Goal: Task Accomplishment & Management: Manage account settings

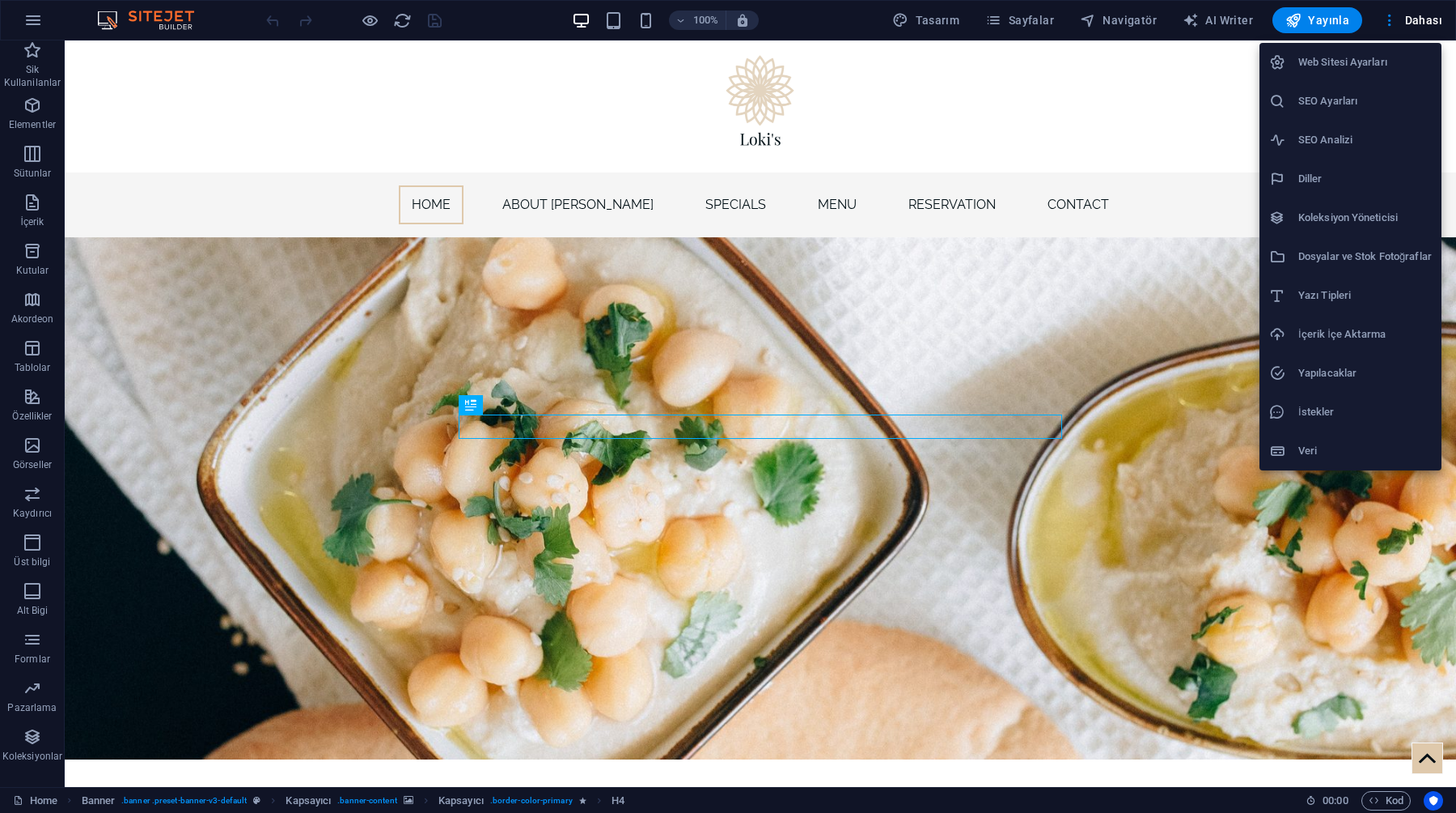
click at [1332, 62] on h6 "Web Sitesi Ayarları" at bounding box center [1365, 62] width 134 height 19
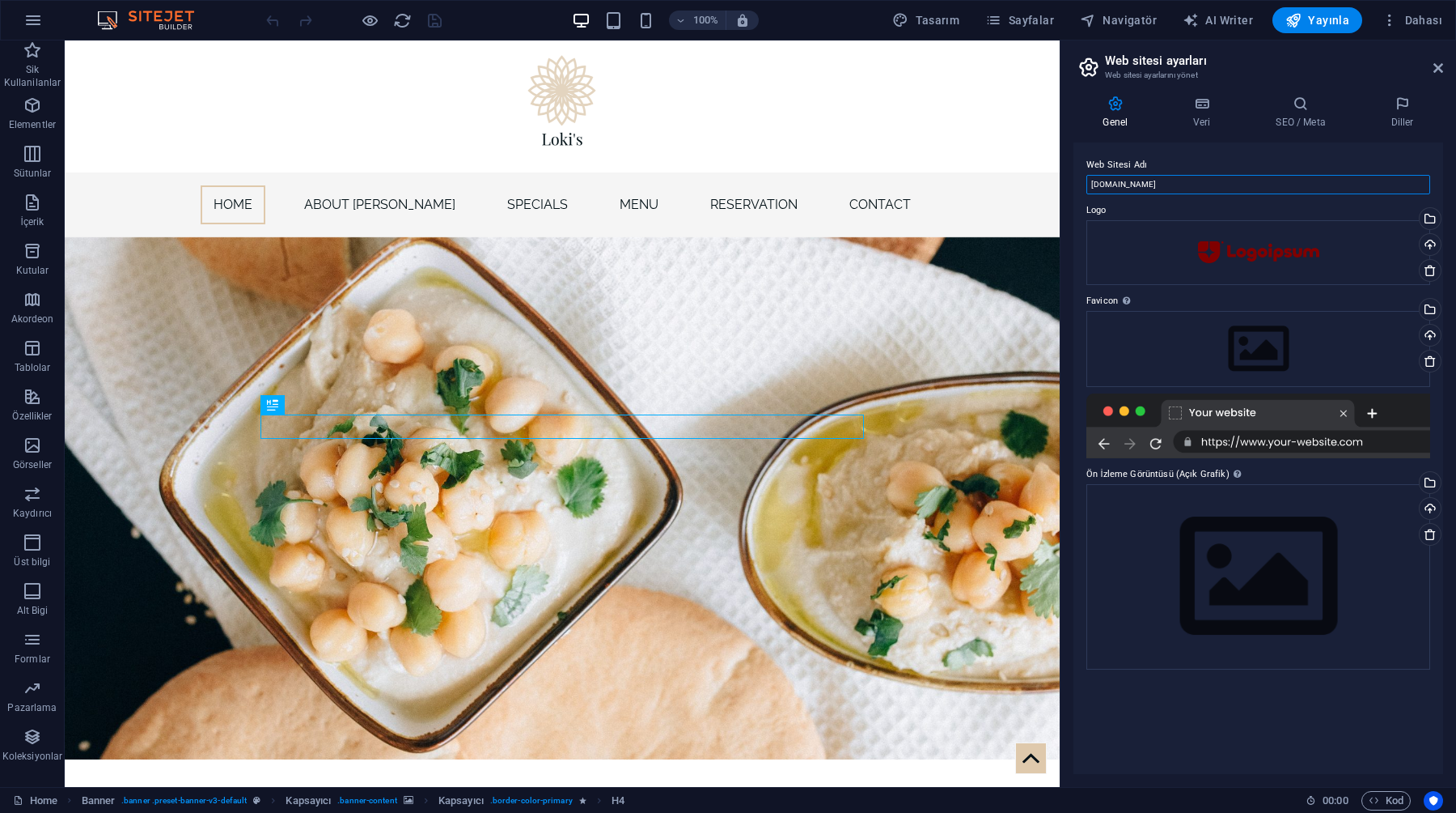
click at [0, 0] on input "[DOMAIN_NAME]" at bounding box center [0, 0] width 0 height 0
type input "test.tr"
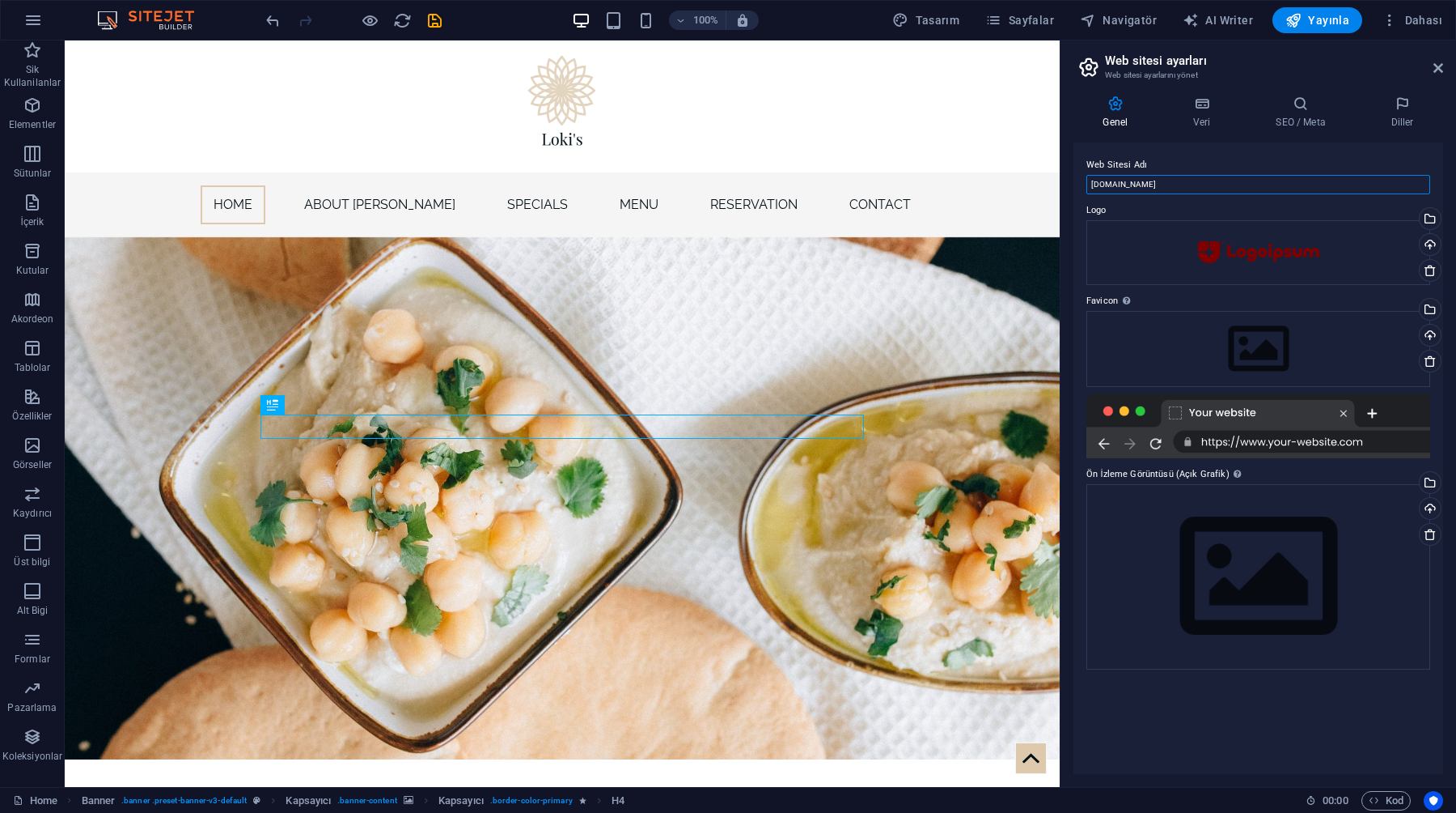
click at [0, 0] on input "test.tr" at bounding box center [0, 0] width 0 height 0
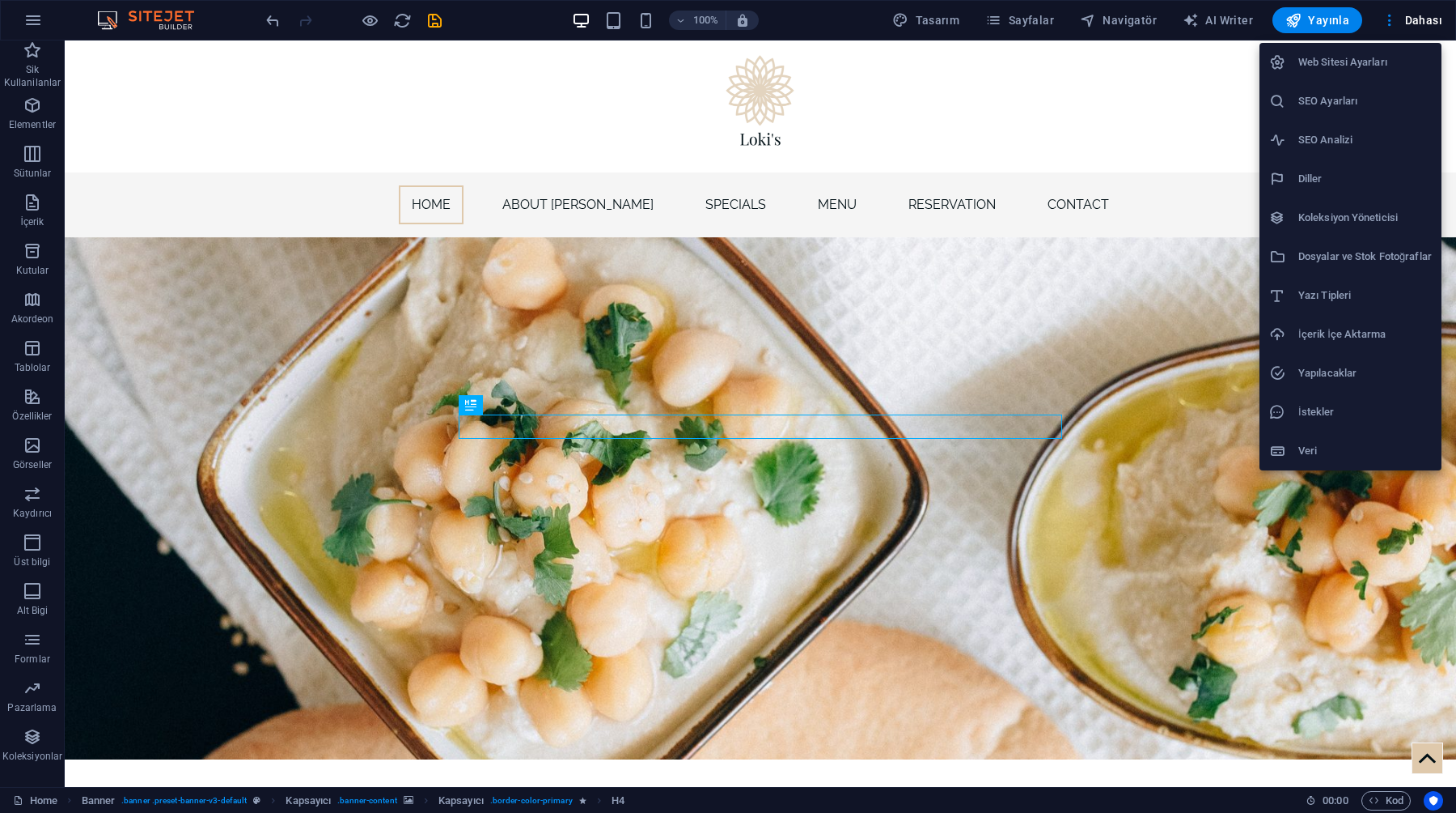
click at [1352, 78] on li "Web Sitesi Ayarları" at bounding box center [1350, 62] width 182 height 39
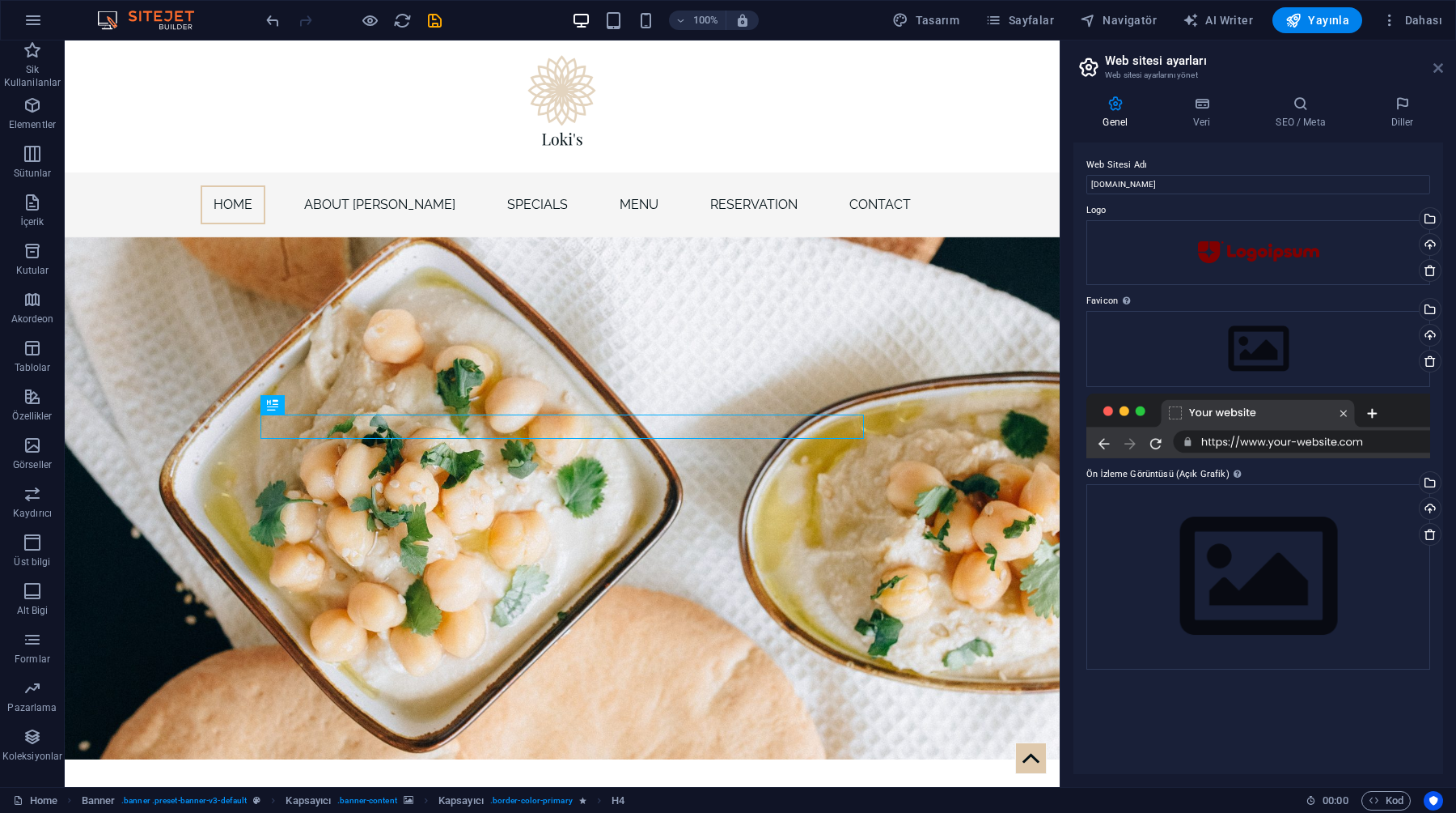
click at [1442, 66] on icon at bounding box center [1438, 68] width 10 height 13
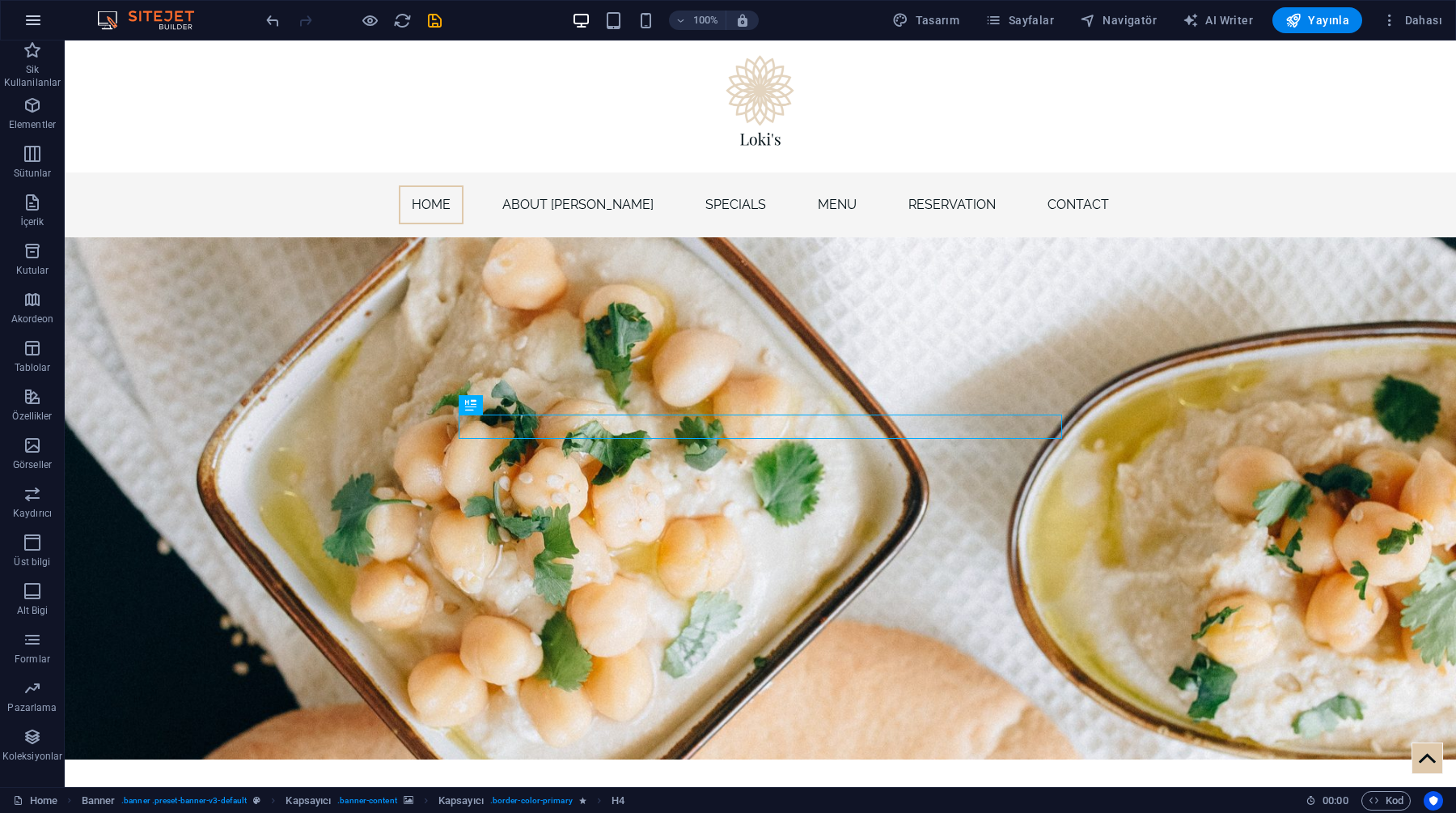
click at [30, 16] on icon "button" at bounding box center [33, 20] width 19 height 19
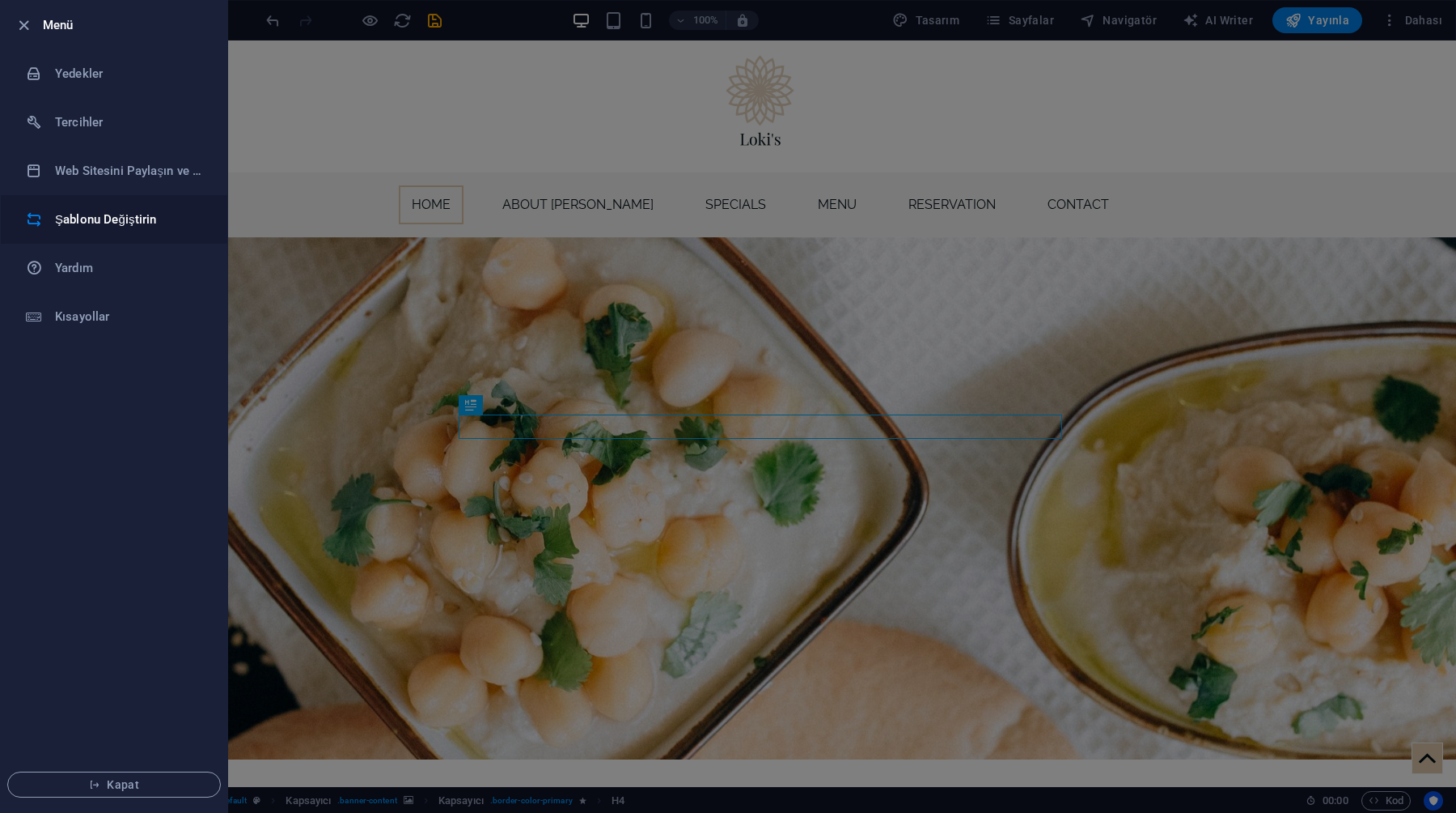
click at [114, 207] on li "Şablonu Değiştirin" at bounding box center [114, 218] width 227 height 48
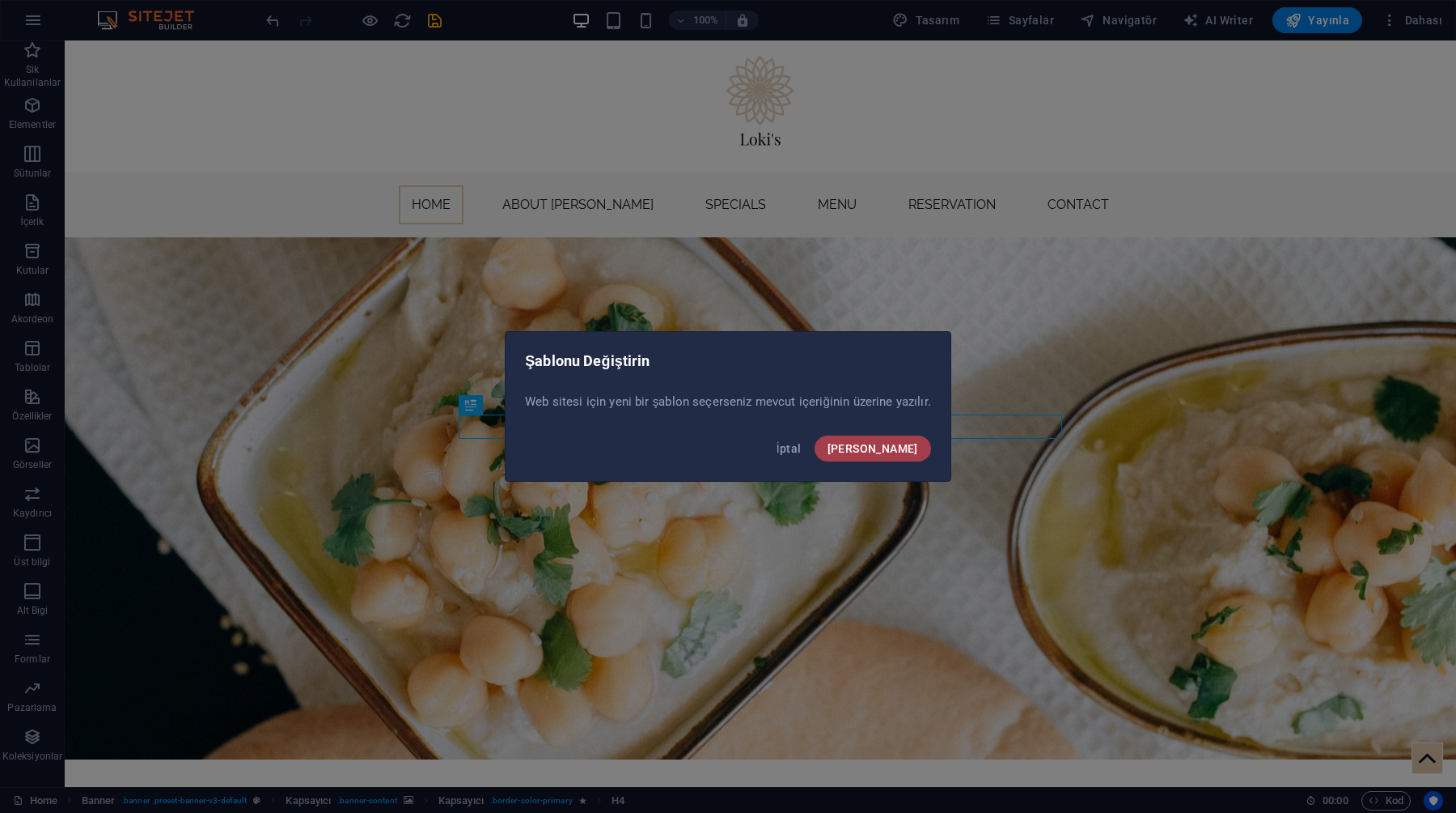
click at [895, 441] on button "[PERSON_NAME]" at bounding box center [873, 448] width 116 height 25
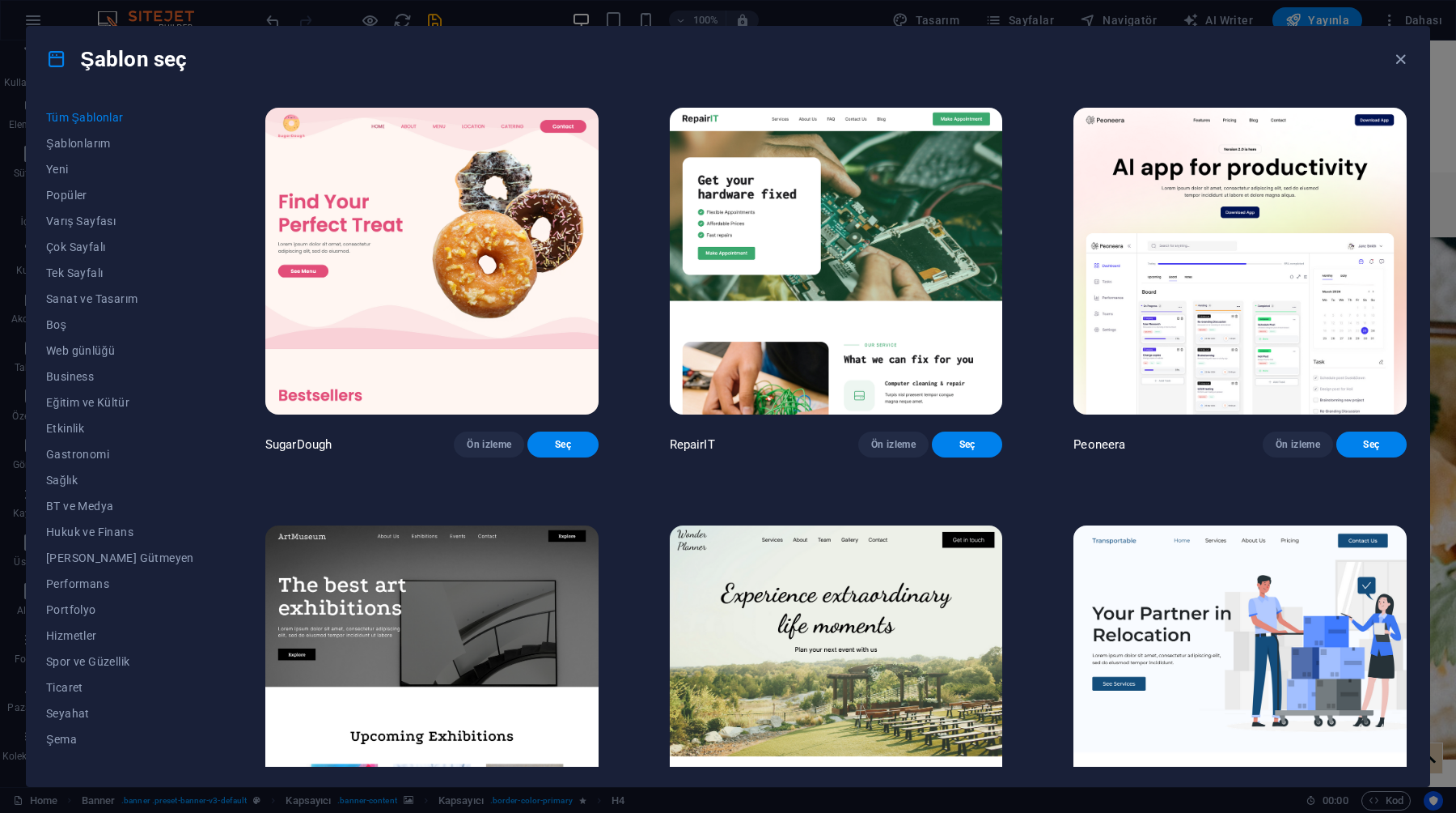
click at [1396, 47] on div "Şablon seç" at bounding box center [728, 58] width 1403 height 65
click at [1396, 52] on icon "button" at bounding box center [1400, 59] width 18 height 18
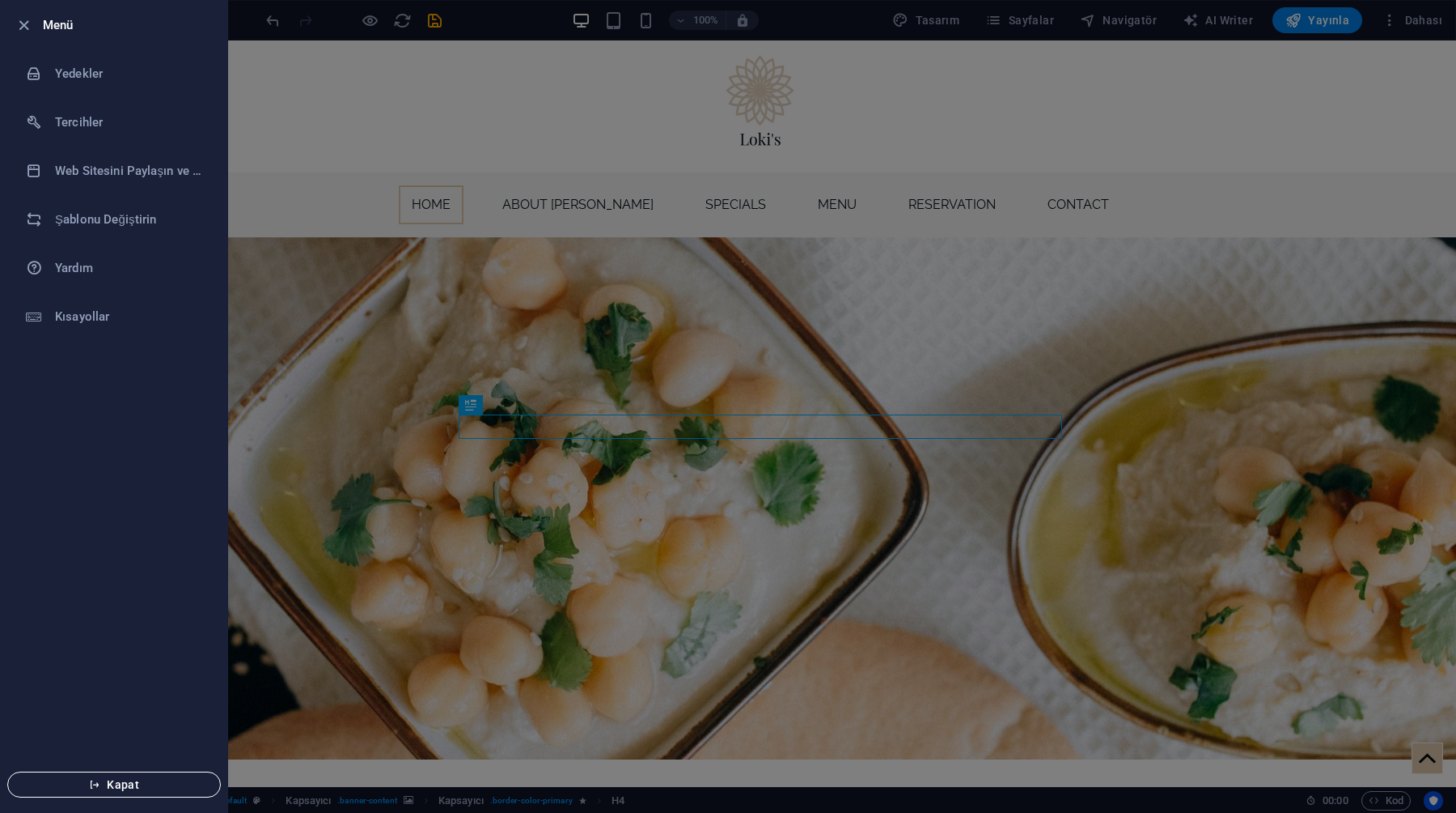
click at [103, 782] on span "Kapat" at bounding box center [114, 784] width 186 height 13
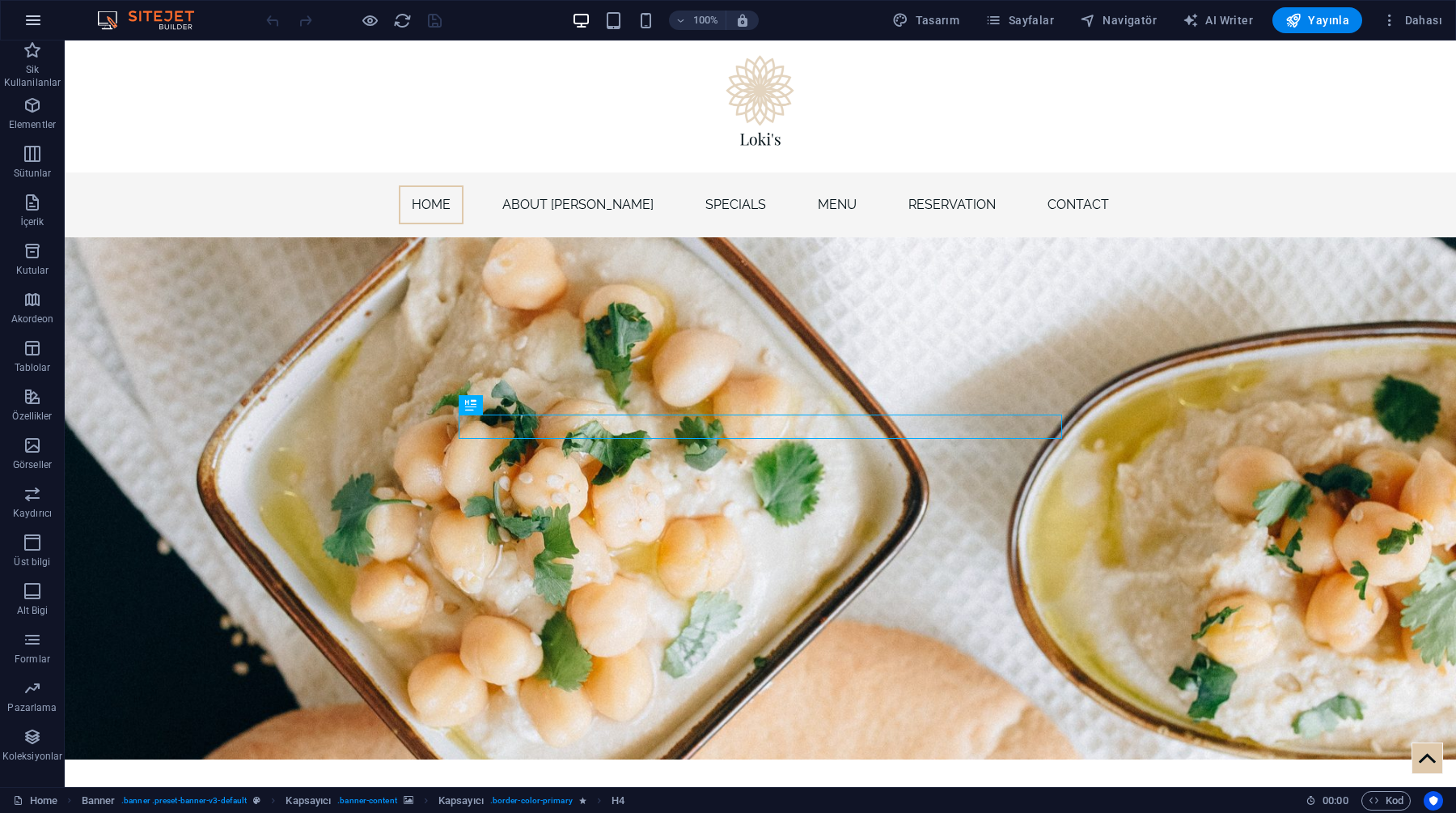
click at [27, 19] on icon "button" at bounding box center [33, 20] width 19 height 19
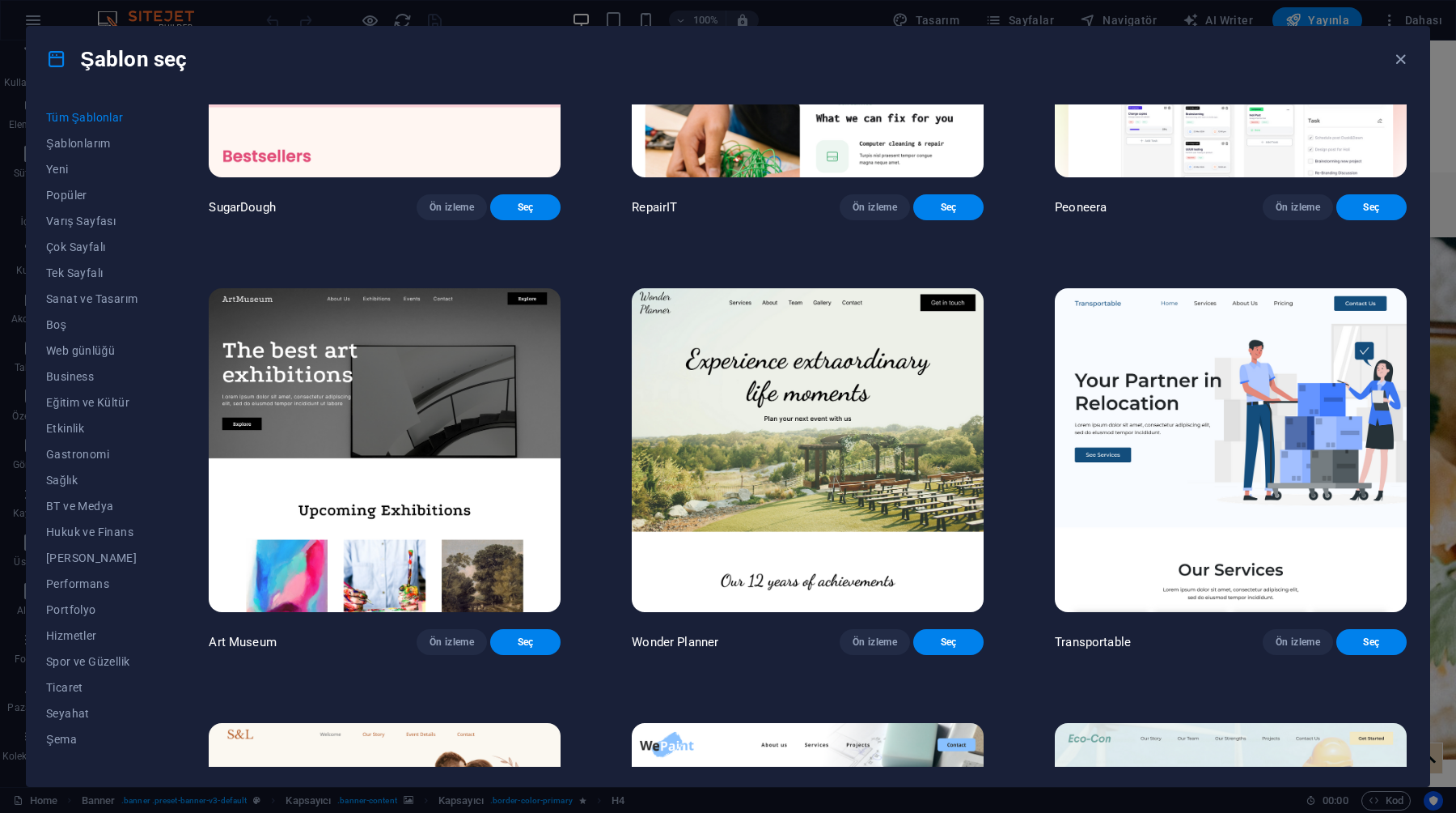
scroll to position [348, 0]
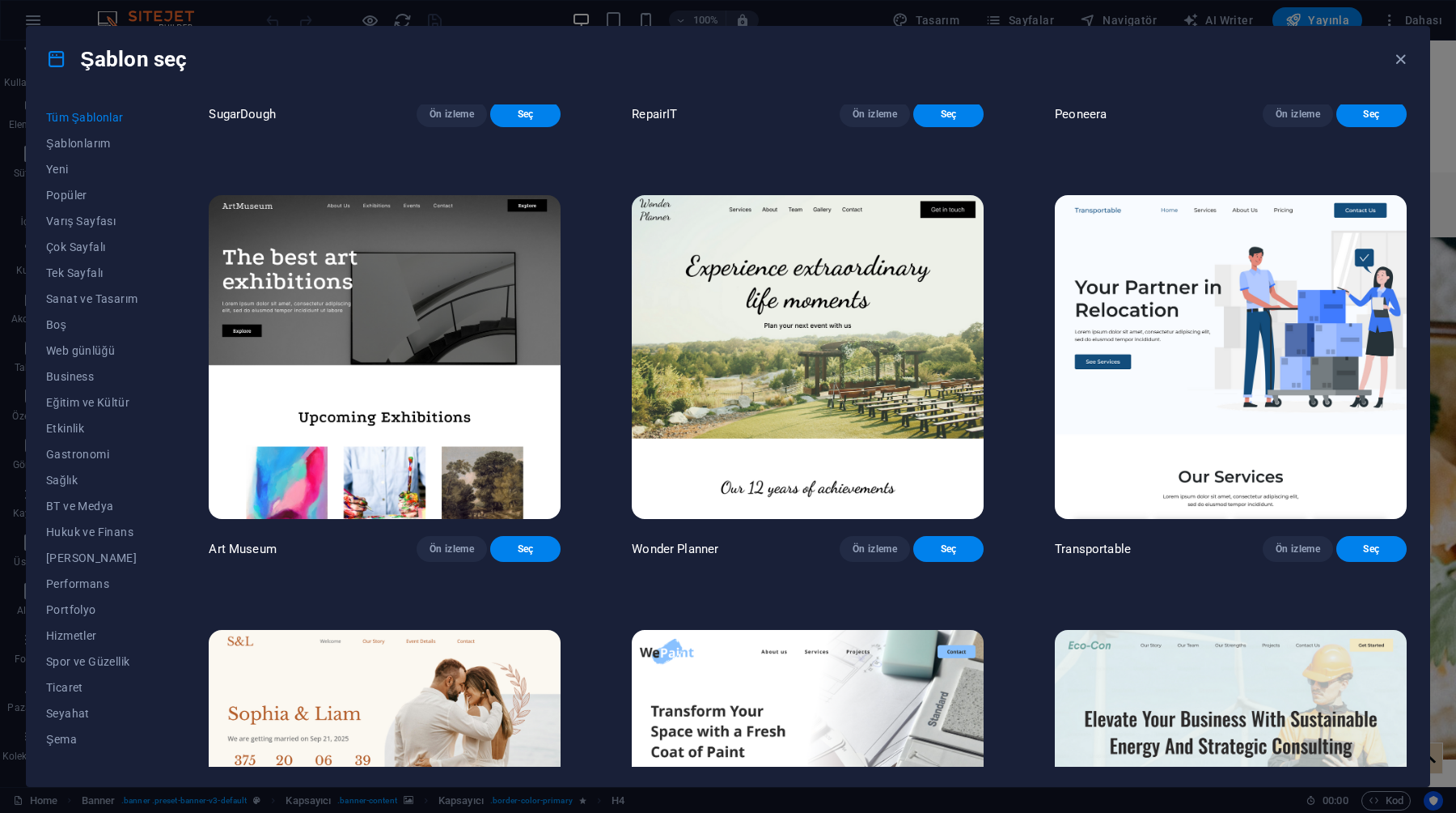
click at [910, 311] on img at bounding box center [807, 357] width 352 height 325
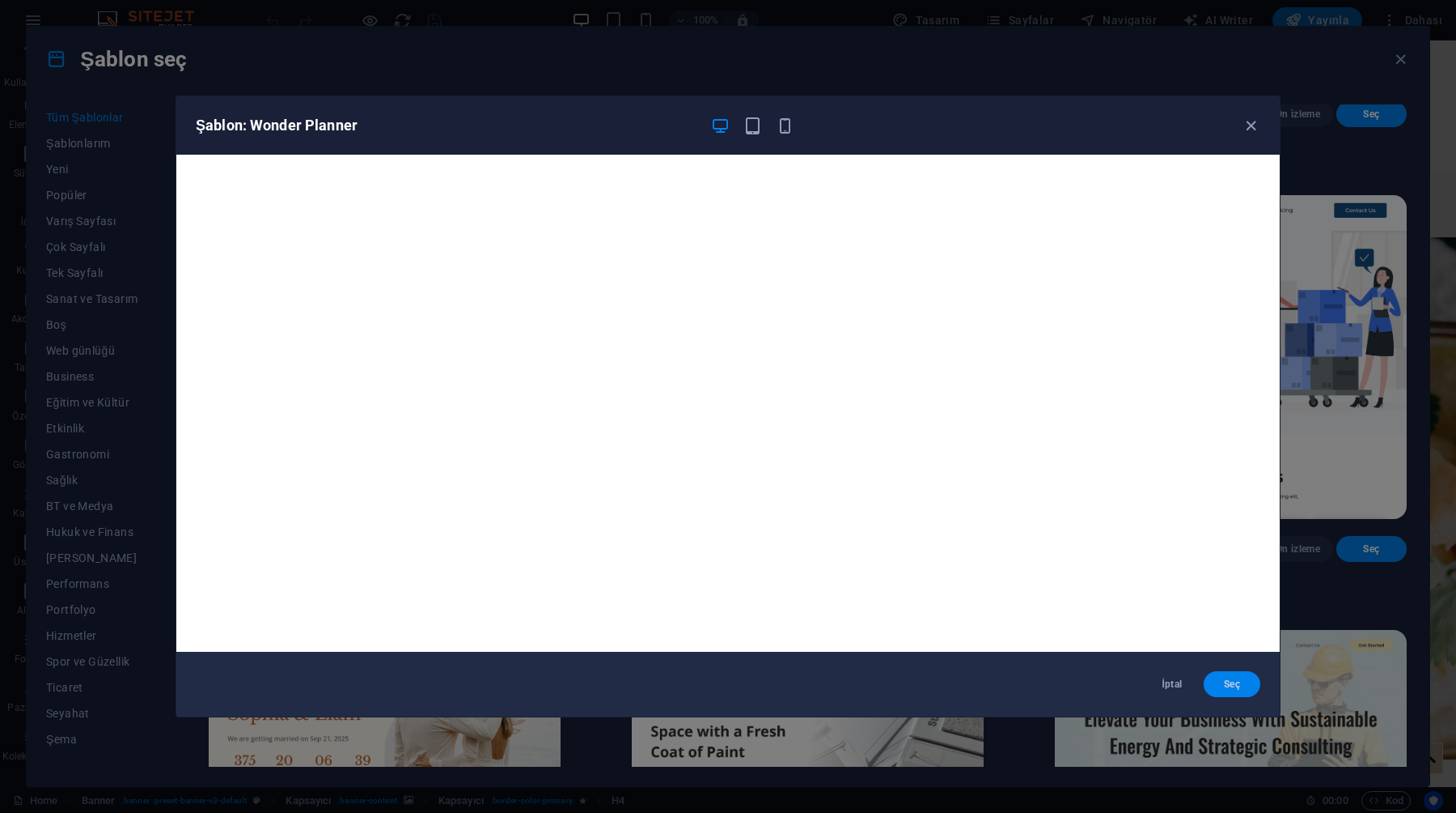
click at [1241, 684] on span "Seç" at bounding box center [1232, 684] width 31 height 13
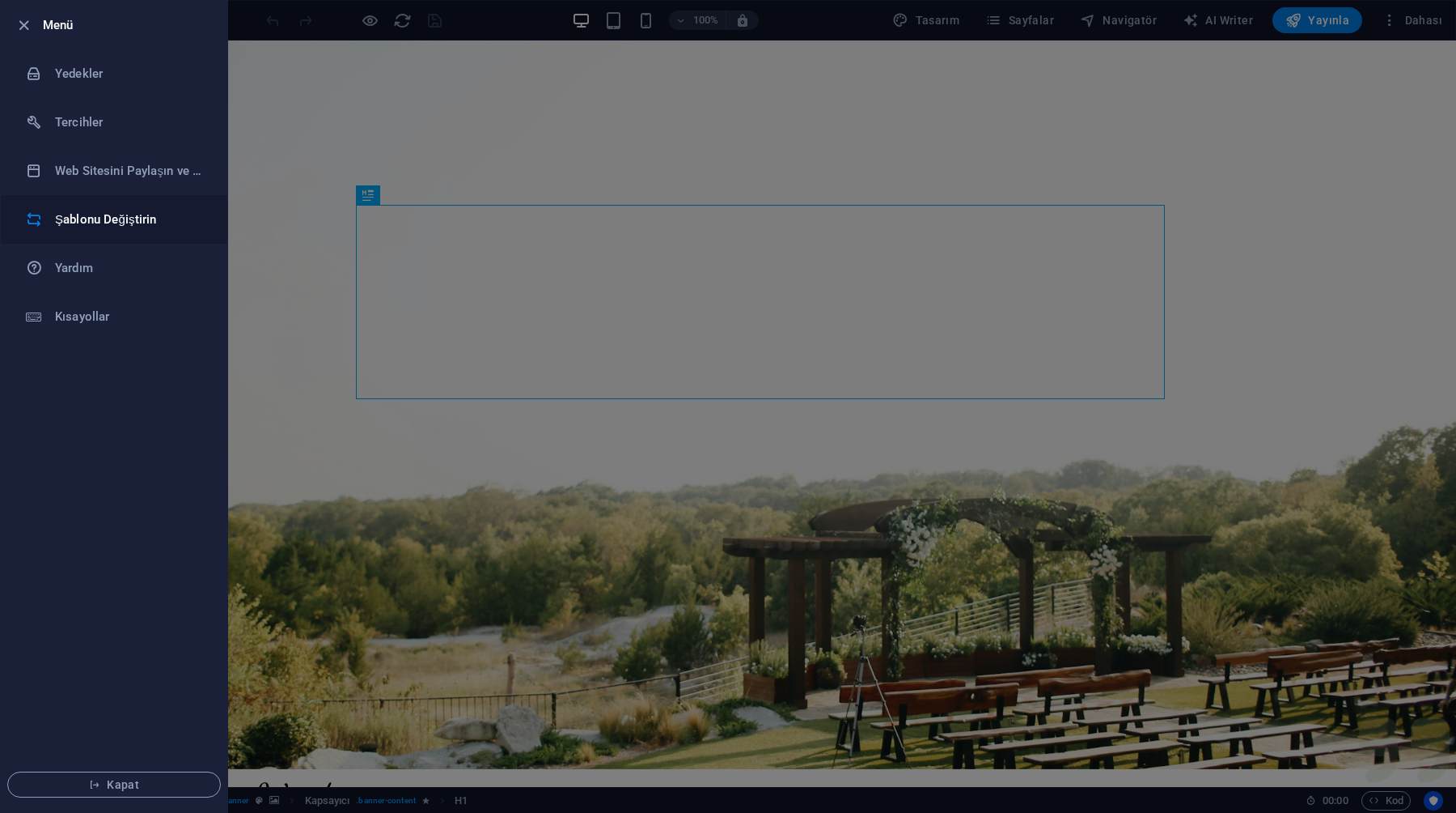
click at [33, 216] on icon at bounding box center [34, 219] width 16 height 16
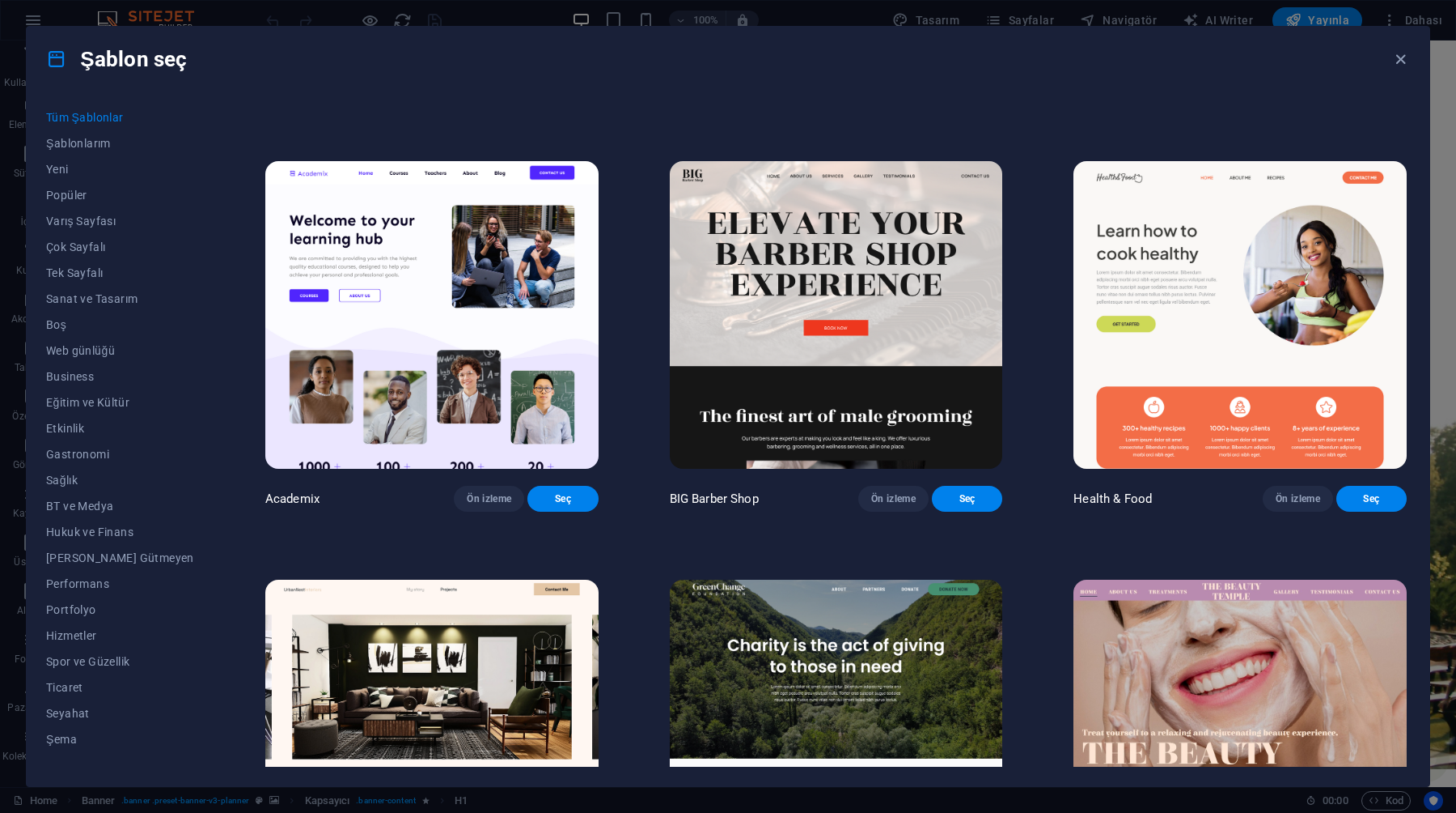
scroll to position [1756, 0]
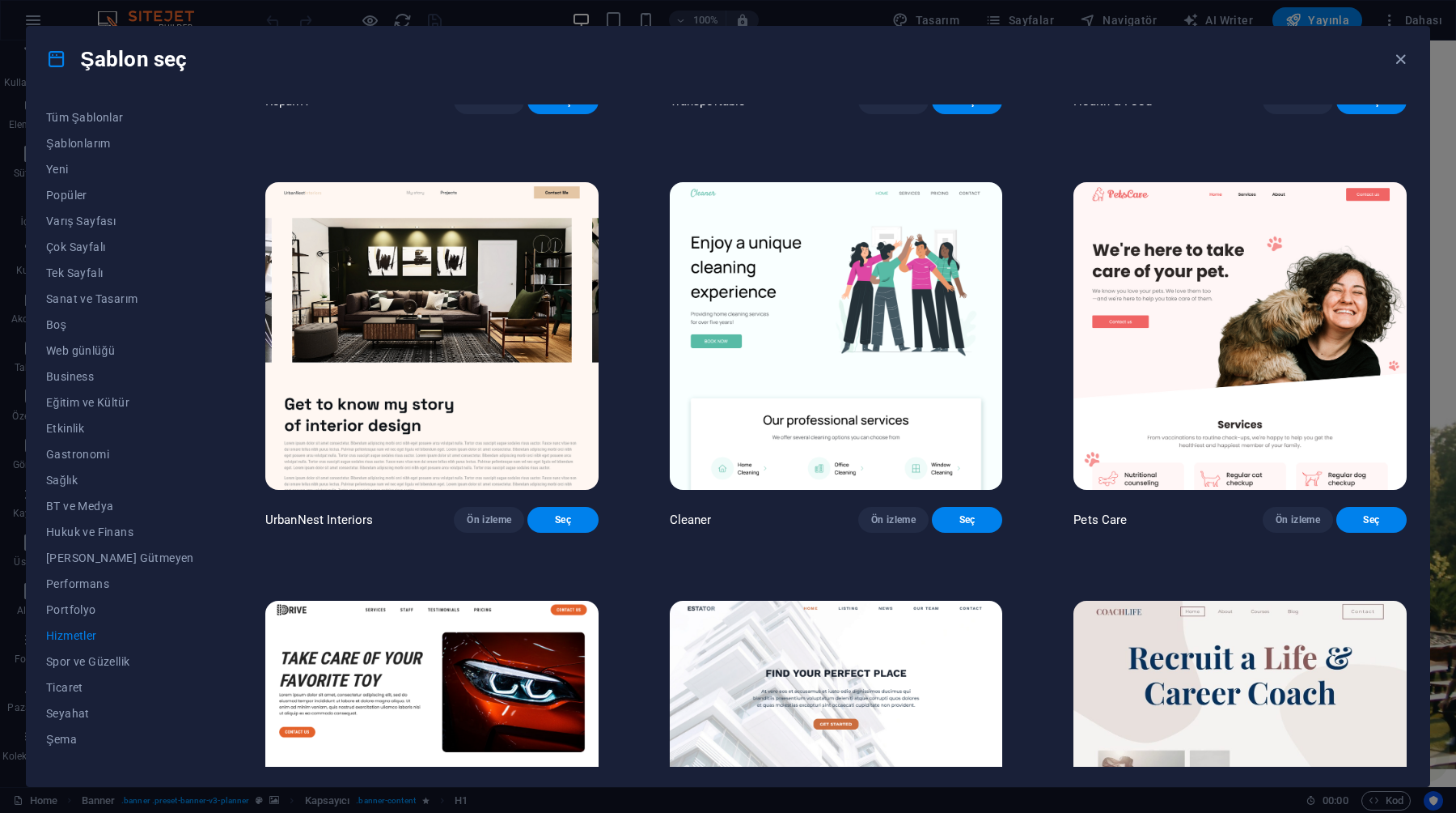
scroll to position [0, 0]
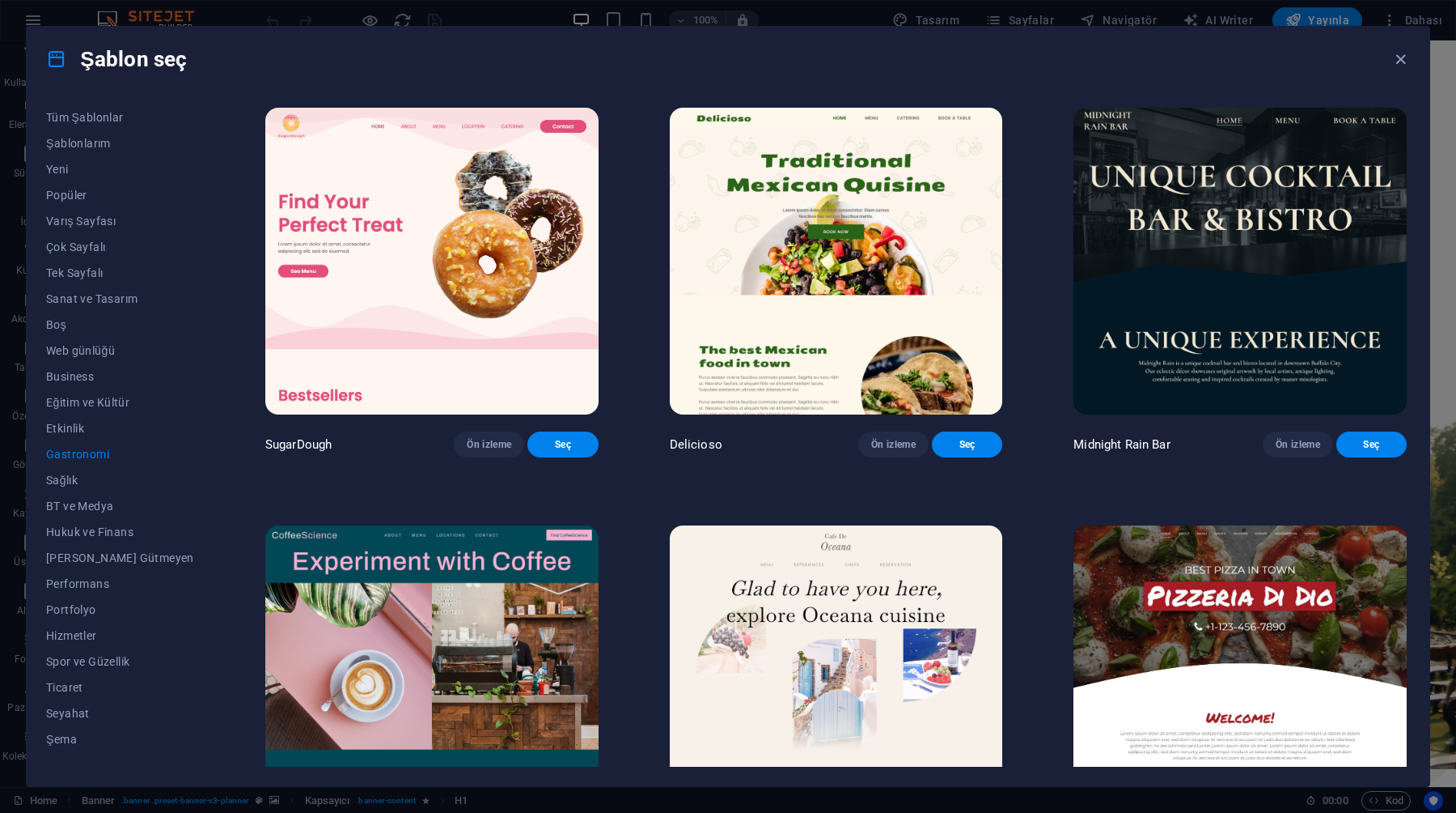
click at [410, 362] on img at bounding box center [432, 260] width 333 height 307
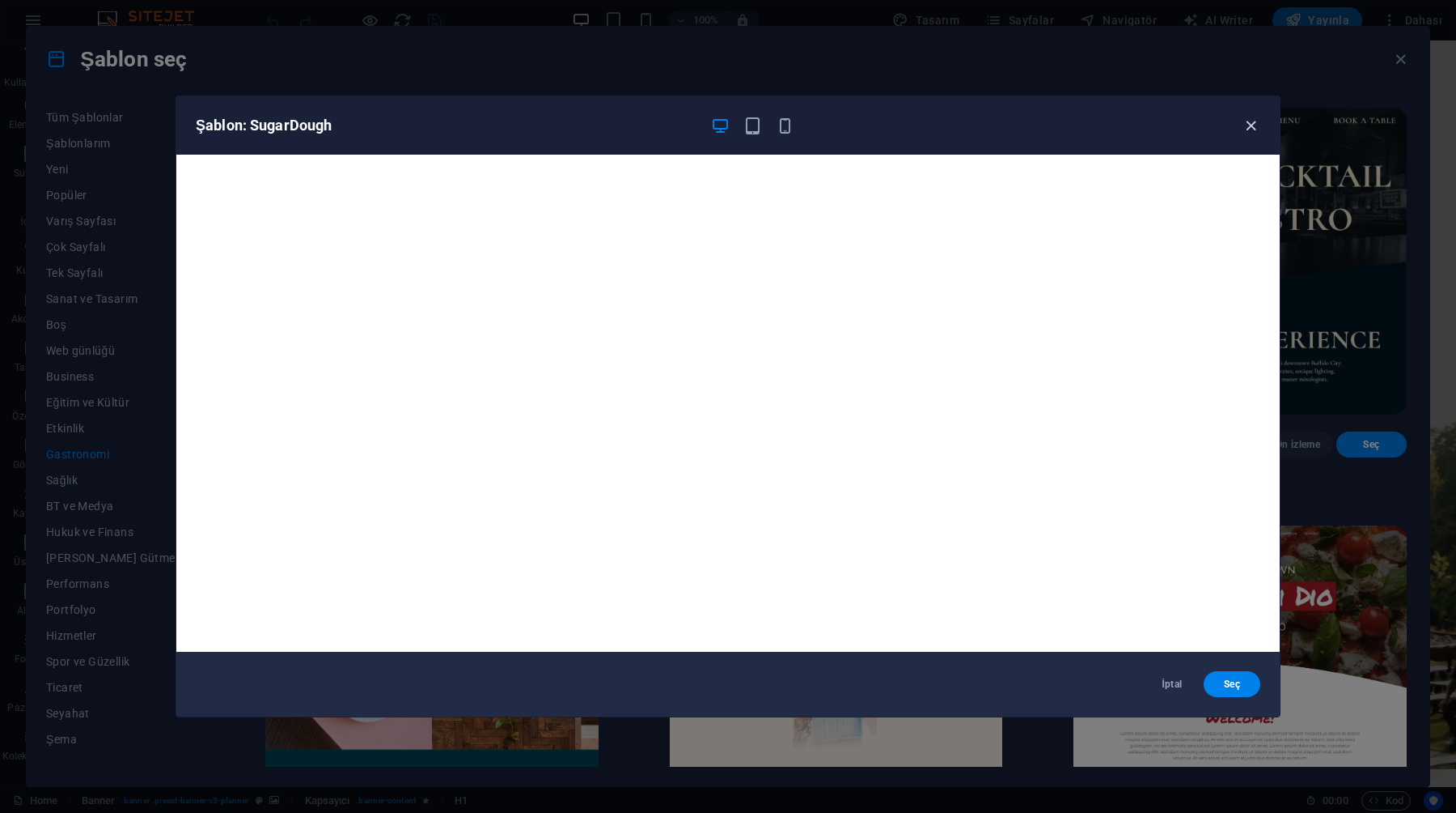
click at [1242, 126] on icon "button" at bounding box center [1251, 126] width 18 height 18
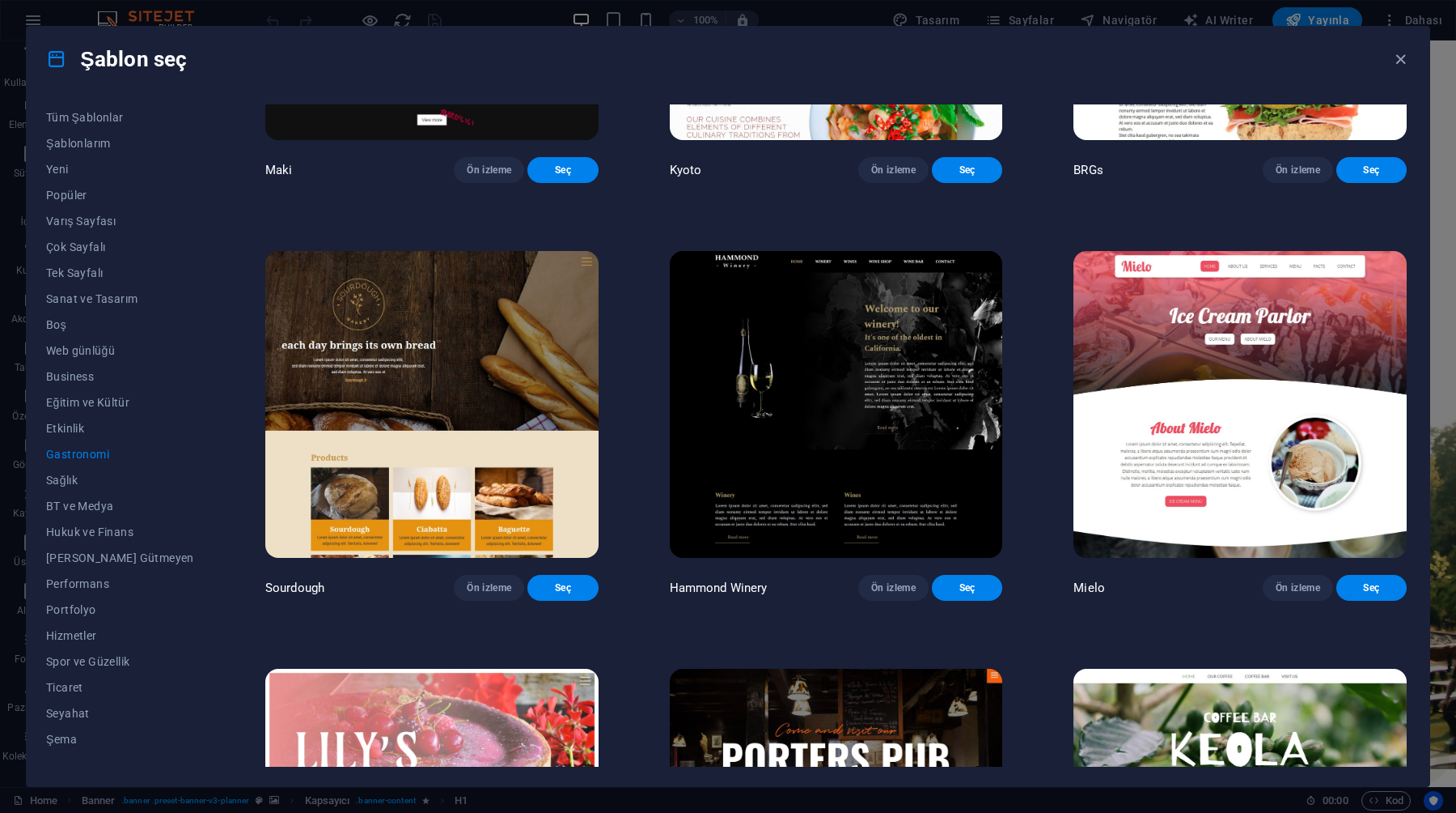
scroll to position [1147, 0]
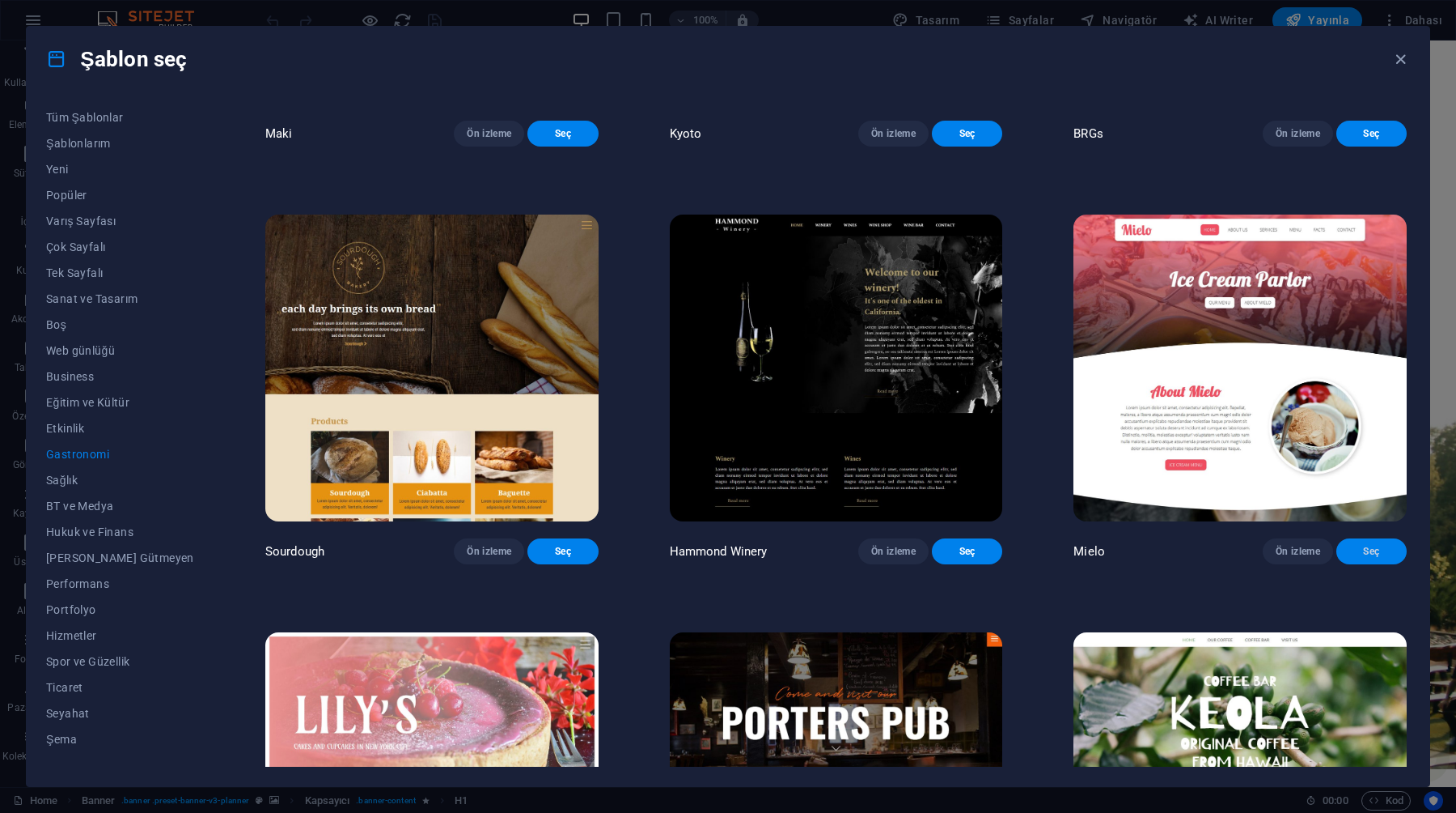
click at [1374, 558] on span "Seç" at bounding box center [1371, 551] width 45 height 13
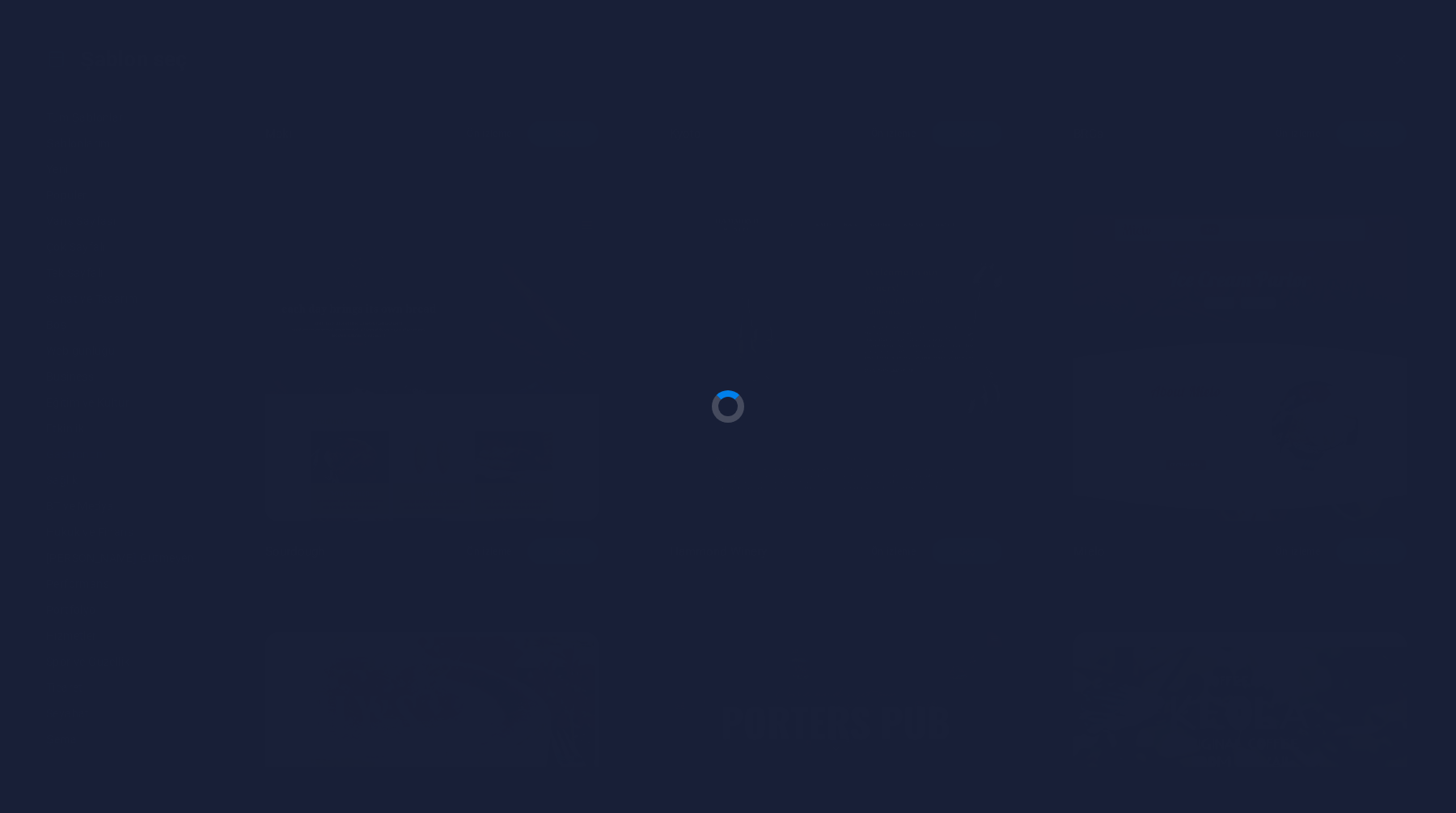
click at [545, 142] on div at bounding box center [728, 406] width 1456 height 813
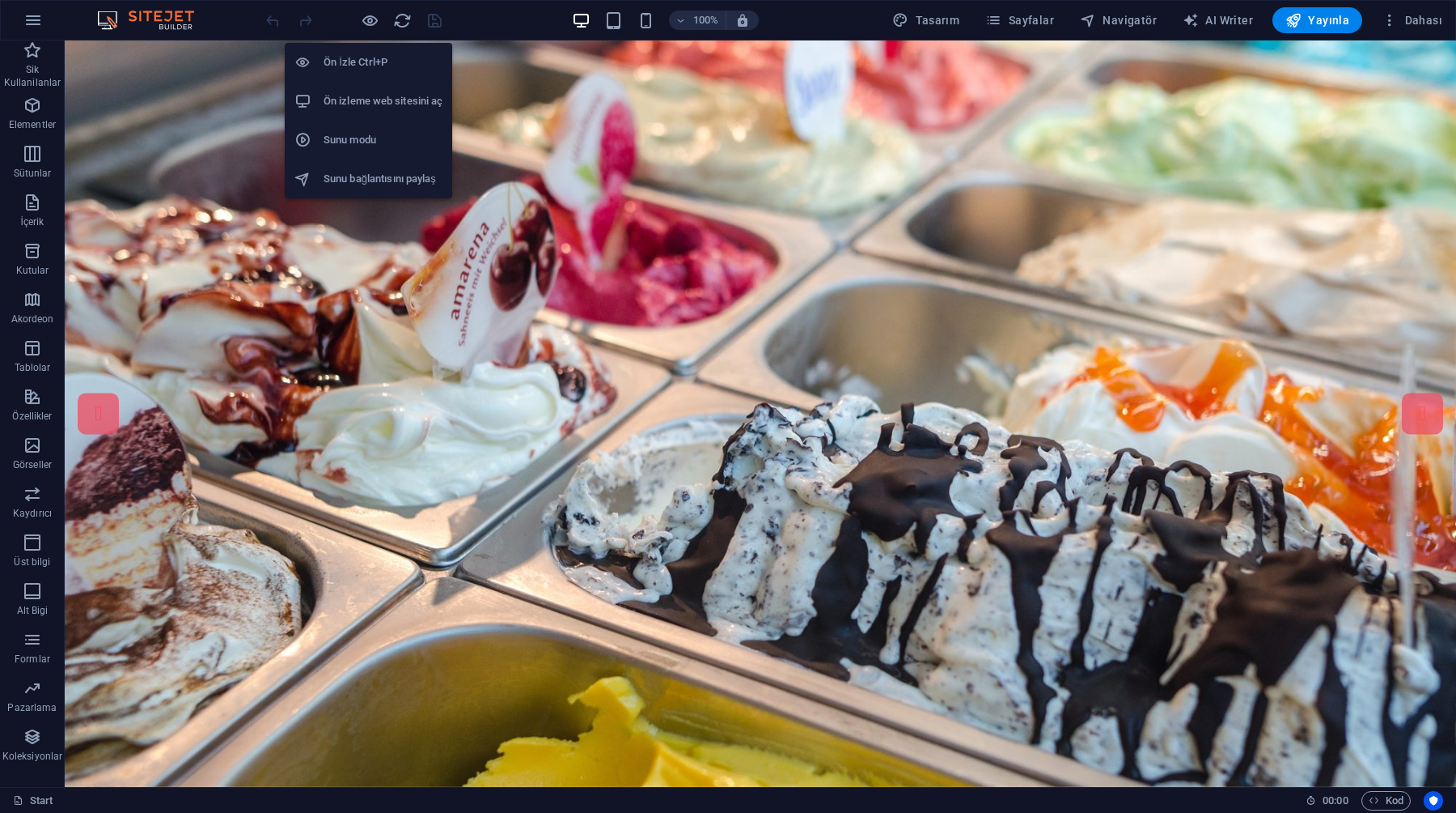
click at [368, 113] on li "Ön izleme web sitesini aç" at bounding box center [369, 101] width 167 height 39
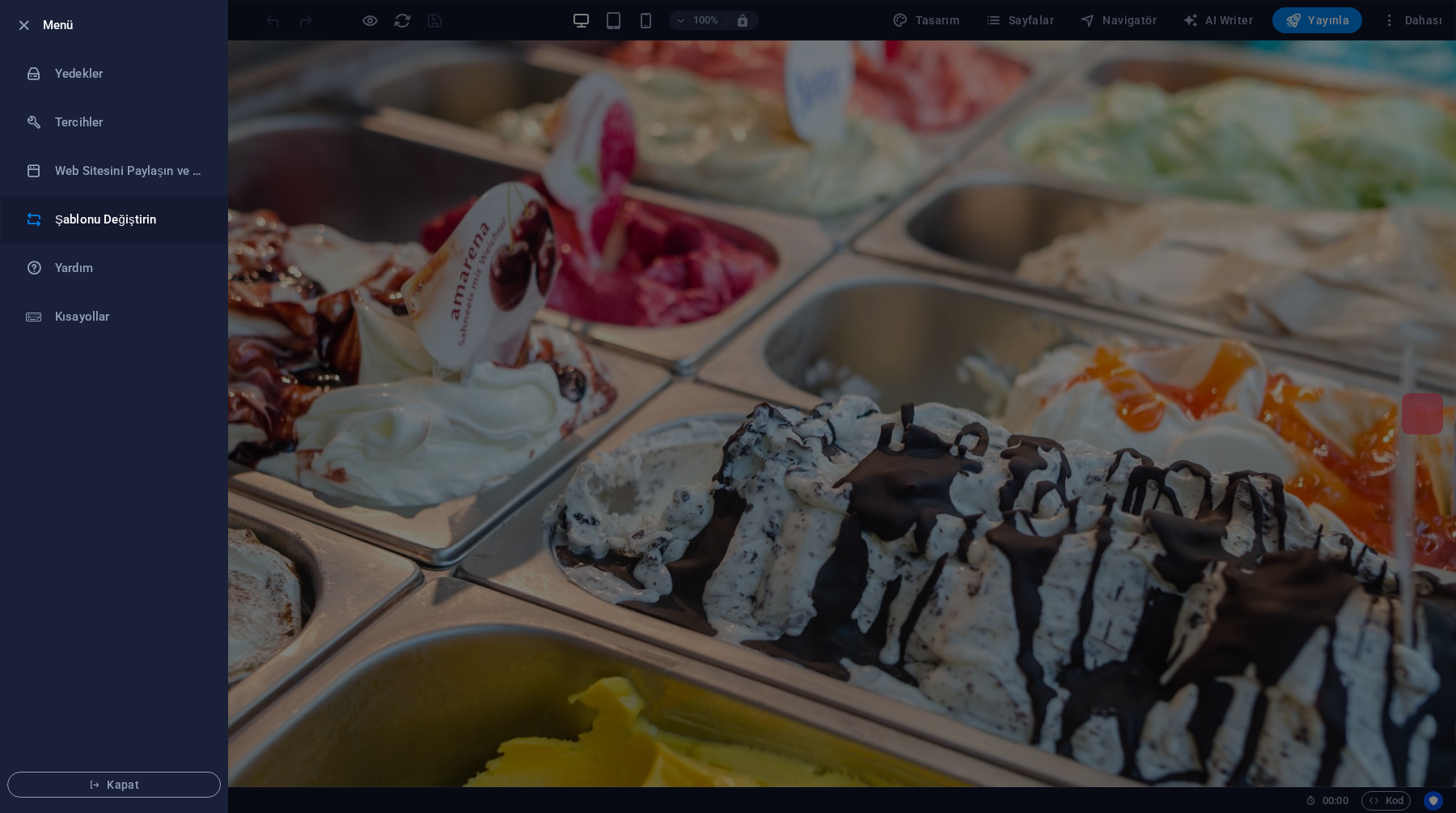
click at [84, 205] on li "Şablonu Değiştirin" at bounding box center [114, 218] width 227 height 48
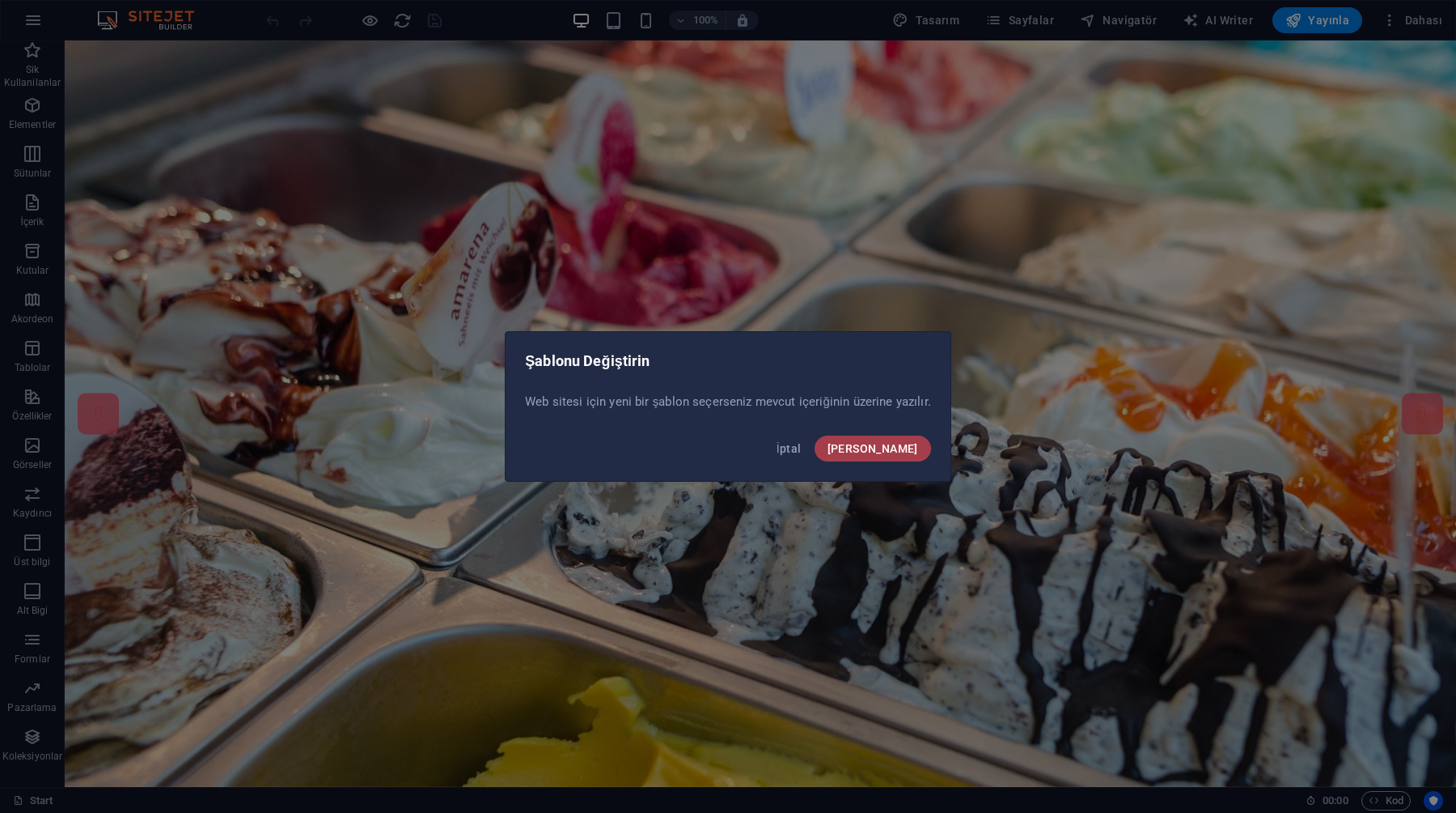
click at [878, 449] on button "[PERSON_NAME]" at bounding box center [873, 448] width 116 height 25
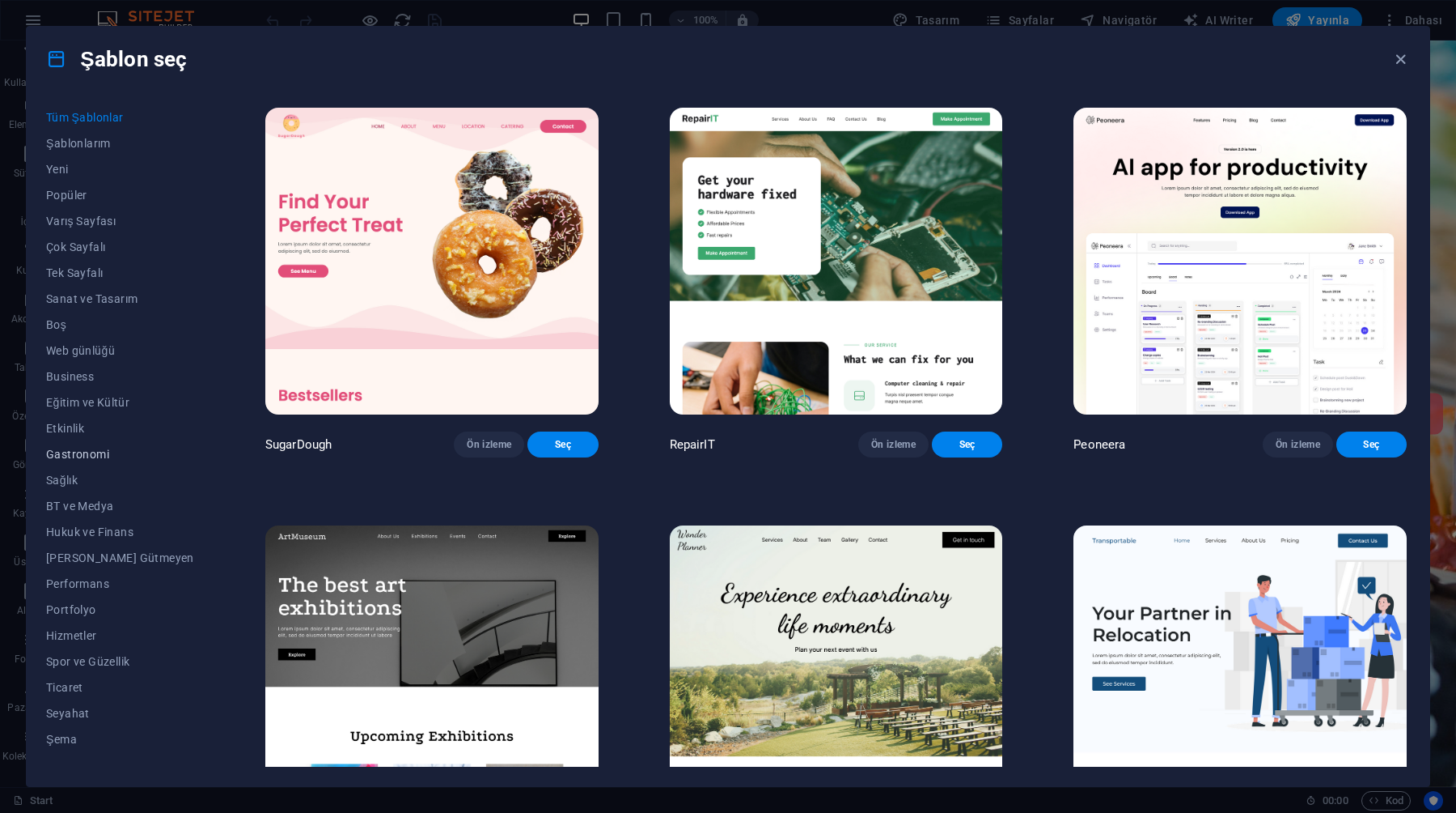
click at [76, 464] on button "Gastronomi" at bounding box center [120, 454] width 148 height 25
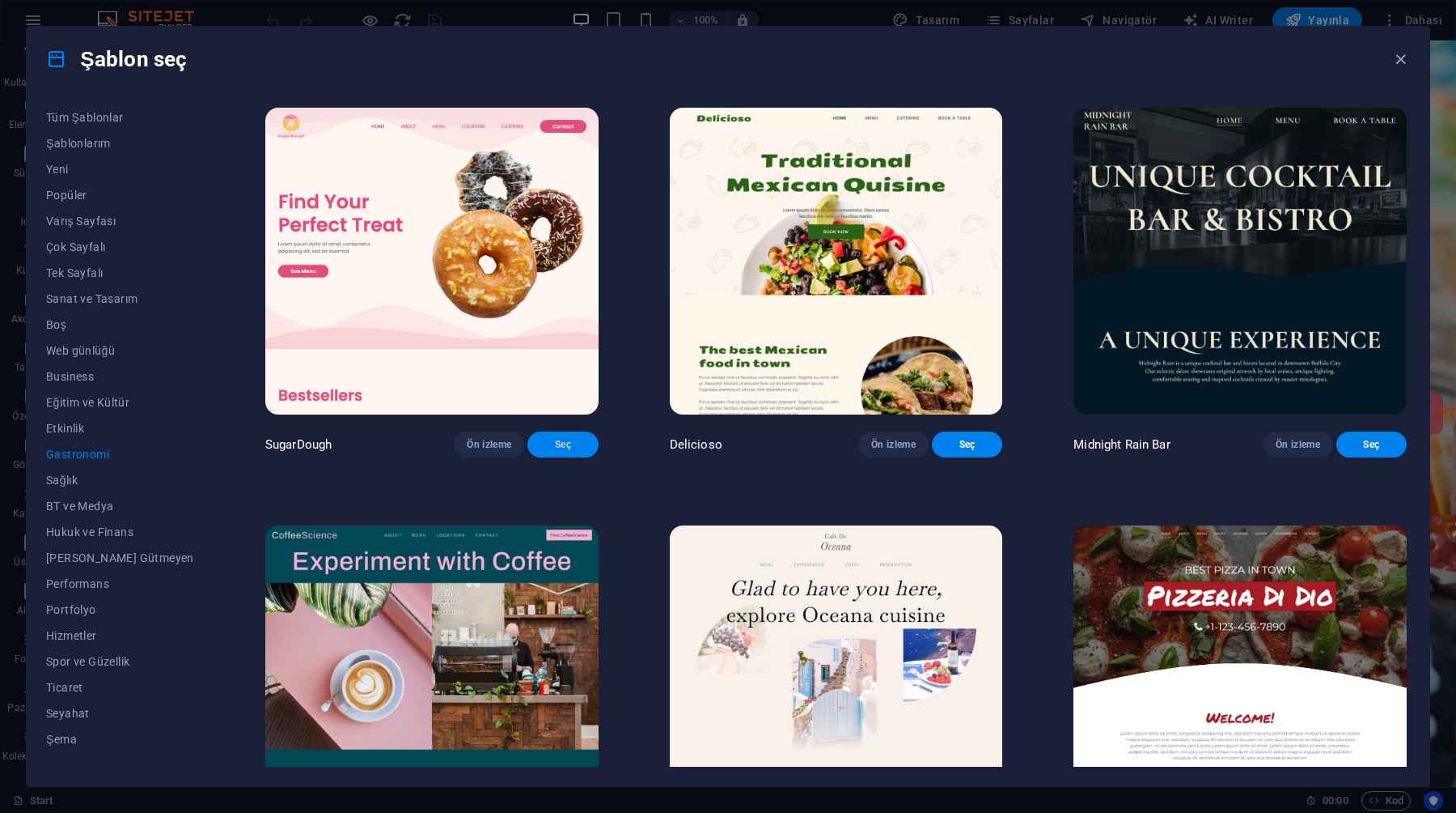
click at [541, 451] on span "Seç" at bounding box center [562, 444] width 45 height 13
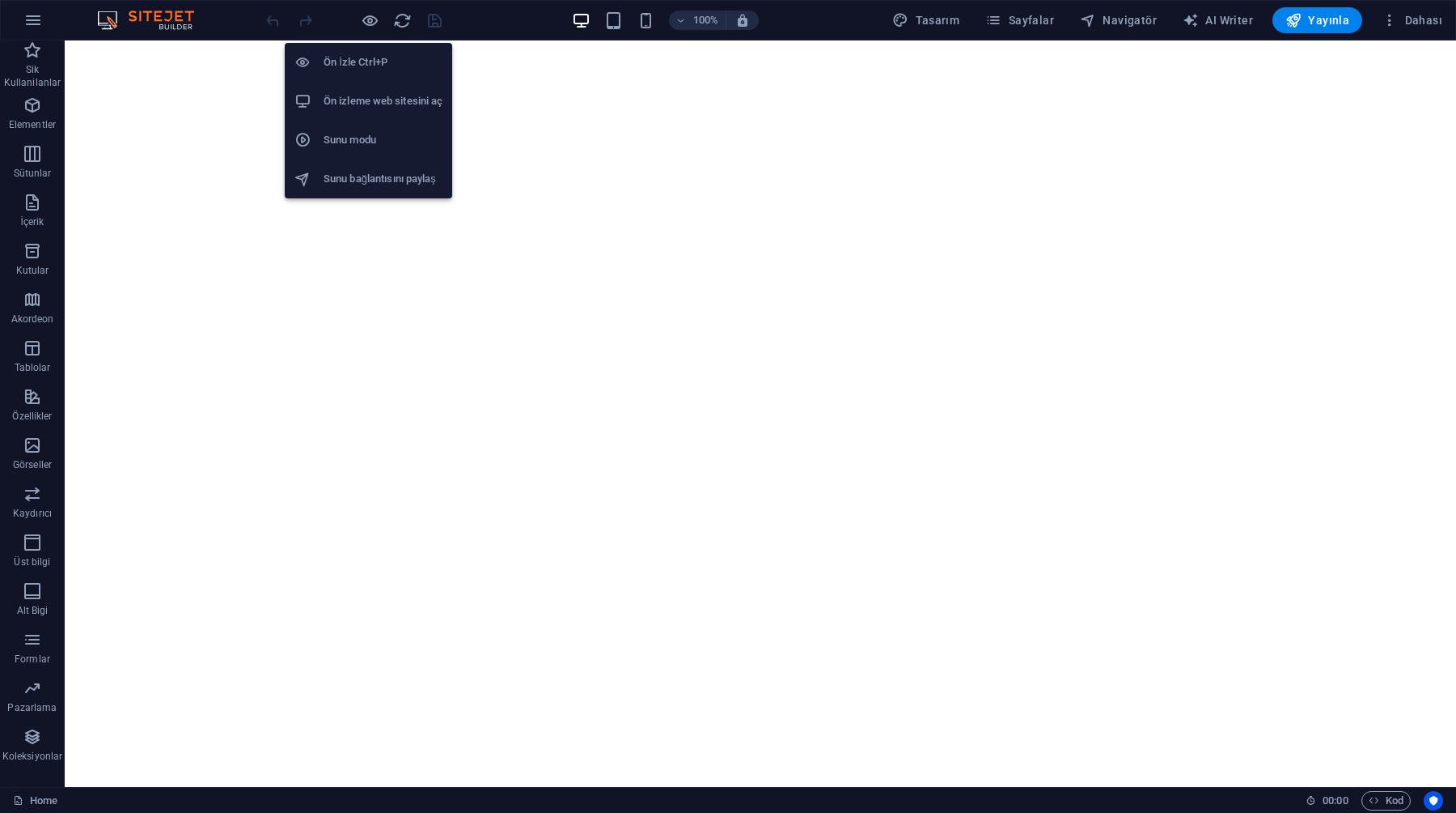
click at [360, 98] on h6 "Ön izleme web sitesini aç" at bounding box center [383, 100] width 119 height 19
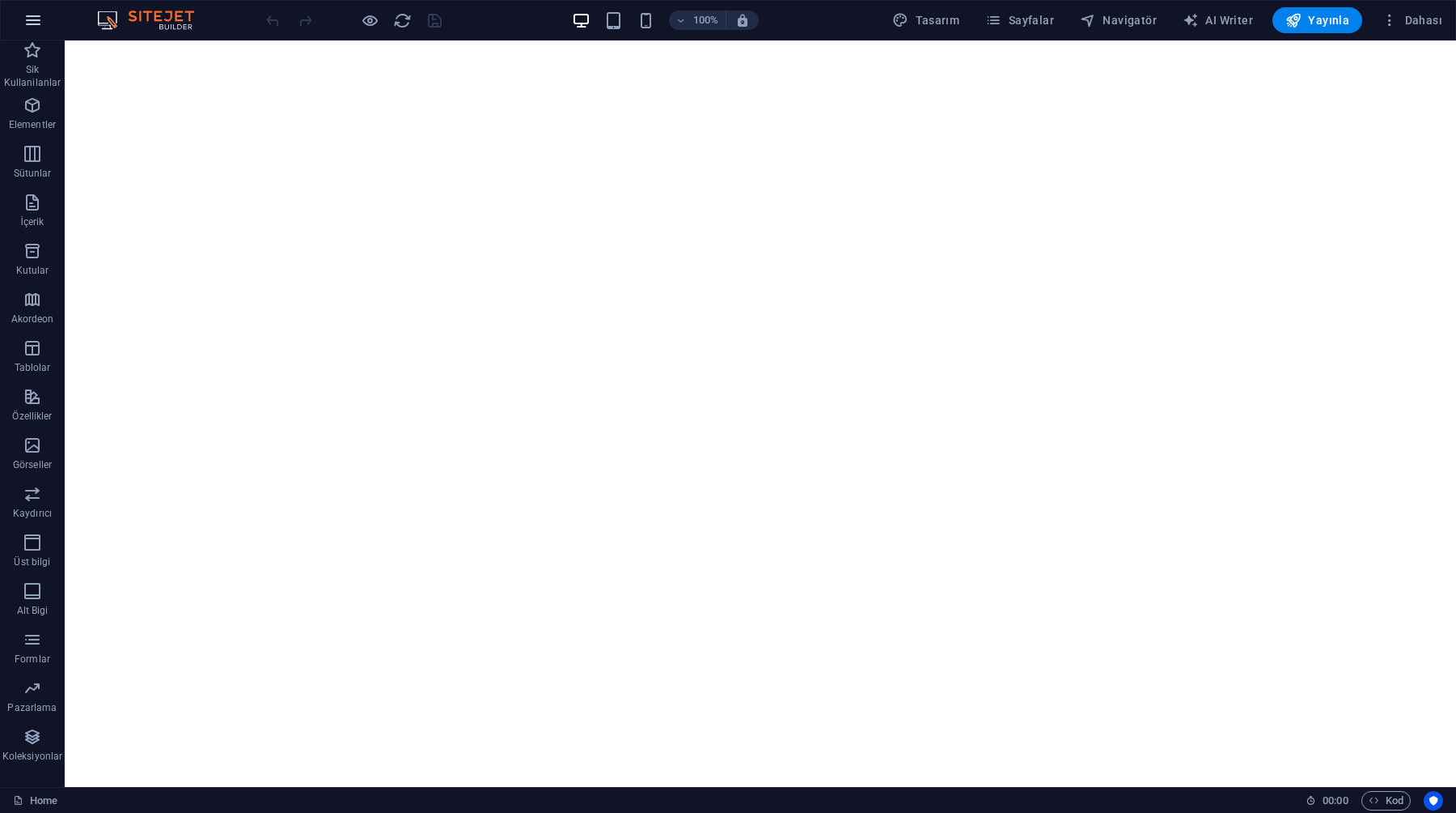
click at [33, 21] on icon "button" at bounding box center [33, 20] width 19 height 19
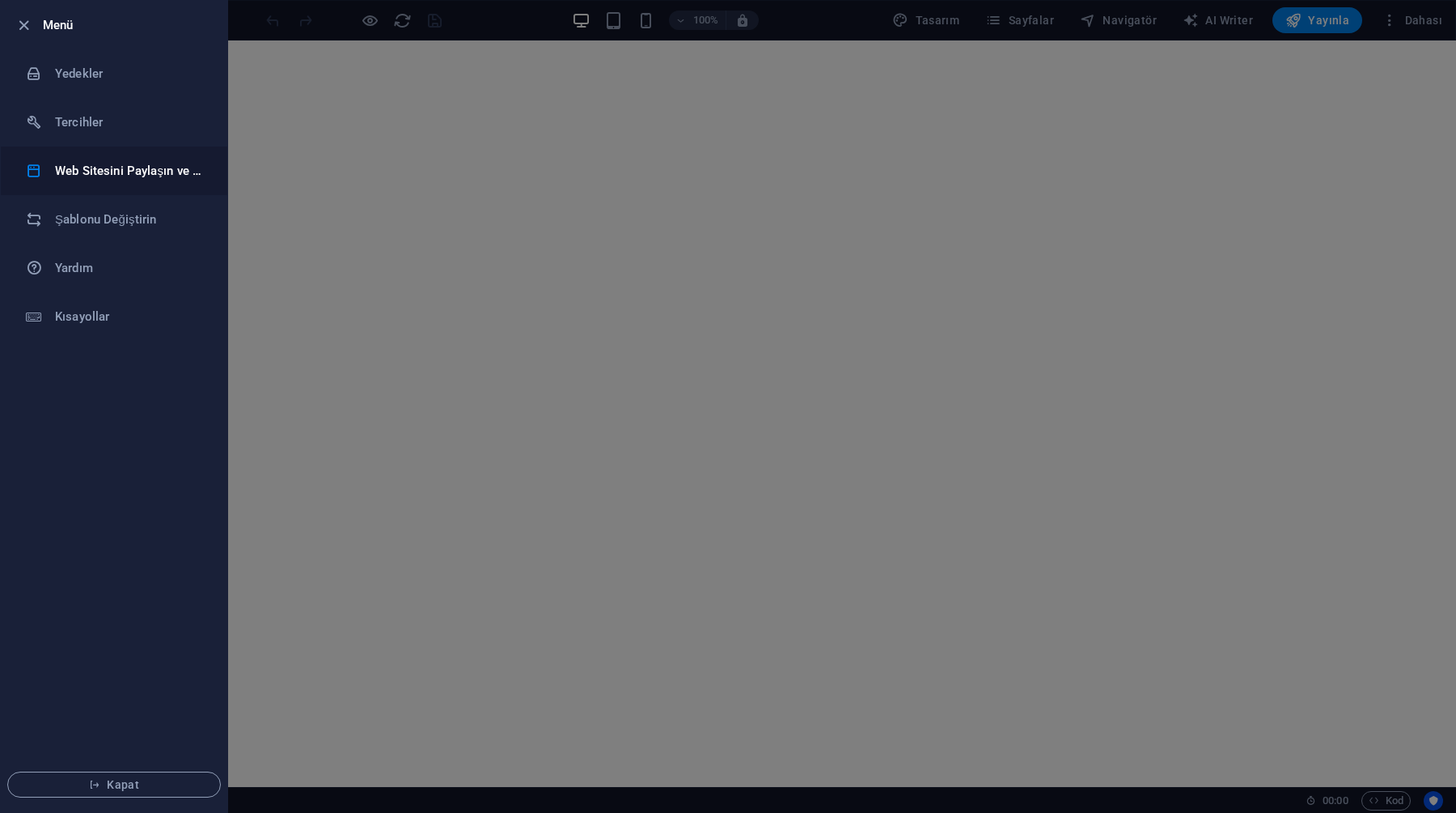
click at [115, 170] on h6 "Web Sitesini Paylaşın ve [GEOGRAPHIC_DATA]" at bounding box center [129, 170] width 149 height 19
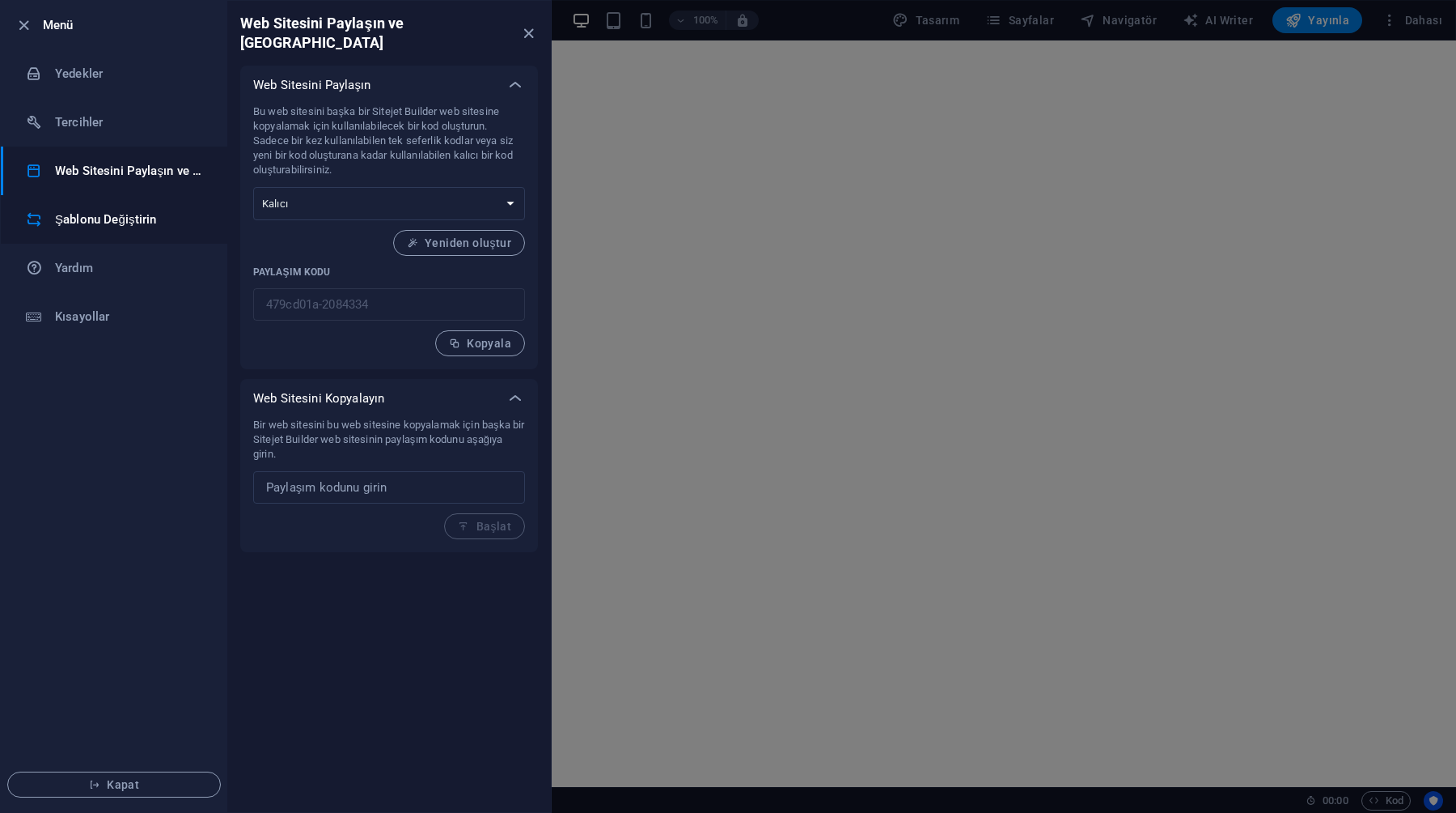
click at [97, 205] on li "Şablonu Değiştirin" at bounding box center [114, 218] width 227 height 48
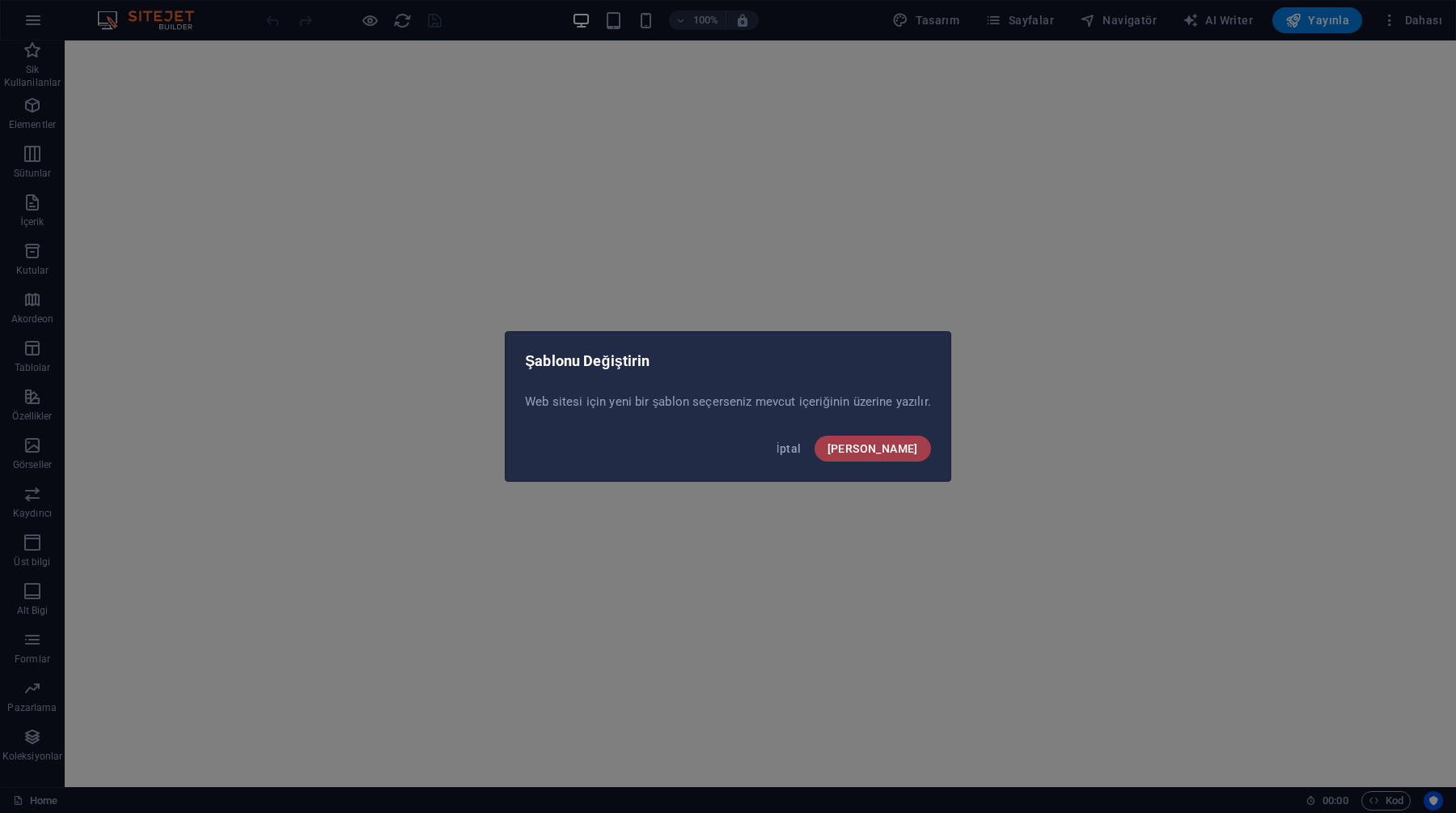
click at [905, 452] on span "[PERSON_NAME]" at bounding box center [873, 448] width 91 height 13
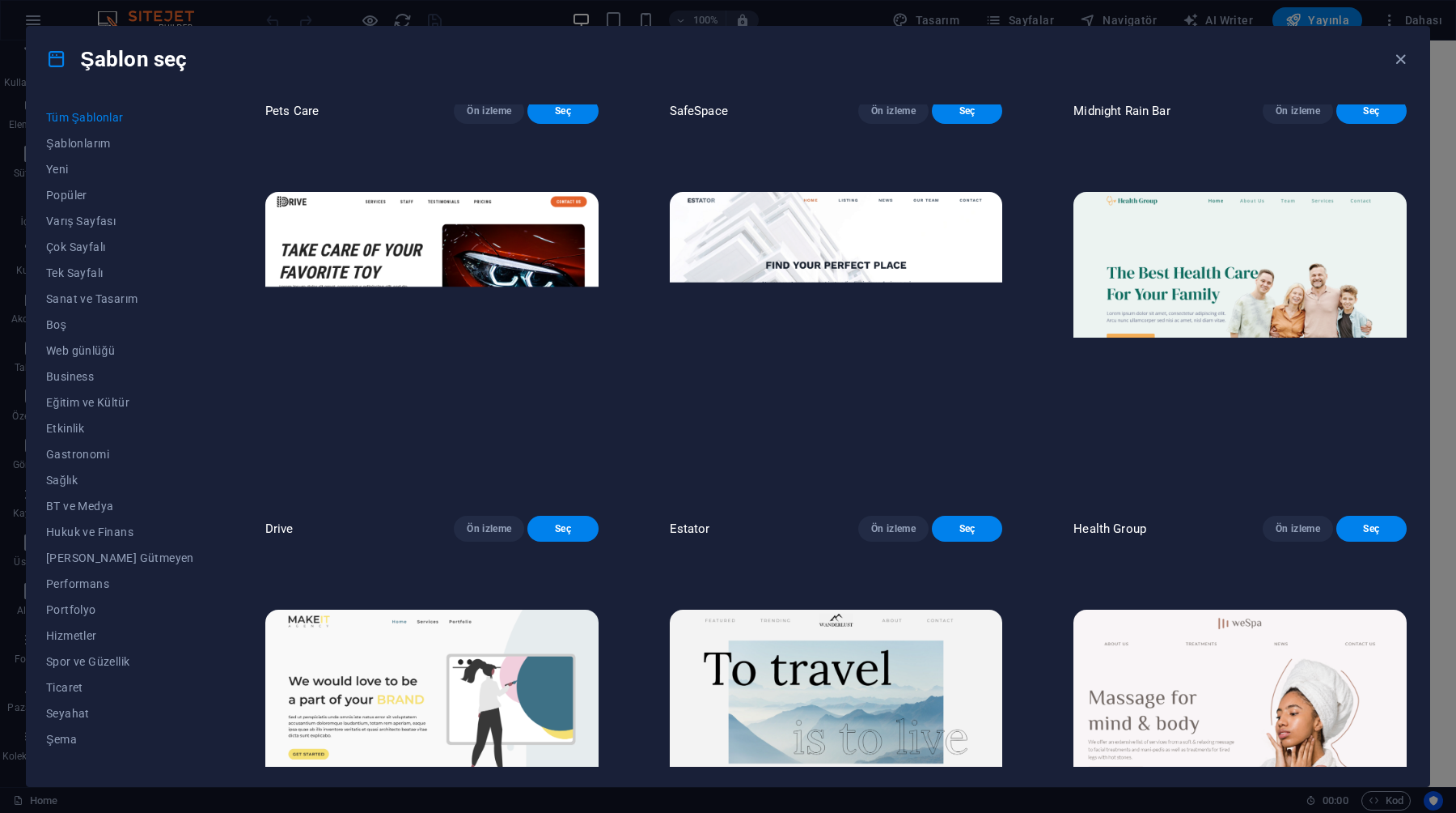
scroll to position [1714, 0]
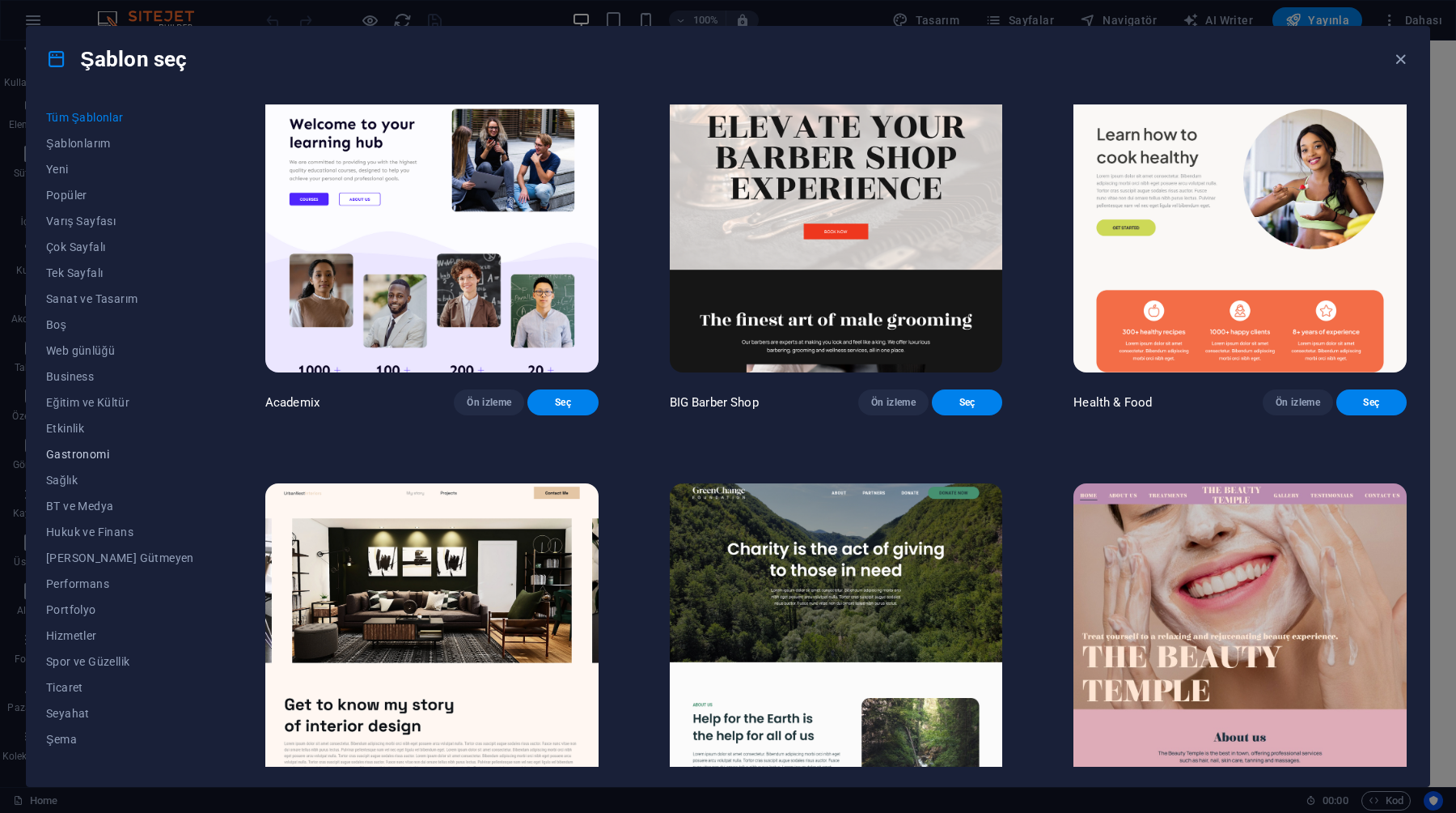
click at [75, 454] on span "Gastronomi" at bounding box center [120, 454] width 148 height 13
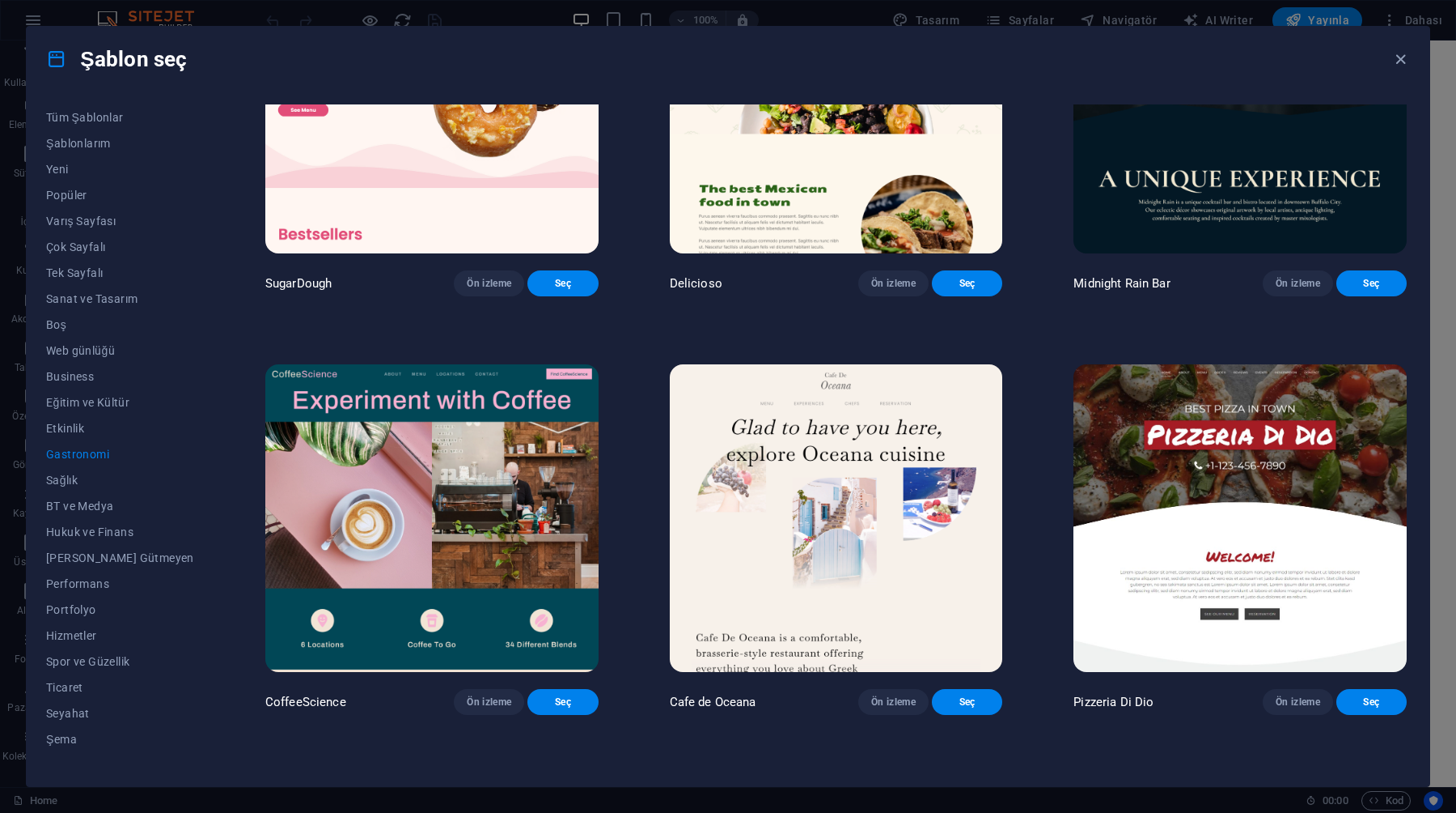
scroll to position [197, 0]
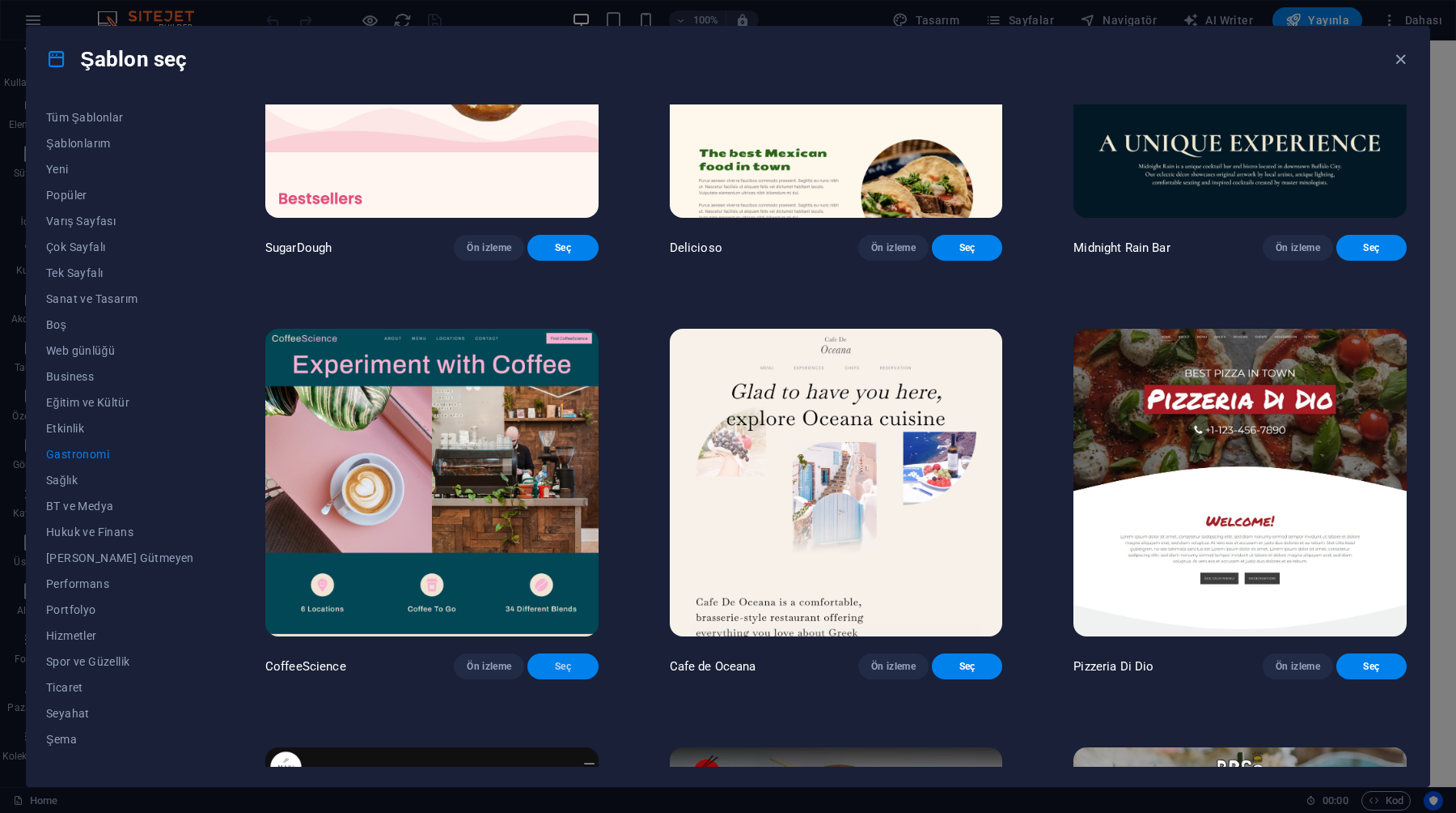
click at [541, 673] on span "Seç" at bounding box center [562, 666] width 45 height 13
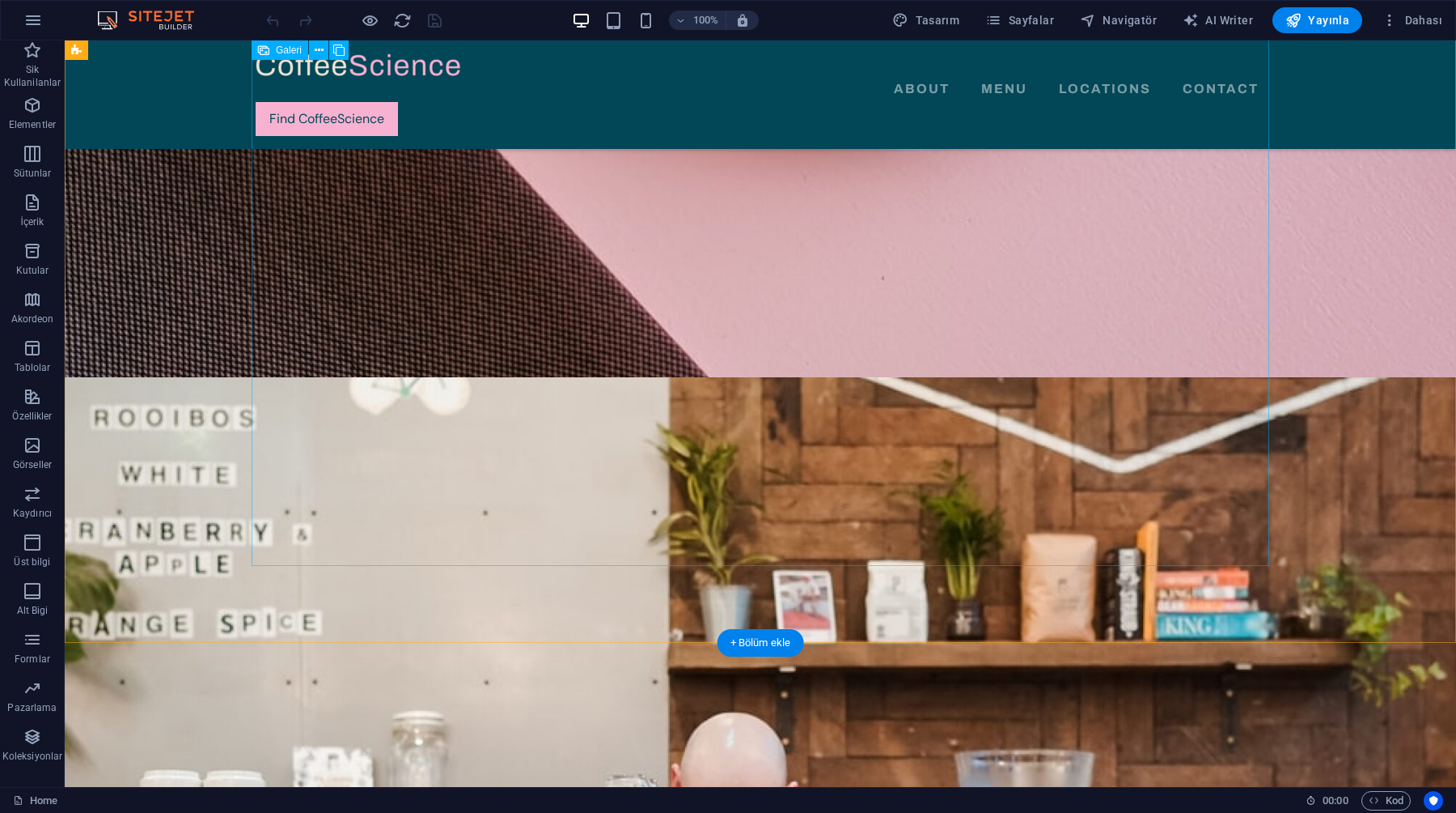
scroll to position [924, 0]
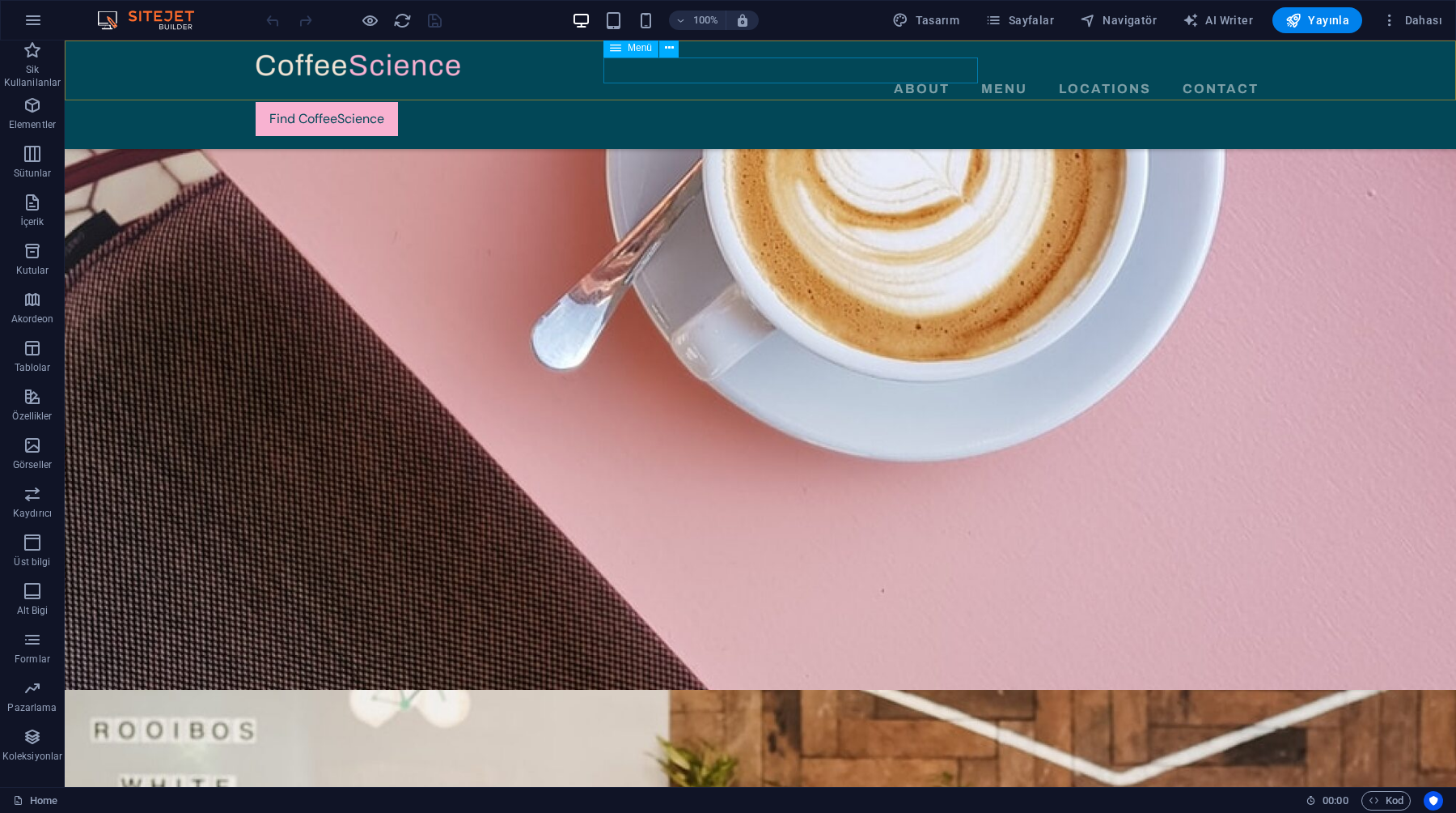
click at [731, 76] on nav "About Menu Locations Contact" at bounding box center [761, 89] width 1010 height 25
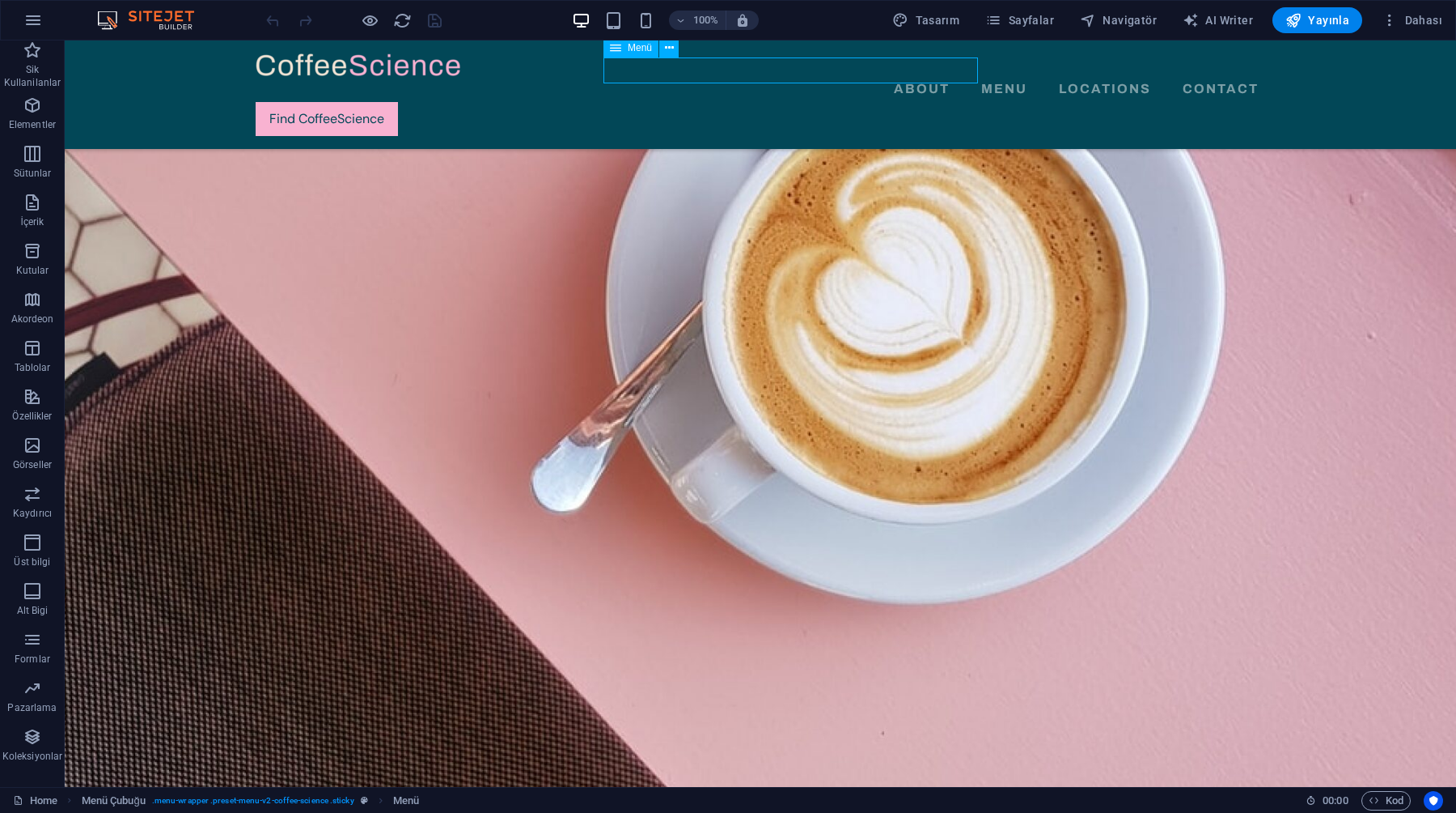
select select "1"
select select
select select "2"
select select
select select "3"
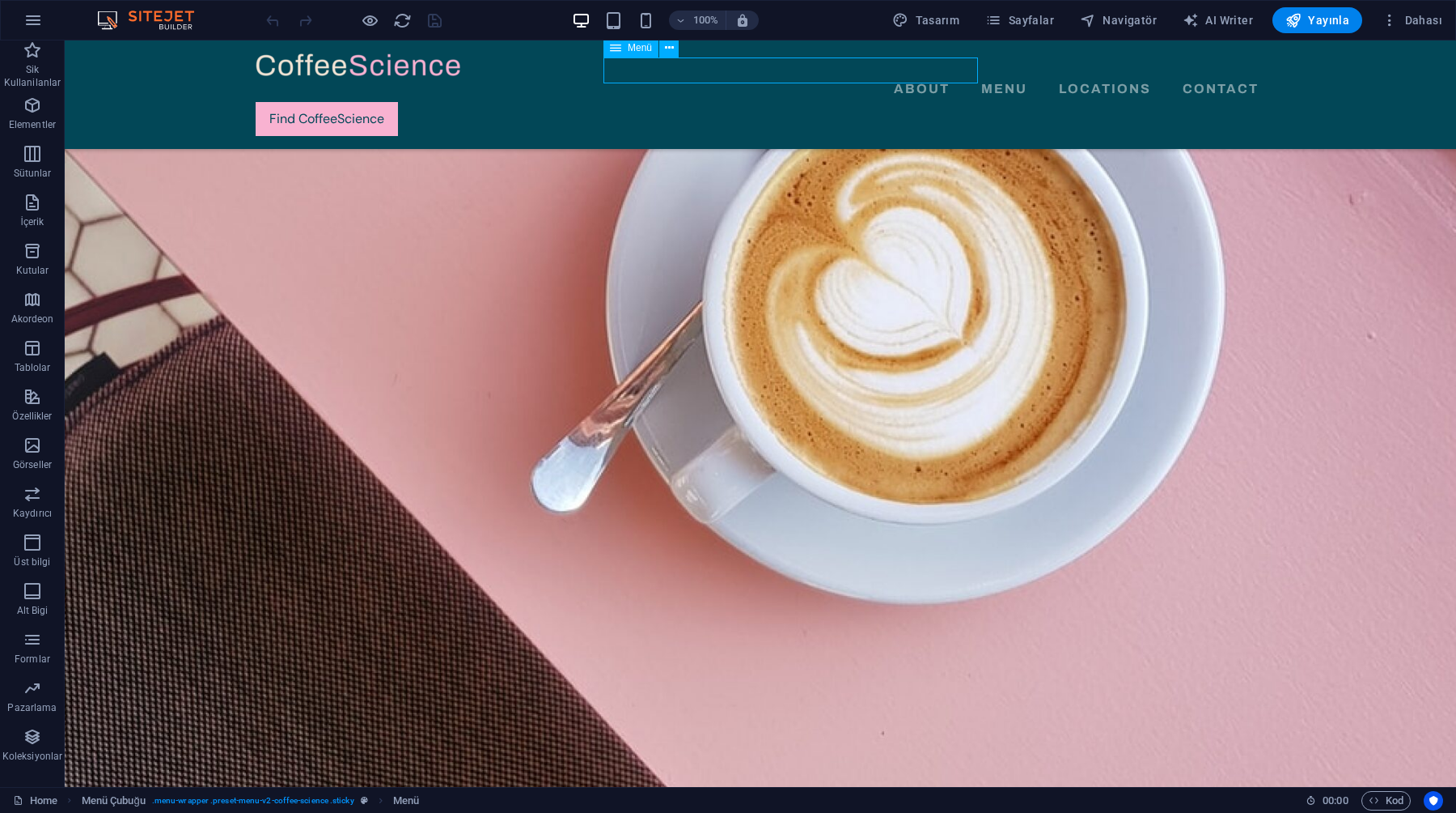
select select
select select "4"
select select
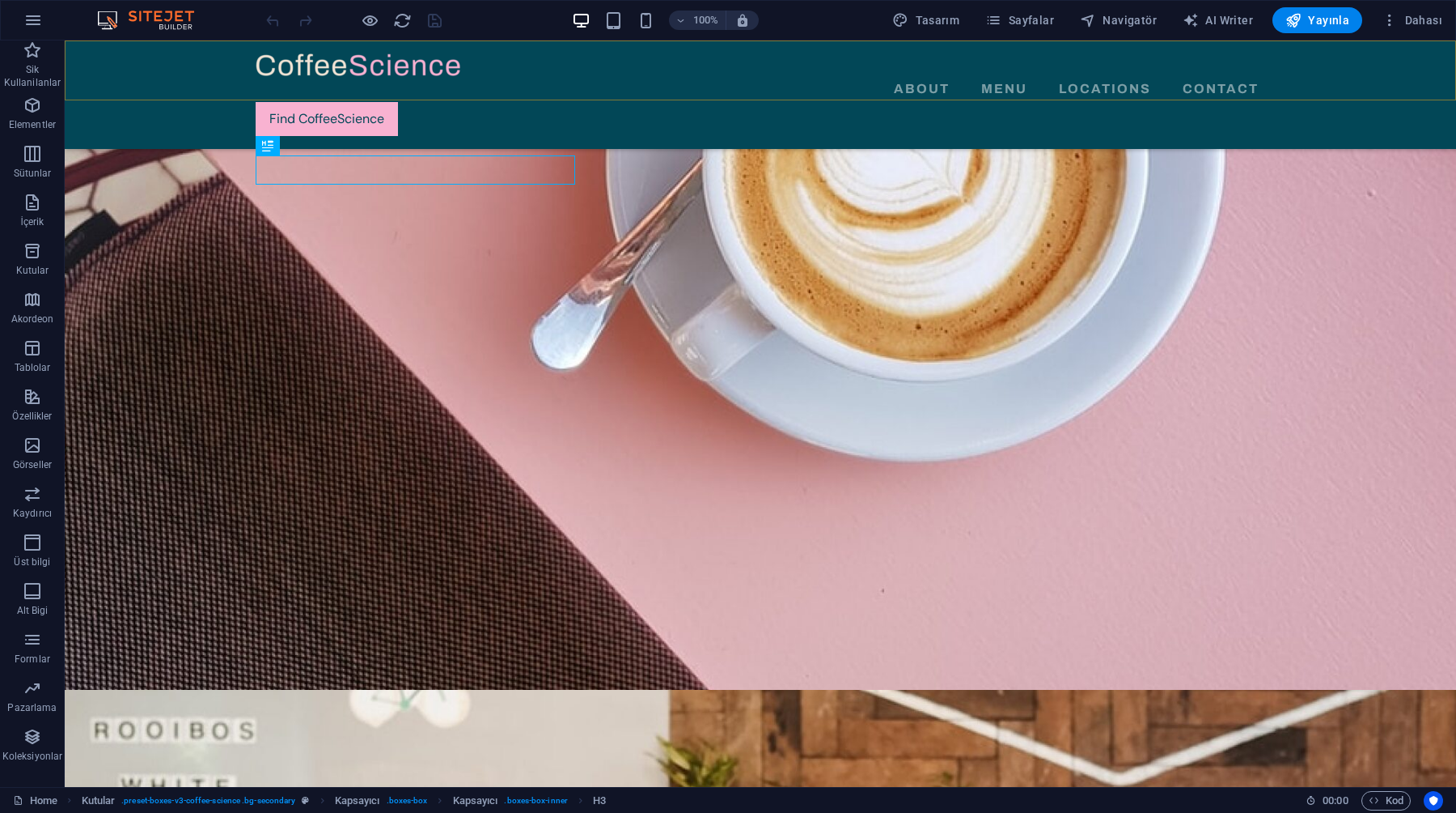
click at [232, 69] on div "About Menu Locations Contact Find CoffeeScience" at bounding box center [760, 94] width 1391 height 108
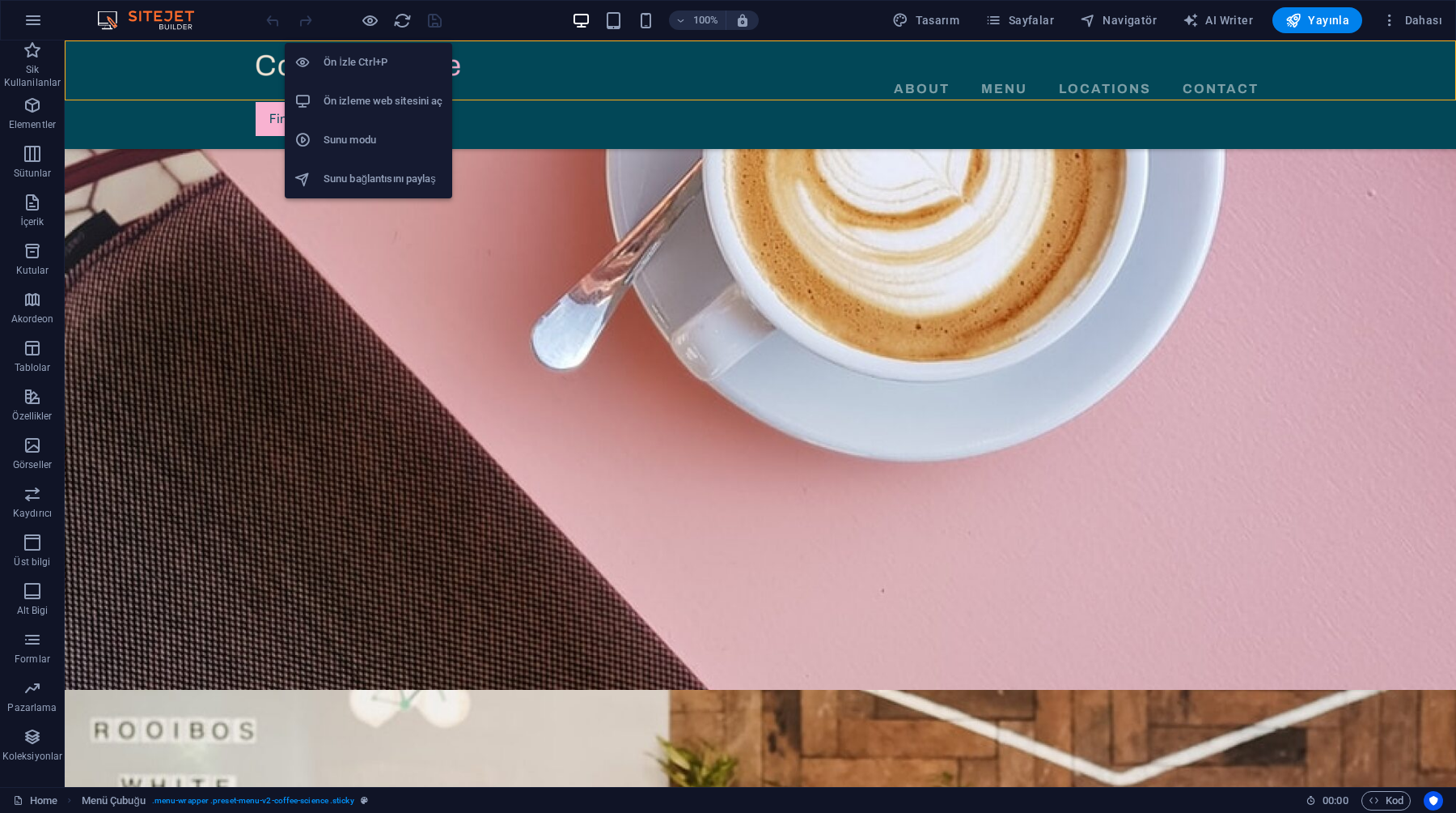
click at [361, 103] on h6 "Ön izleme web sitesini aç" at bounding box center [383, 100] width 119 height 19
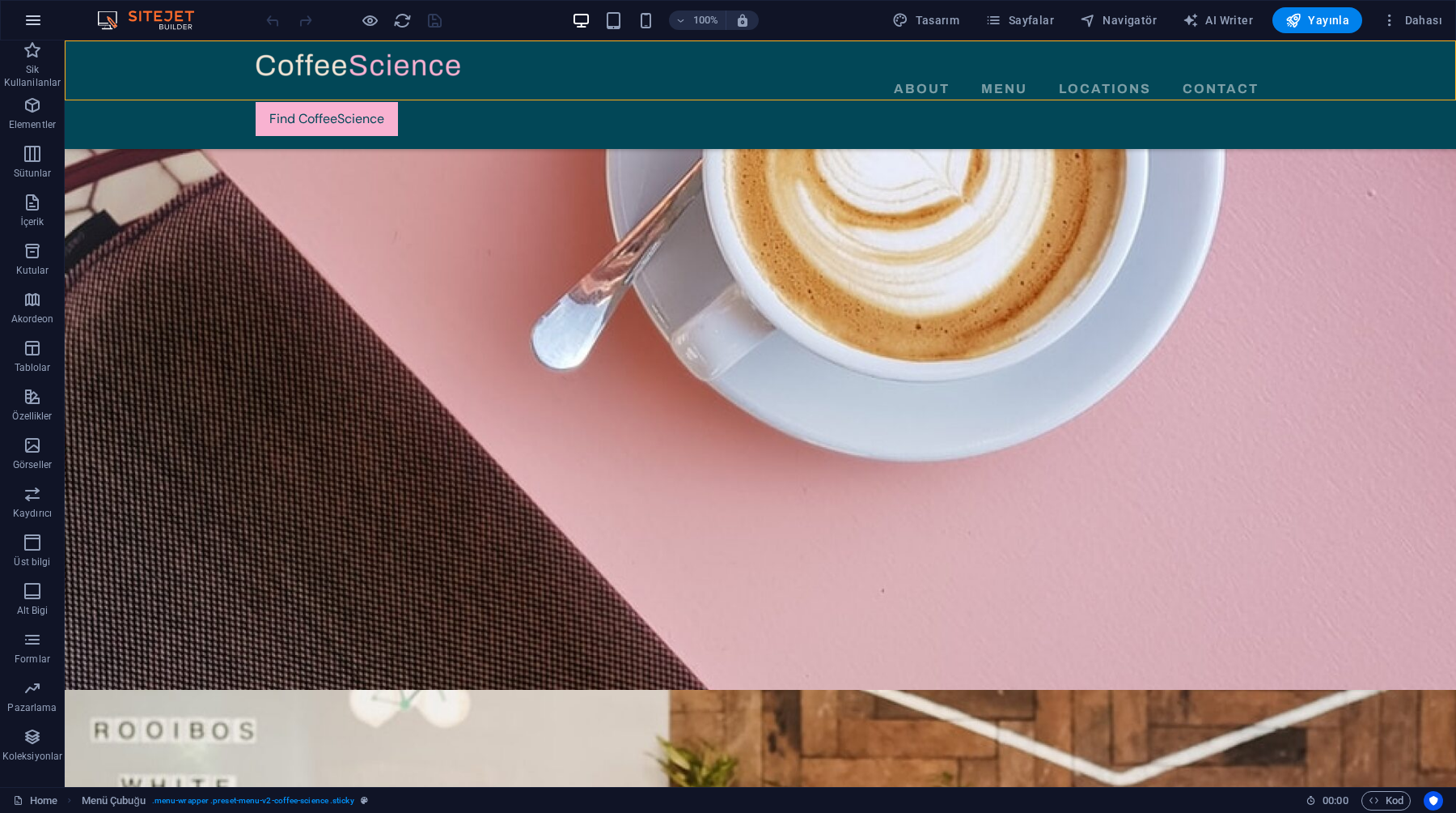
click at [22, 32] on button "button" at bounding box center [33, 20] width 39 height 39
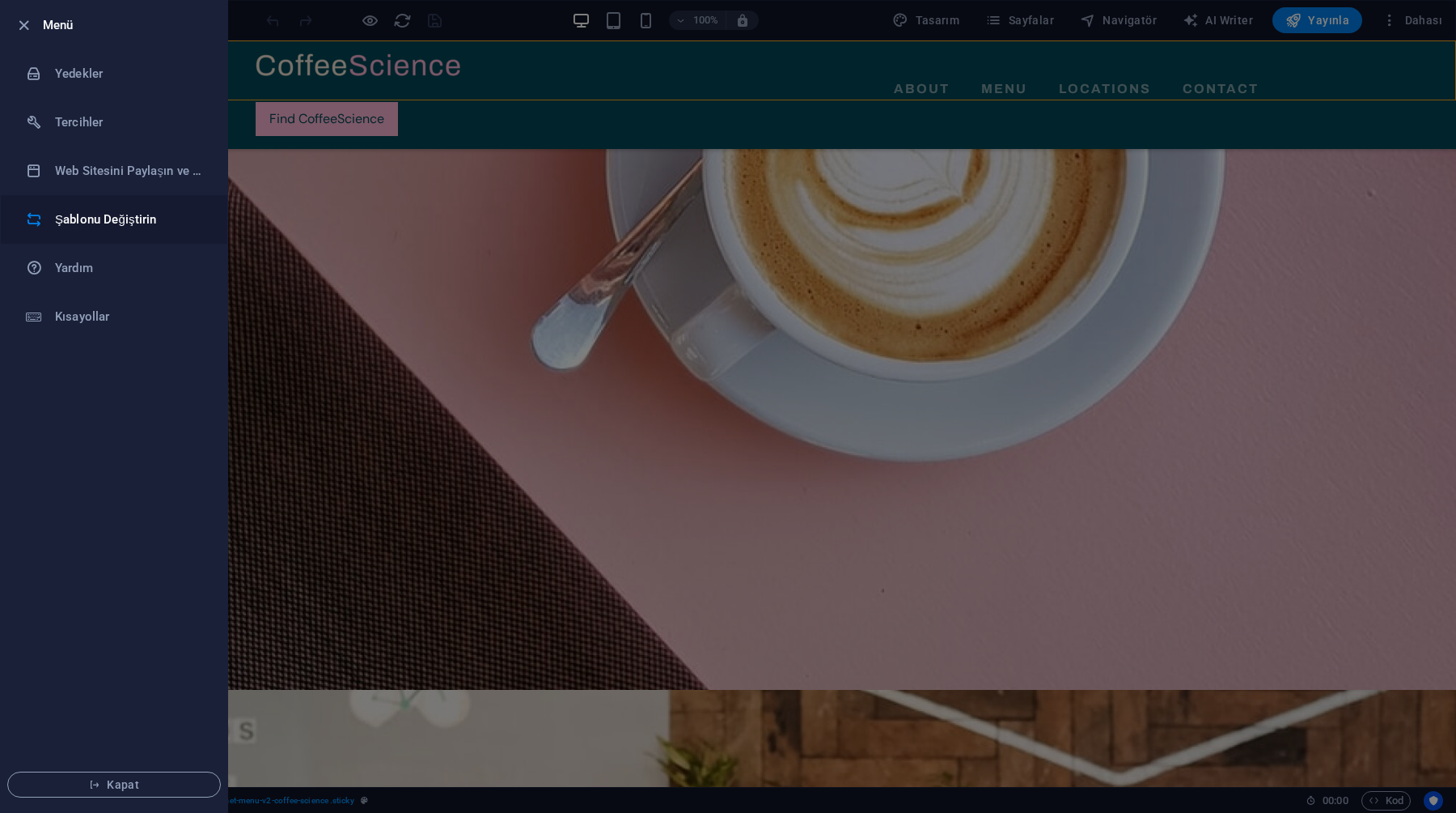
click at [110, 237] on li "Şablonu Değiştirin" at bounding box center [114, 218] width 227 height 48
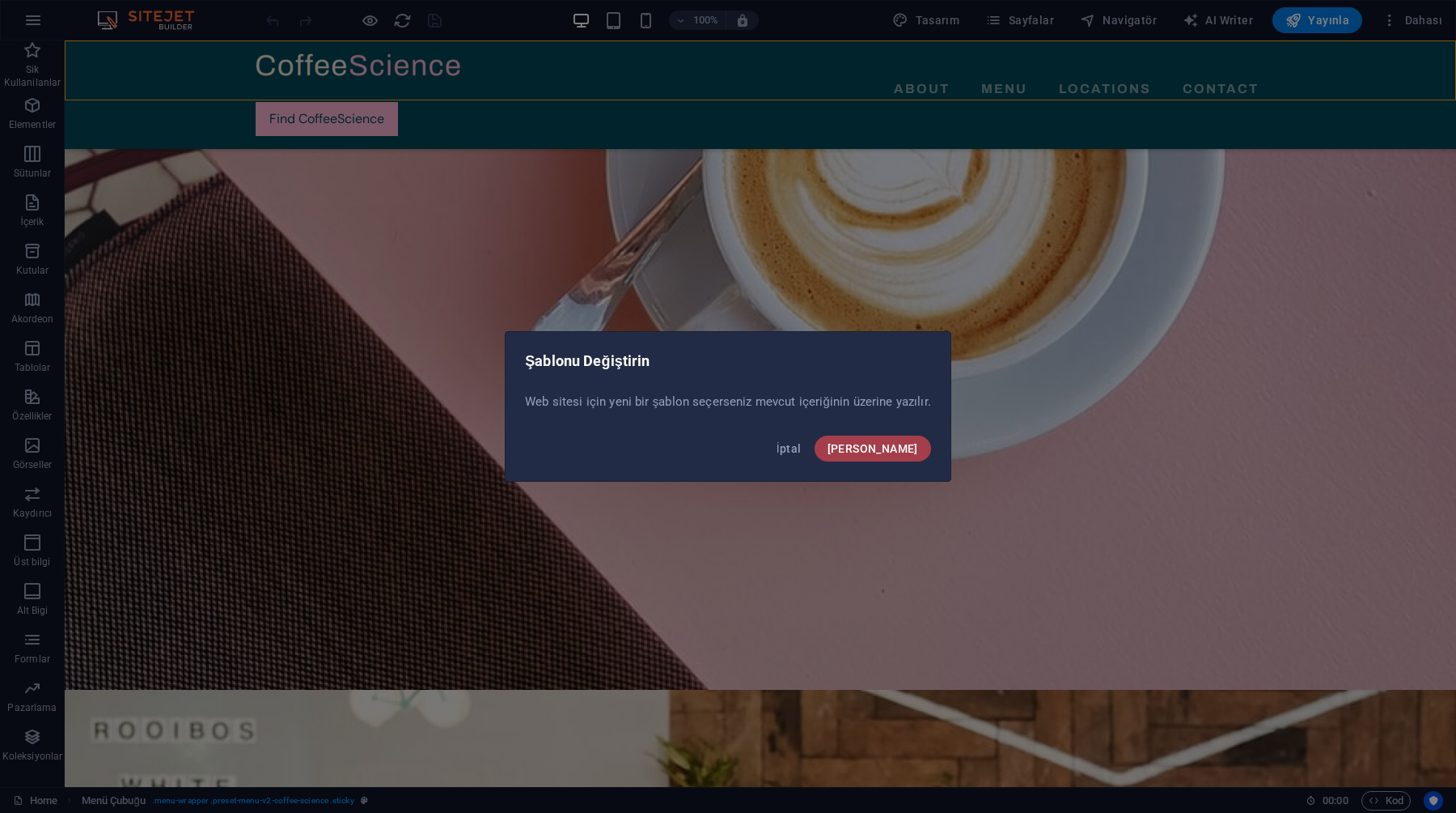
click at [884, 449] on span "[PERSON_NAME]" at bounding box center [873, 448] width 91 height 13
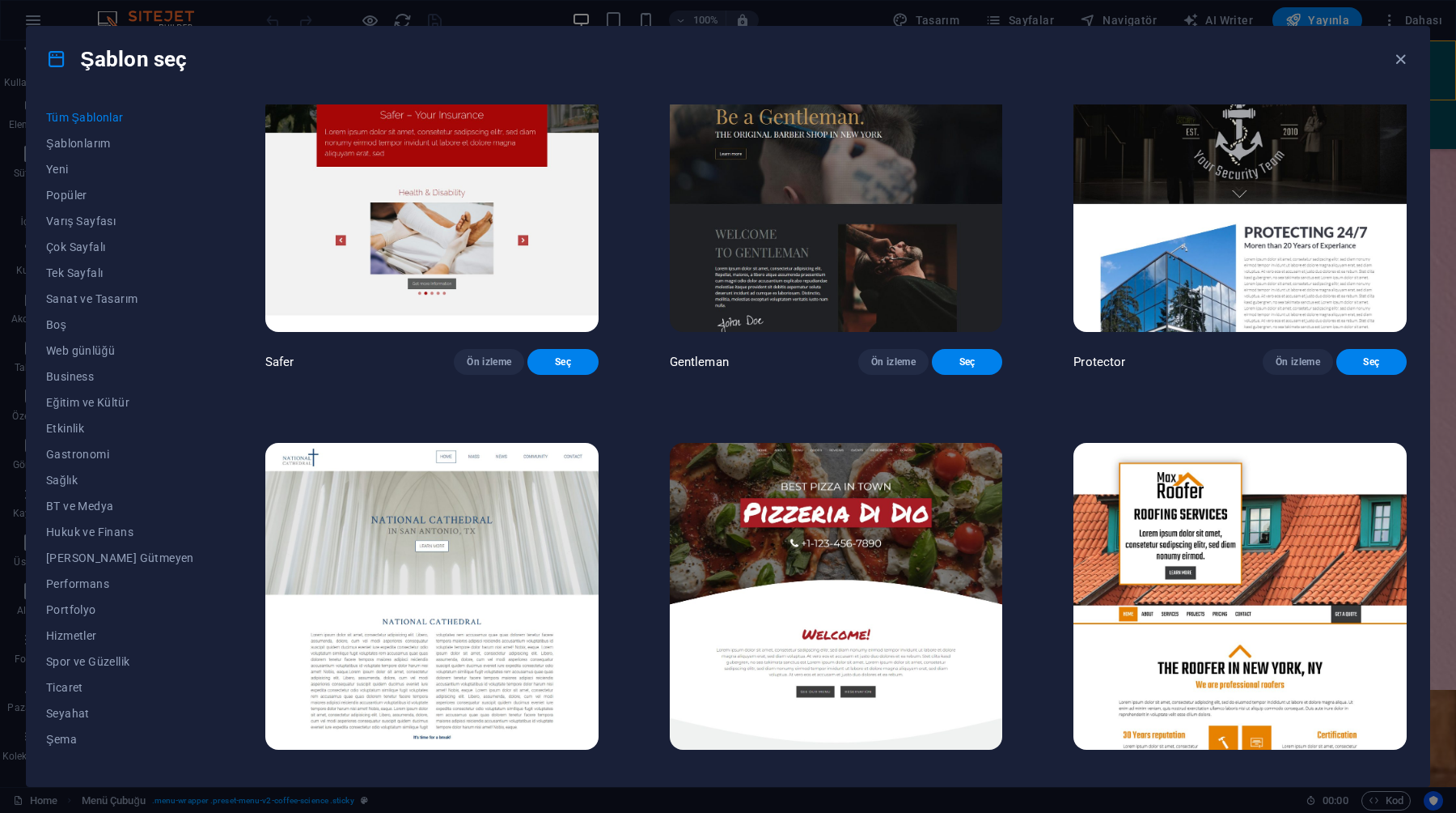
scroll to position [8034, 0]
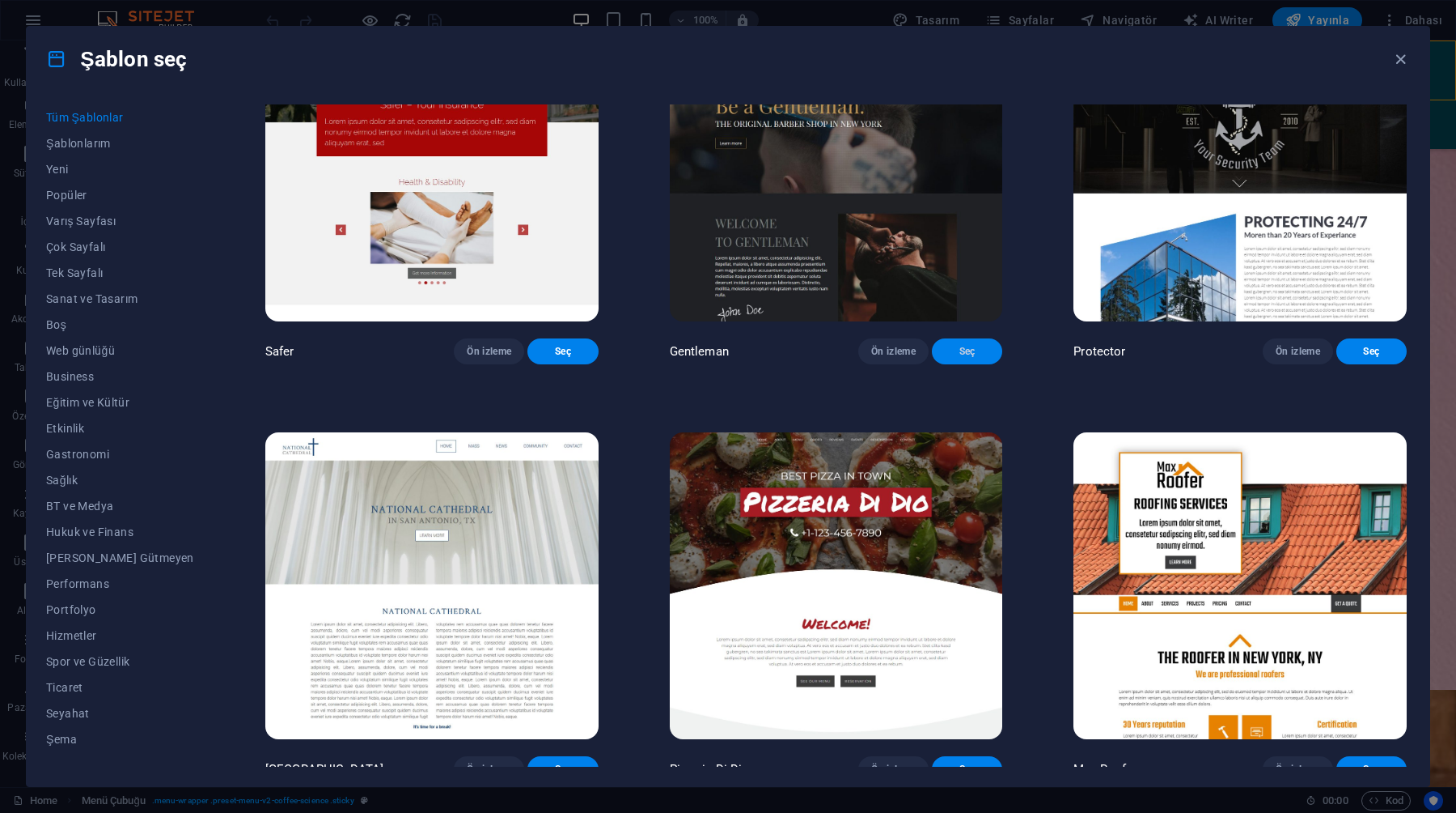
click at [962, 364] on button "Seç" at bounding box center [966, 351] width 70 height 25
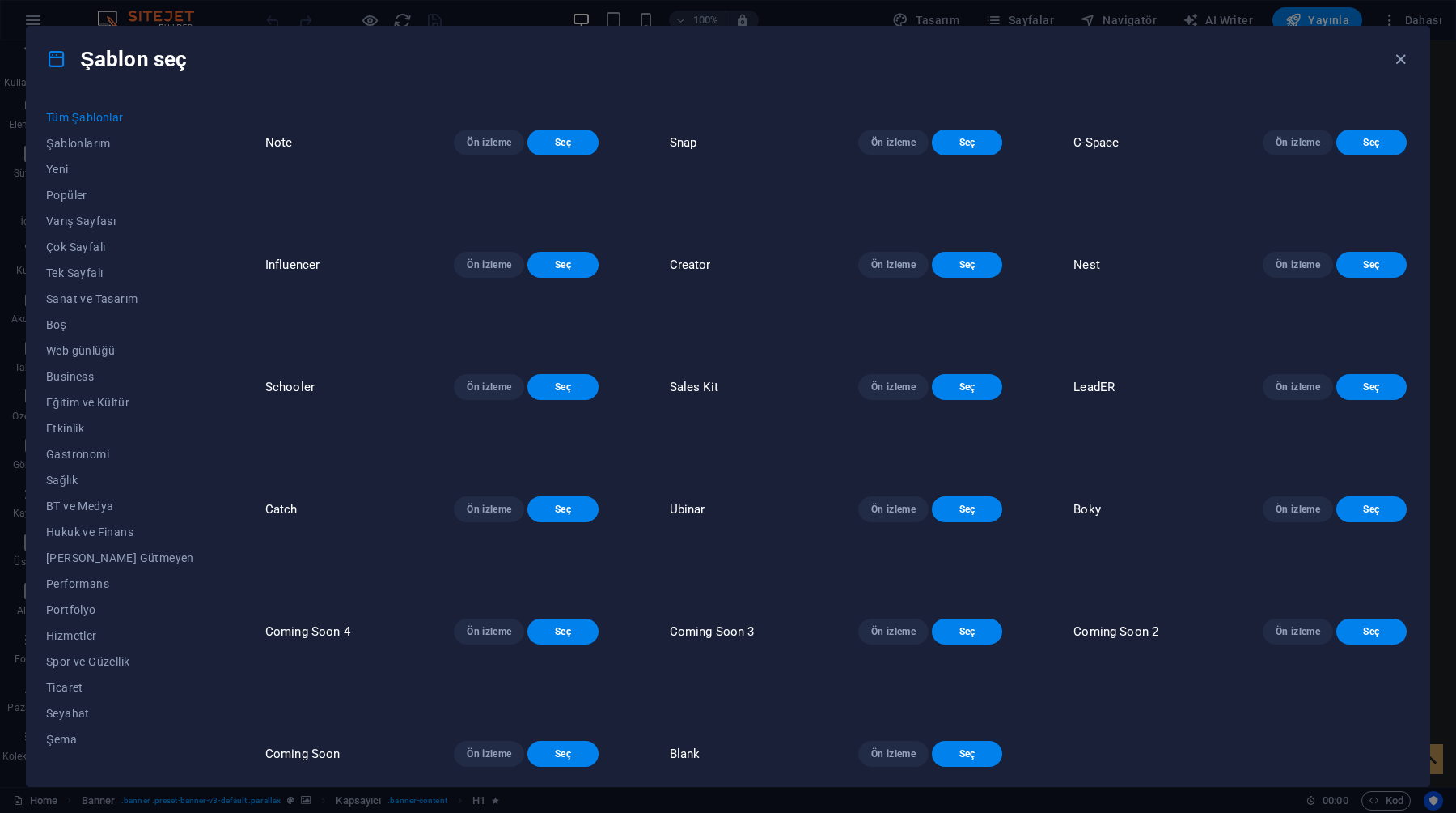
scroll to position [19110, 0]
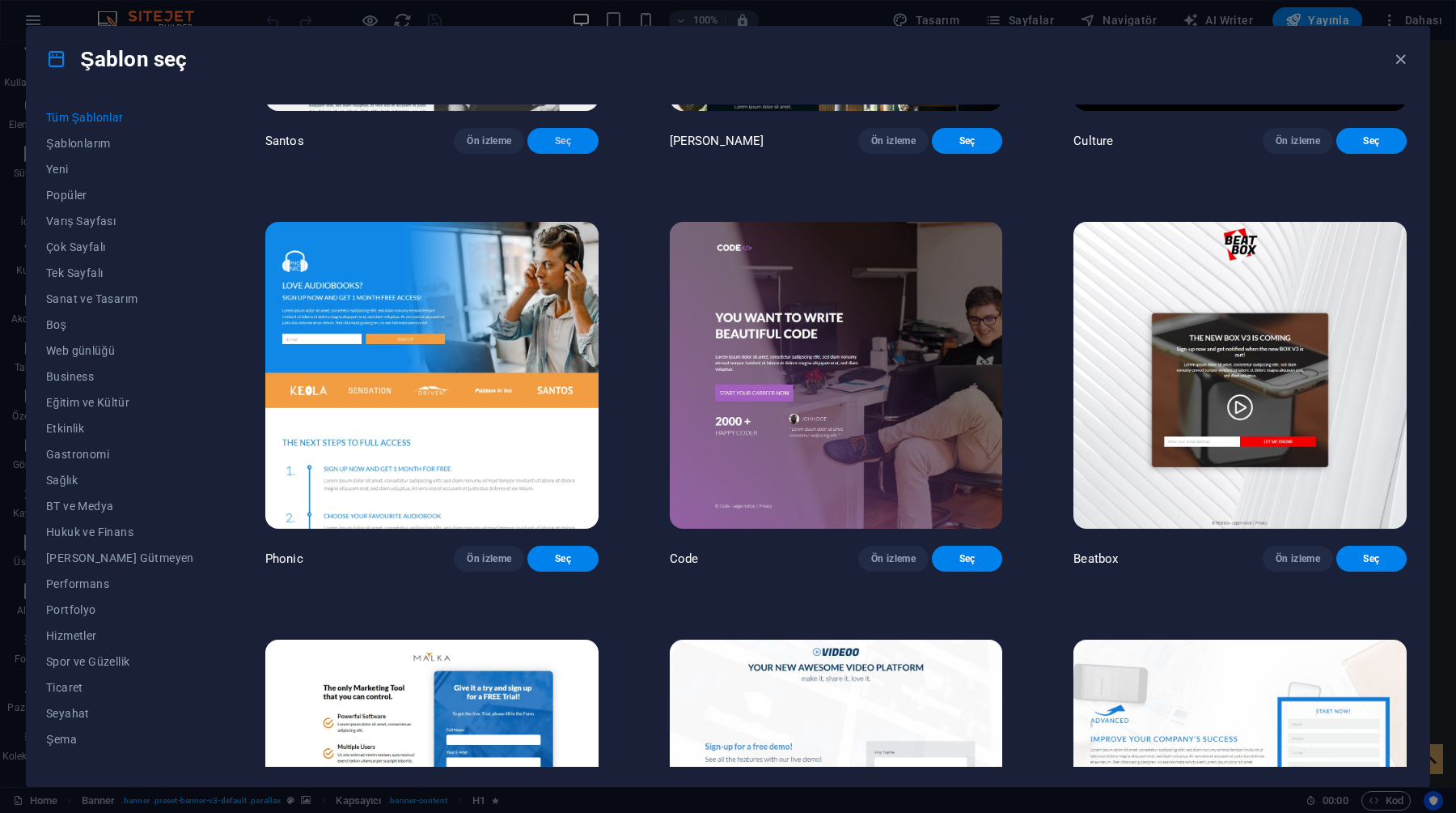
click at [541, 147] on span "Seç" at bounding box center [562, 141] width 45 height 13
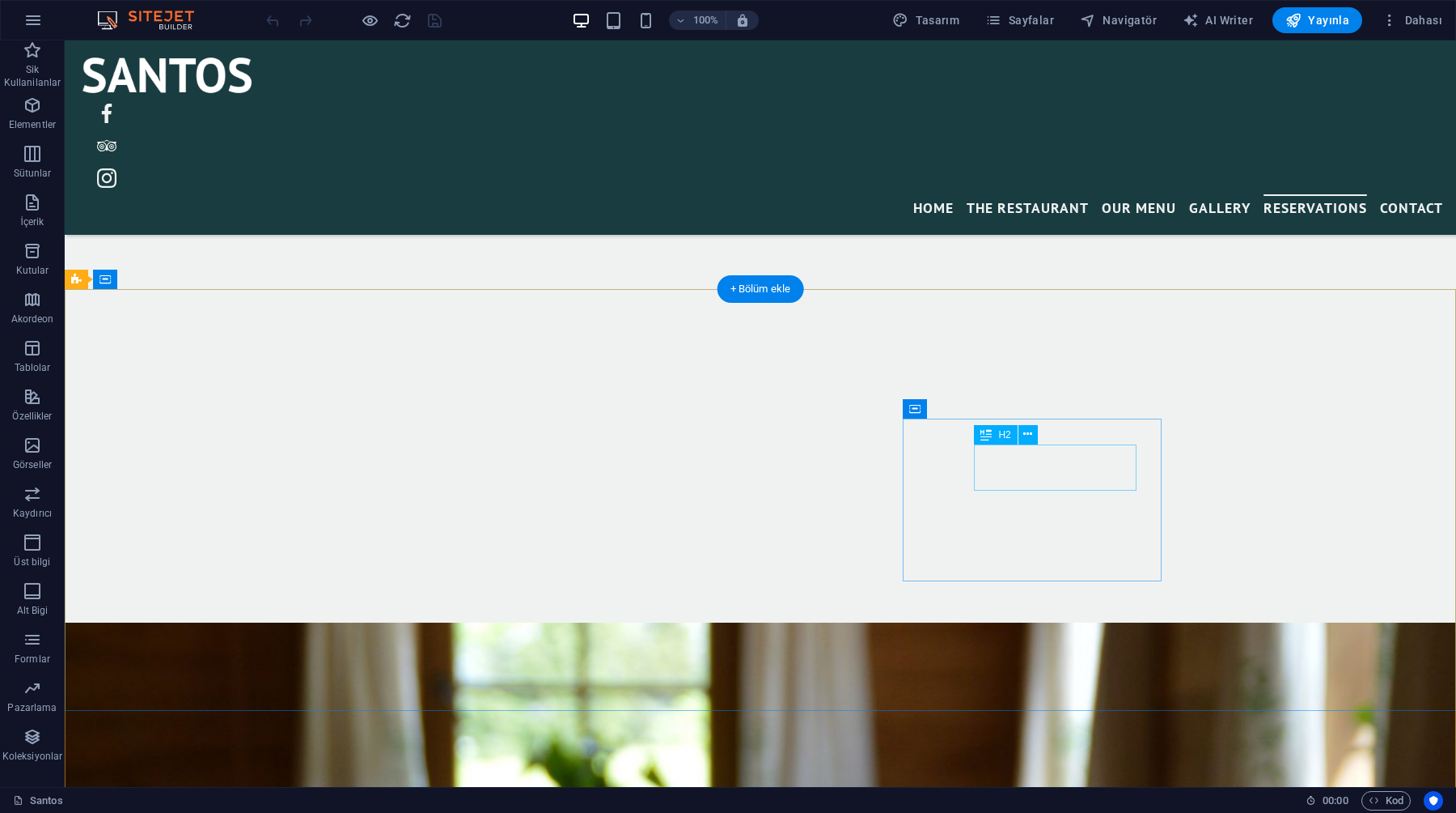
scroll to position [4507, 0]
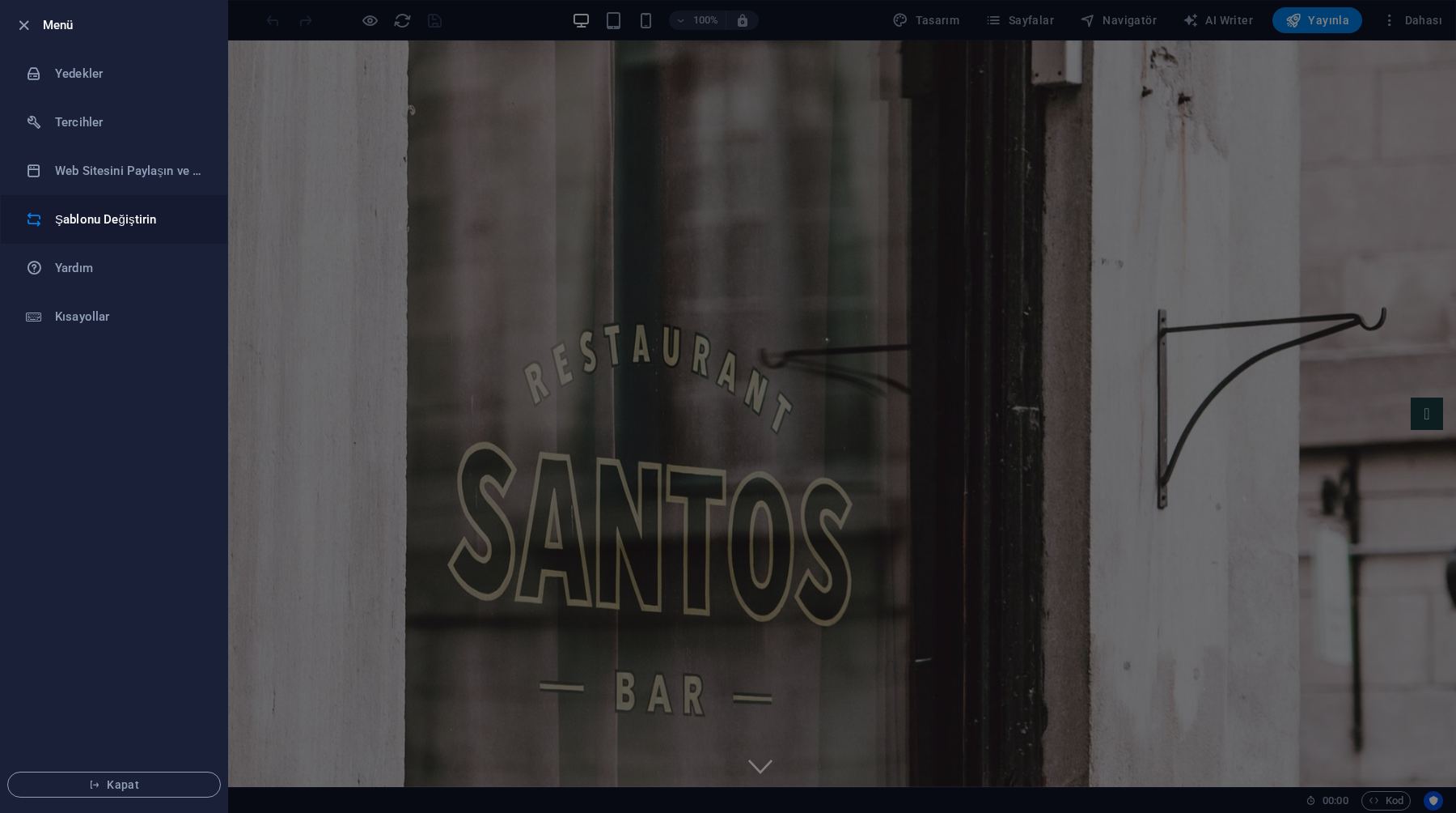
click at [99, 225] on h6 "Şablonu Değiştirin" at bounding box center [129, 218] width 149 height 19
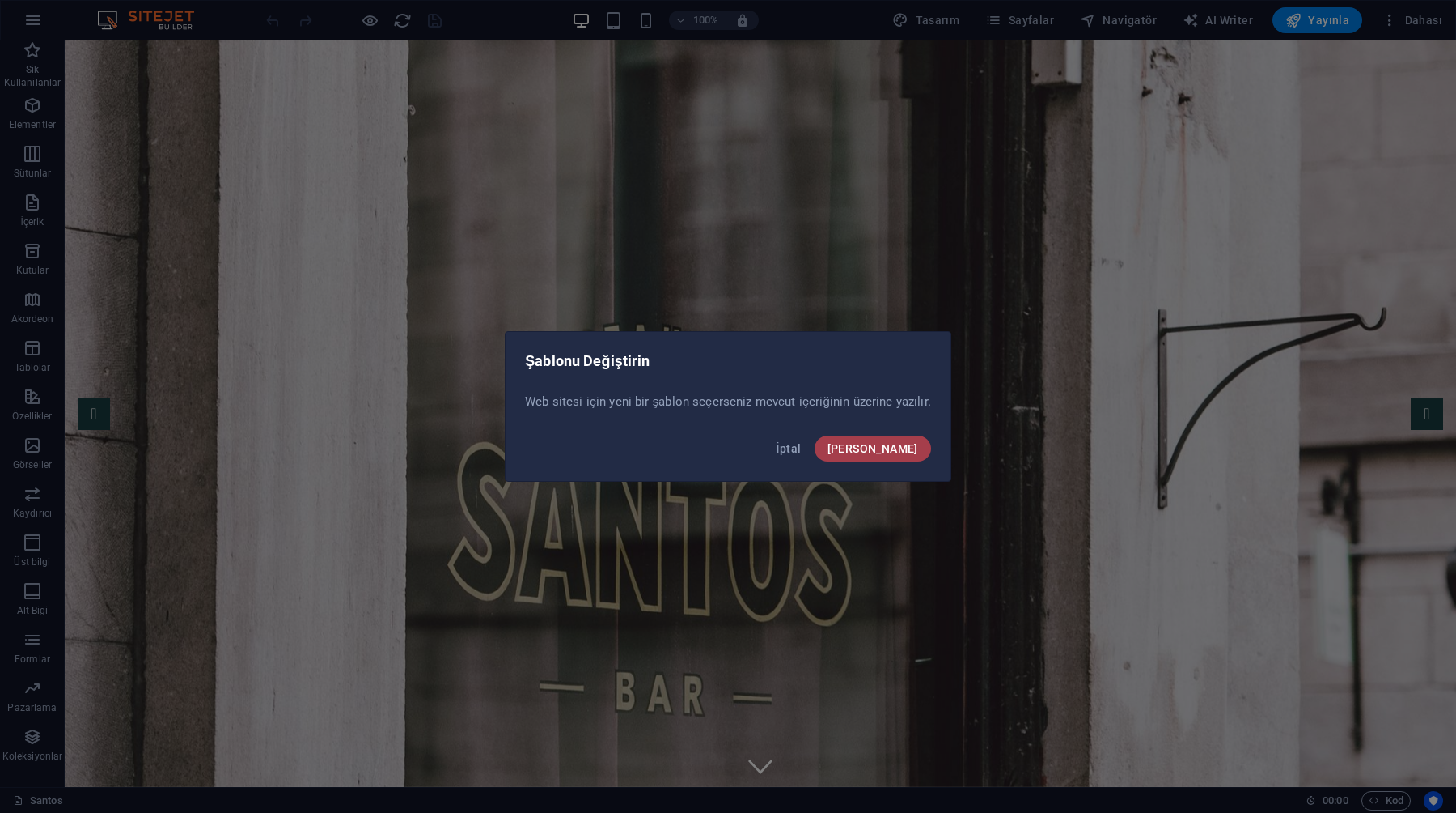
click at [895, 451] on span "[PERSON_NAME]" at bounding box center [873, 448] width 91 height 13
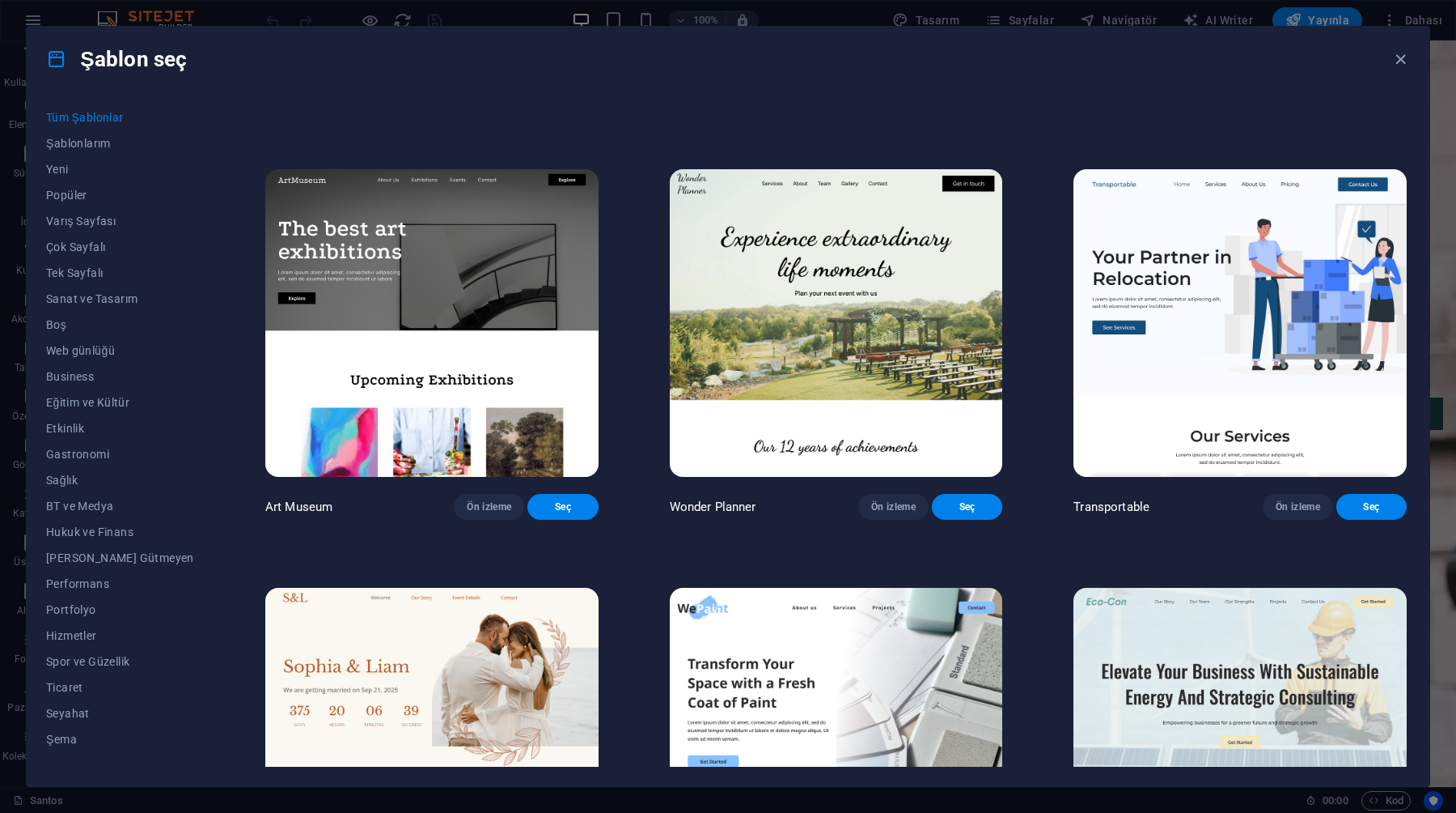
scroll to position [392, 0]
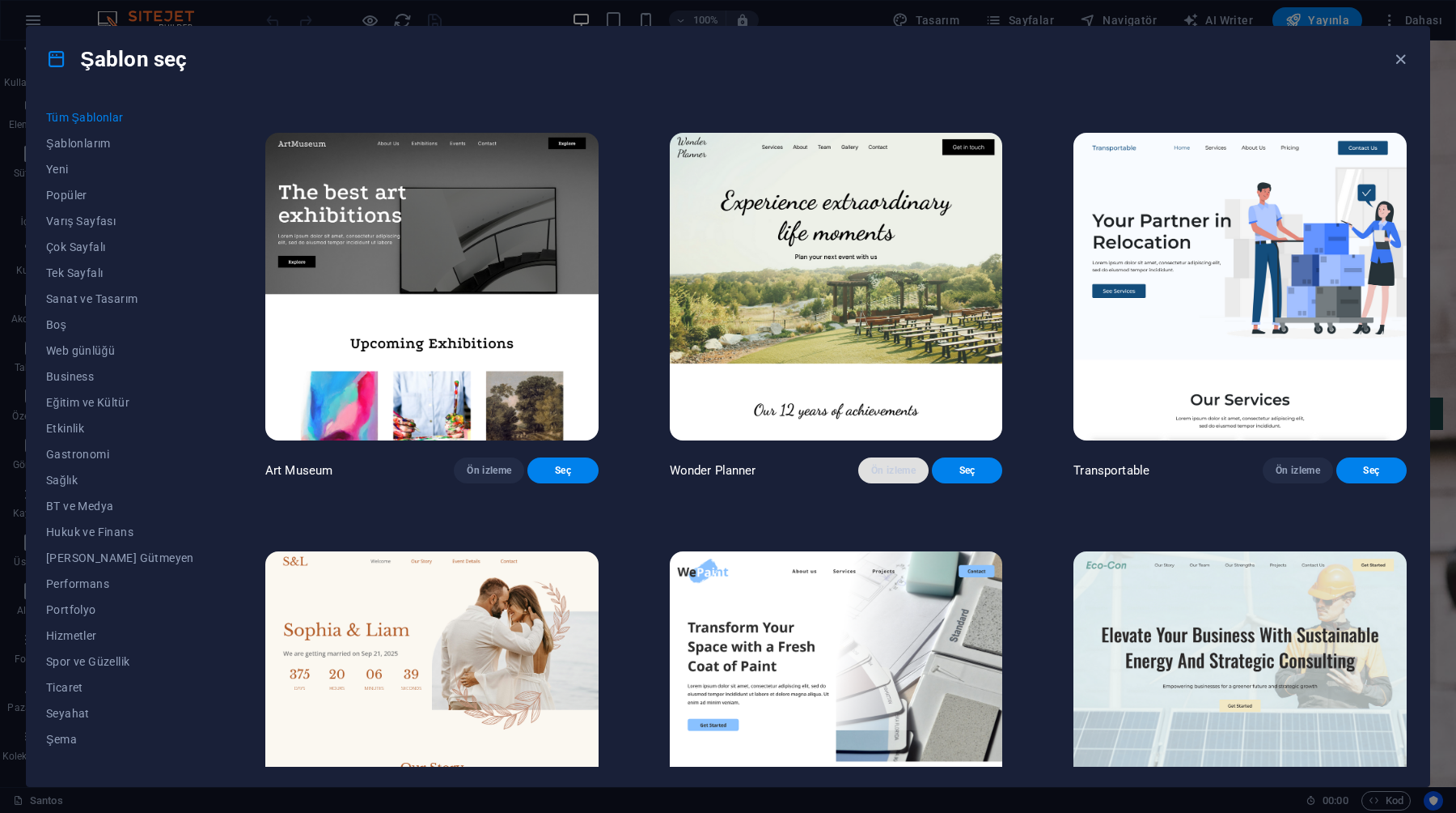
click at [891, 477] on span "Ön izleme" at bounding box center [893, 470] width 45 height 13
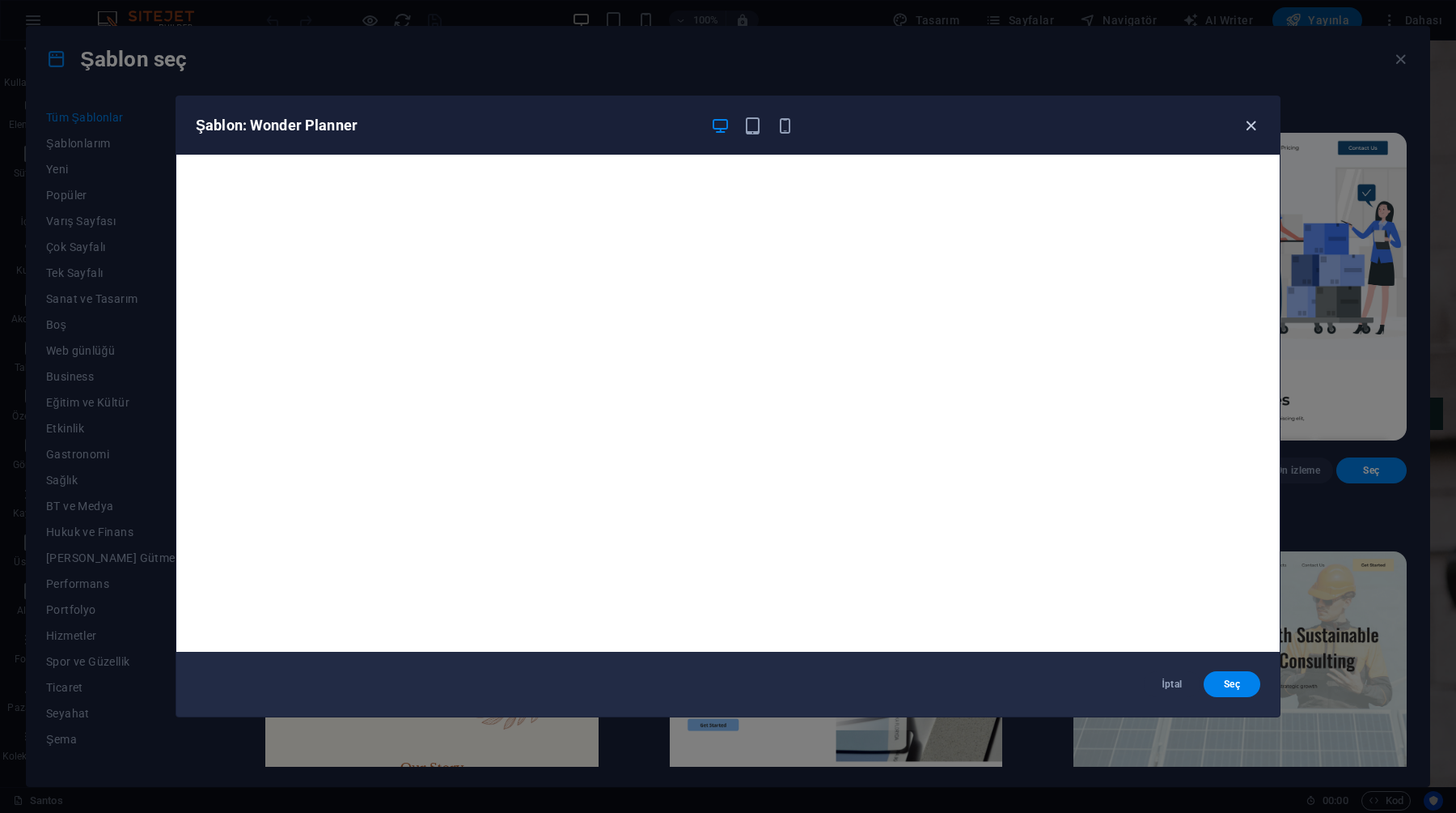
click at [1257, 118] on icon "button" at bounding box center [1251, 126] width 18 height 18
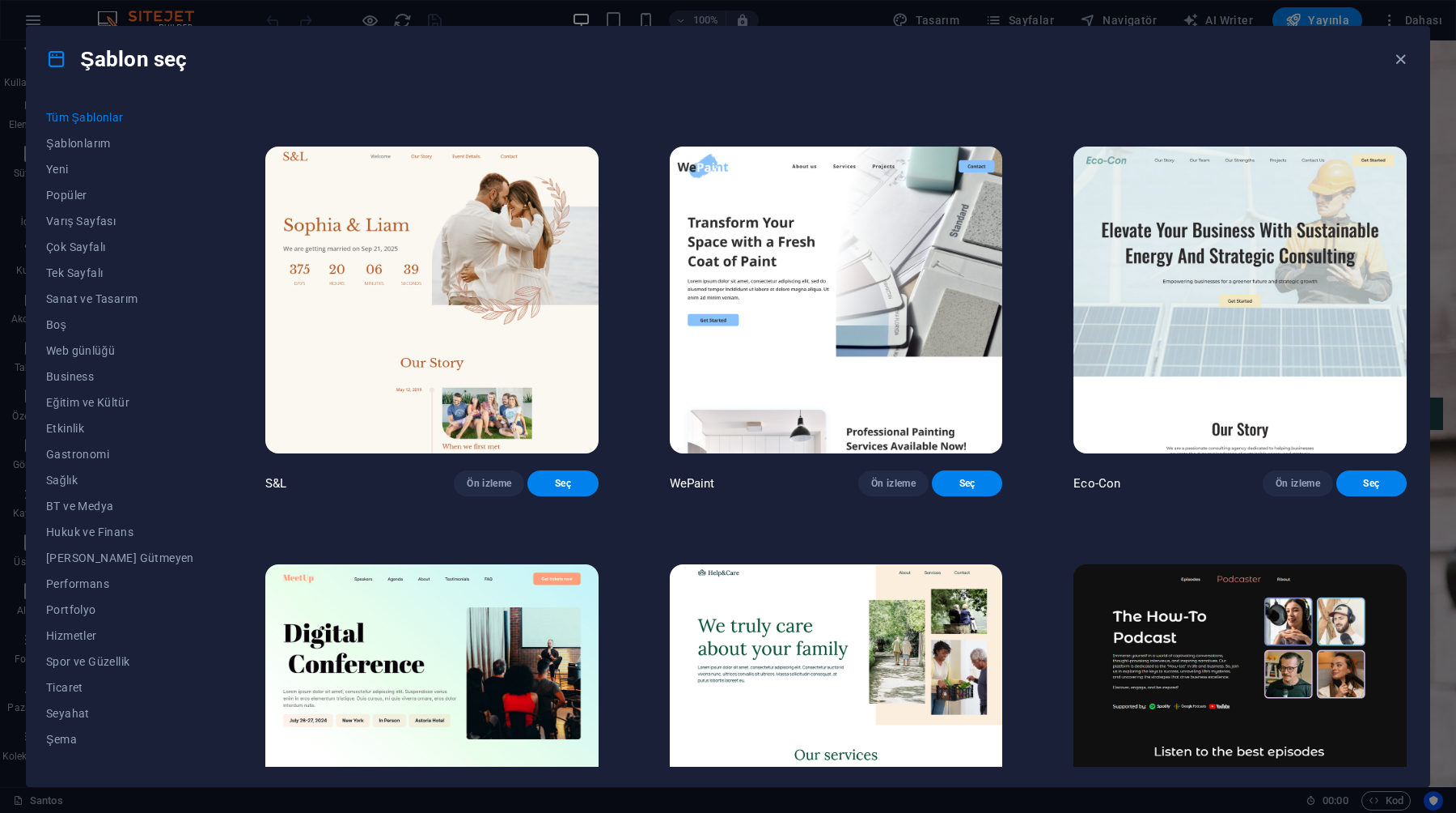
scroll to position [912, 0]
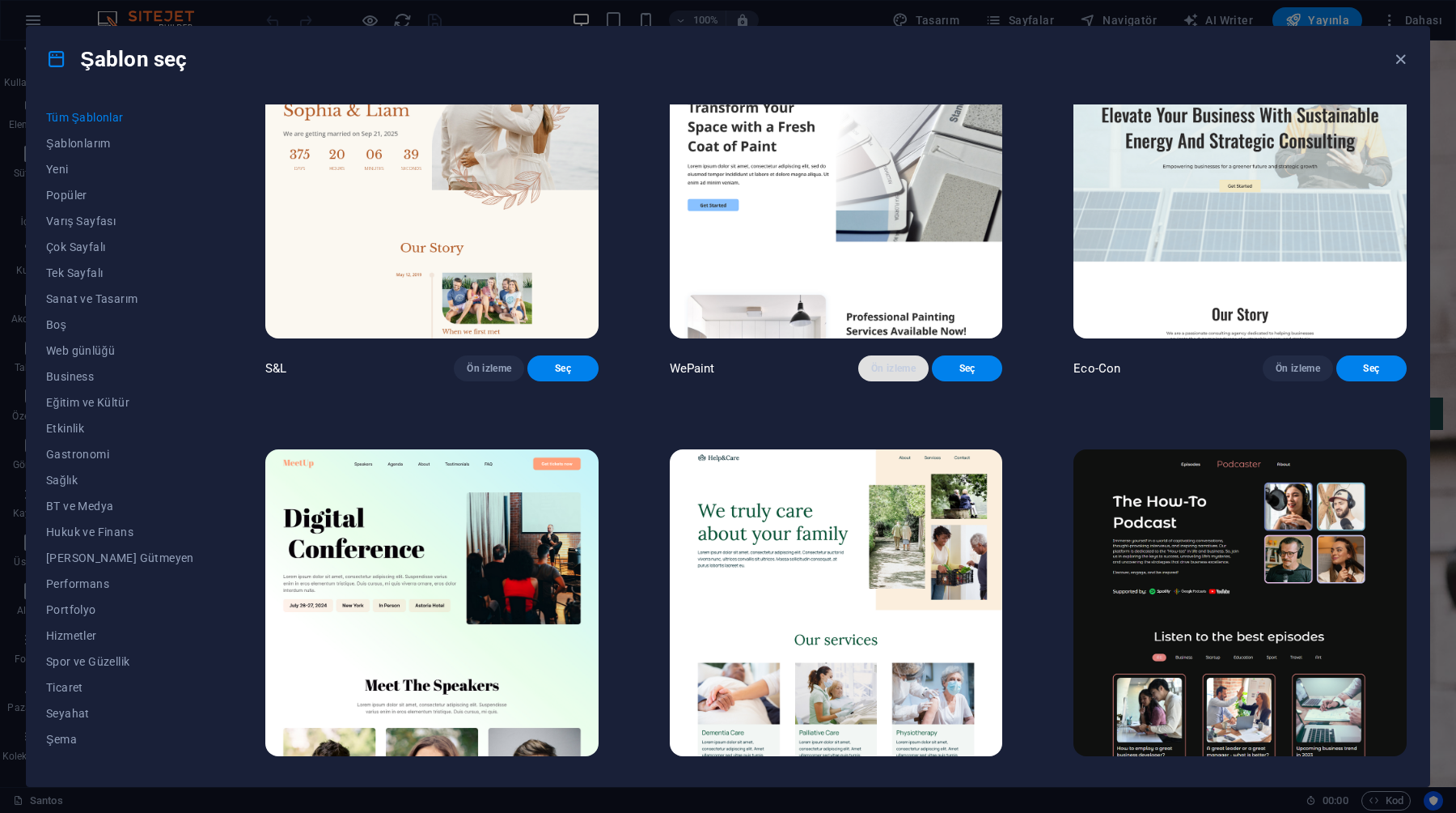
click at [905, 381] on button "Ön izleme" at bounding box center [893, 368] width 70 height 25
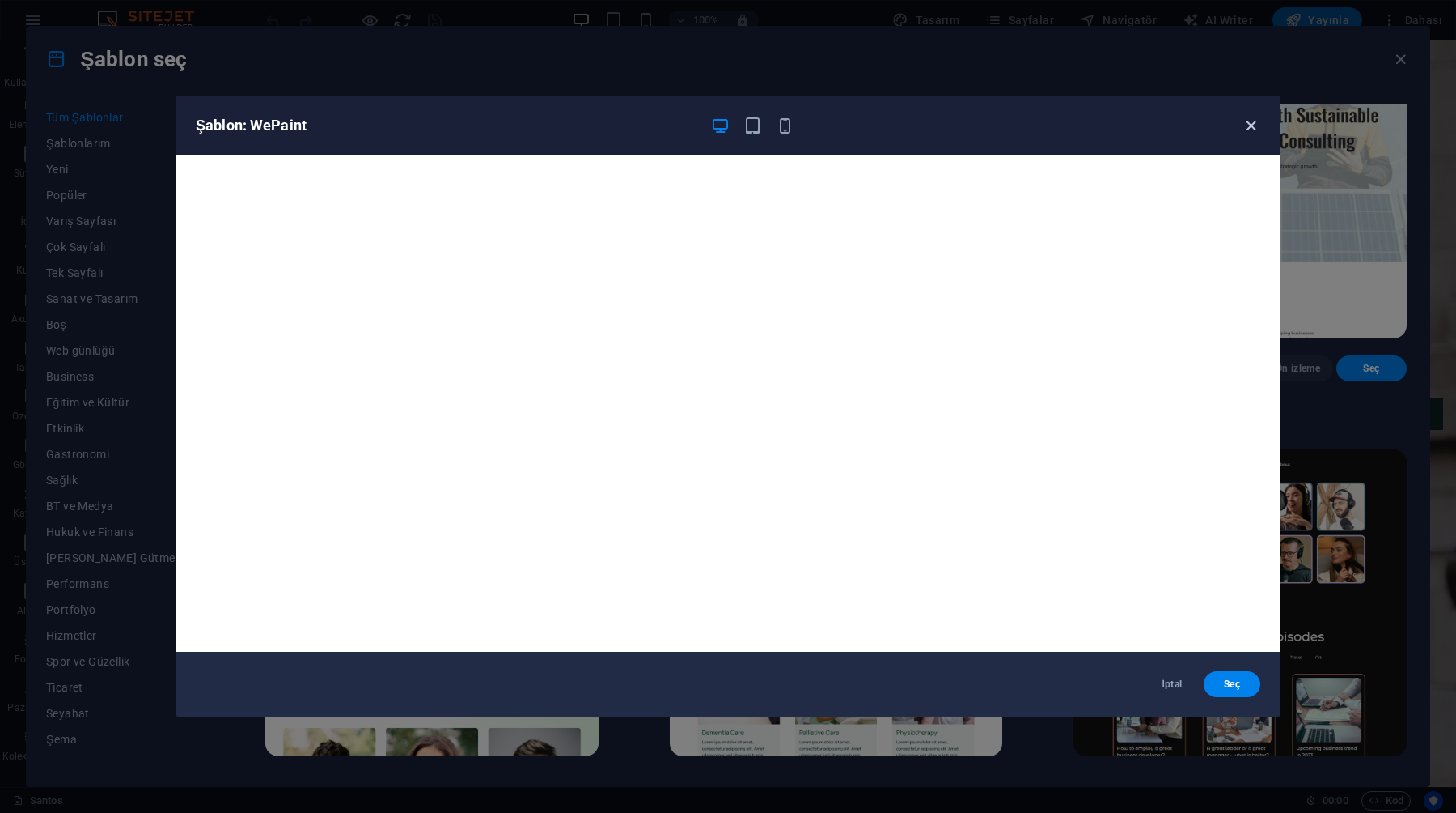
click at [1242, 132] on icon "button" at bounding box center [1251, 126] width 18 height 18
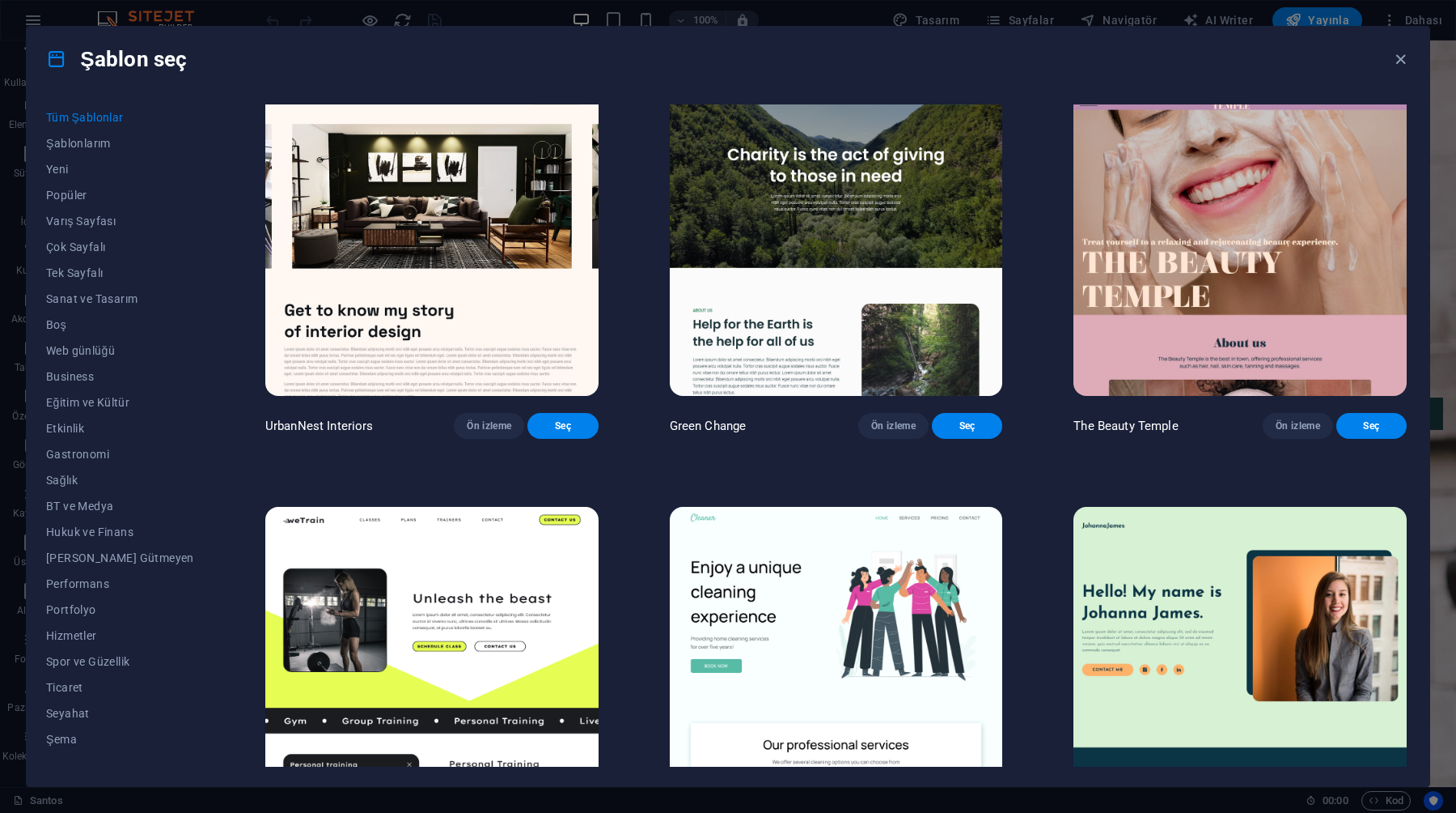
scroll to position [2104, 0]
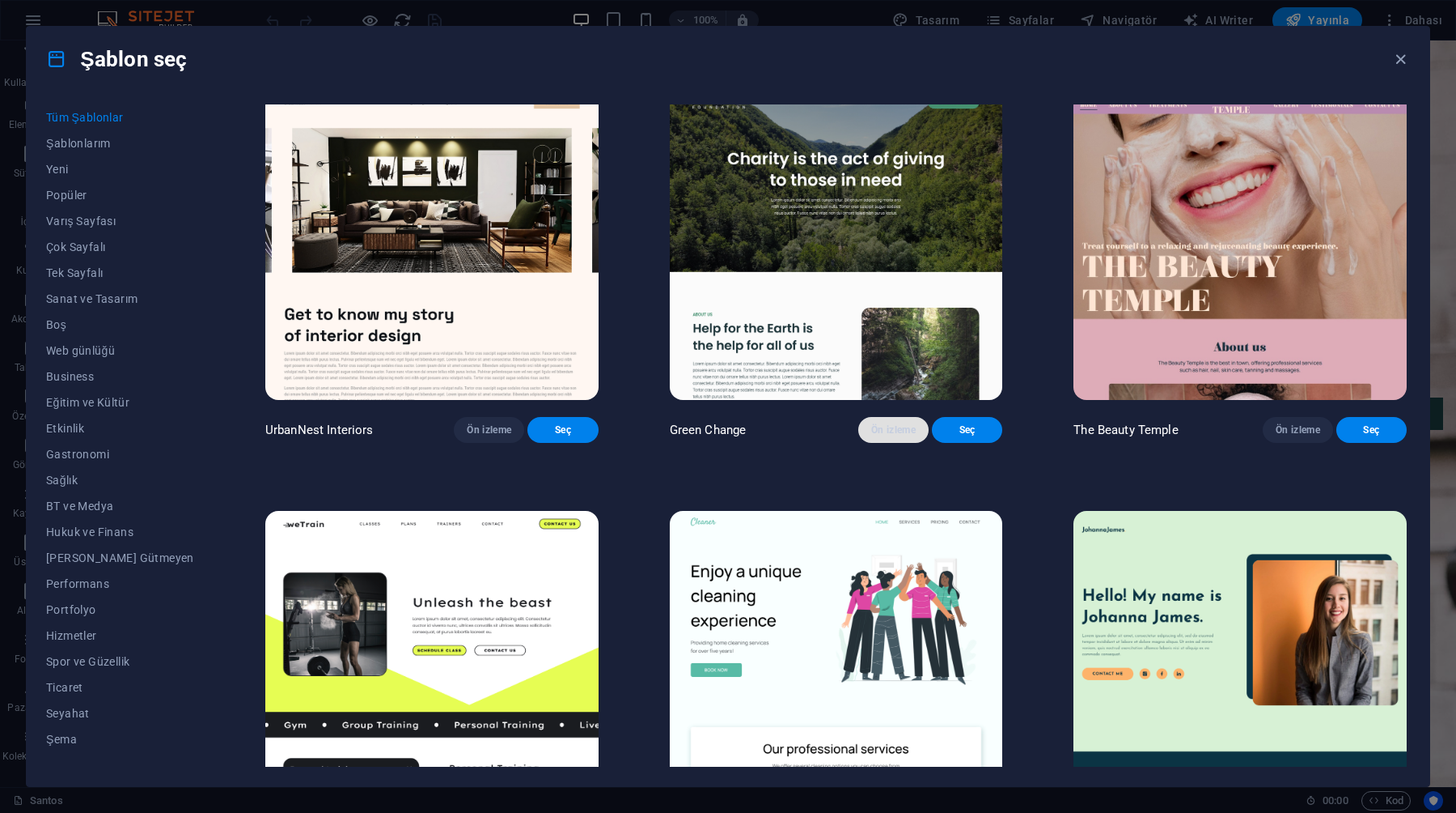
click at [878, 442] on button "Ön izleme" at bounding box center [893, 430] width 70 height 25
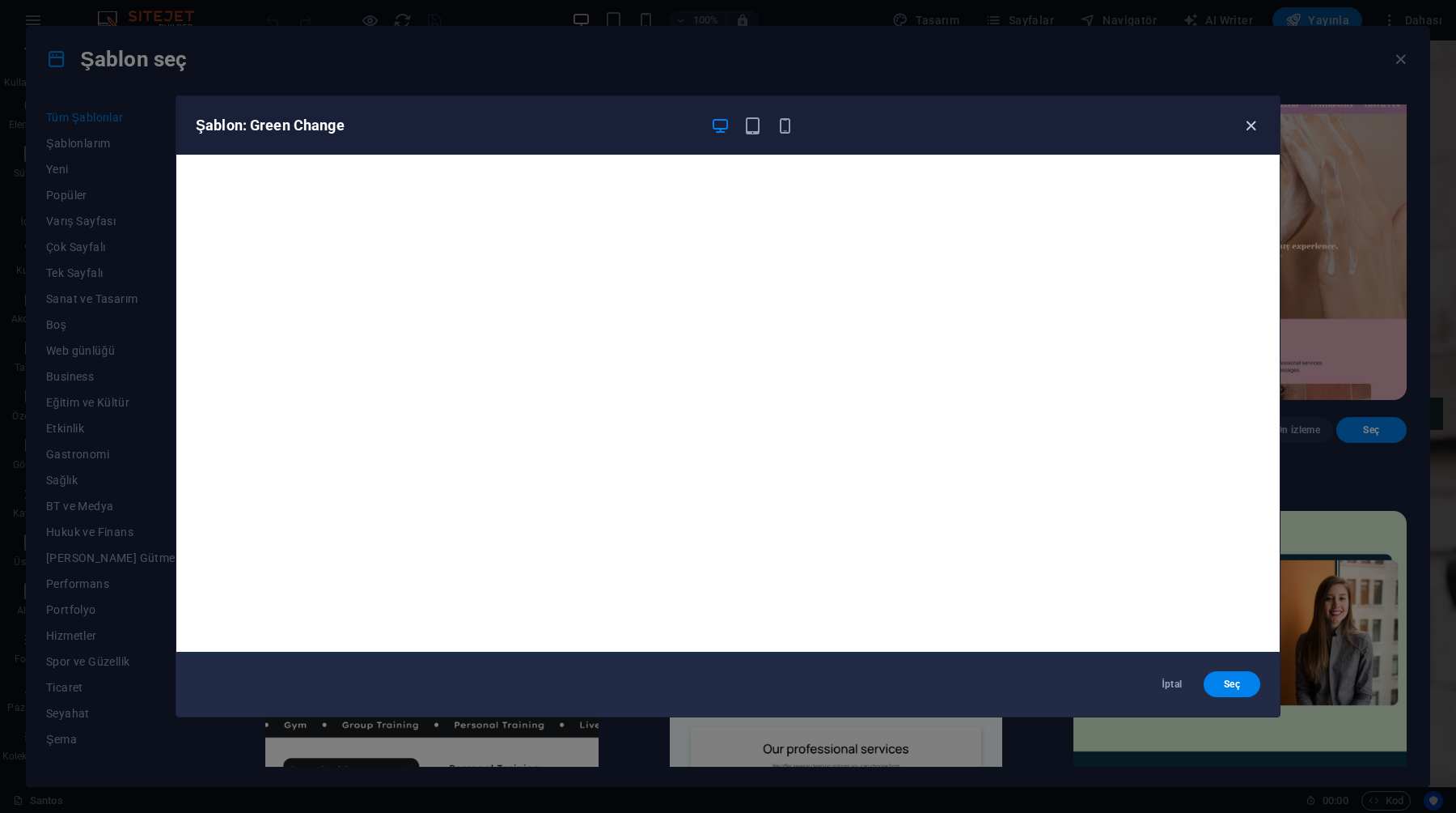
click at [1248, 123] on icon "button" at bounding box center [1251, 126] width 18 height 18
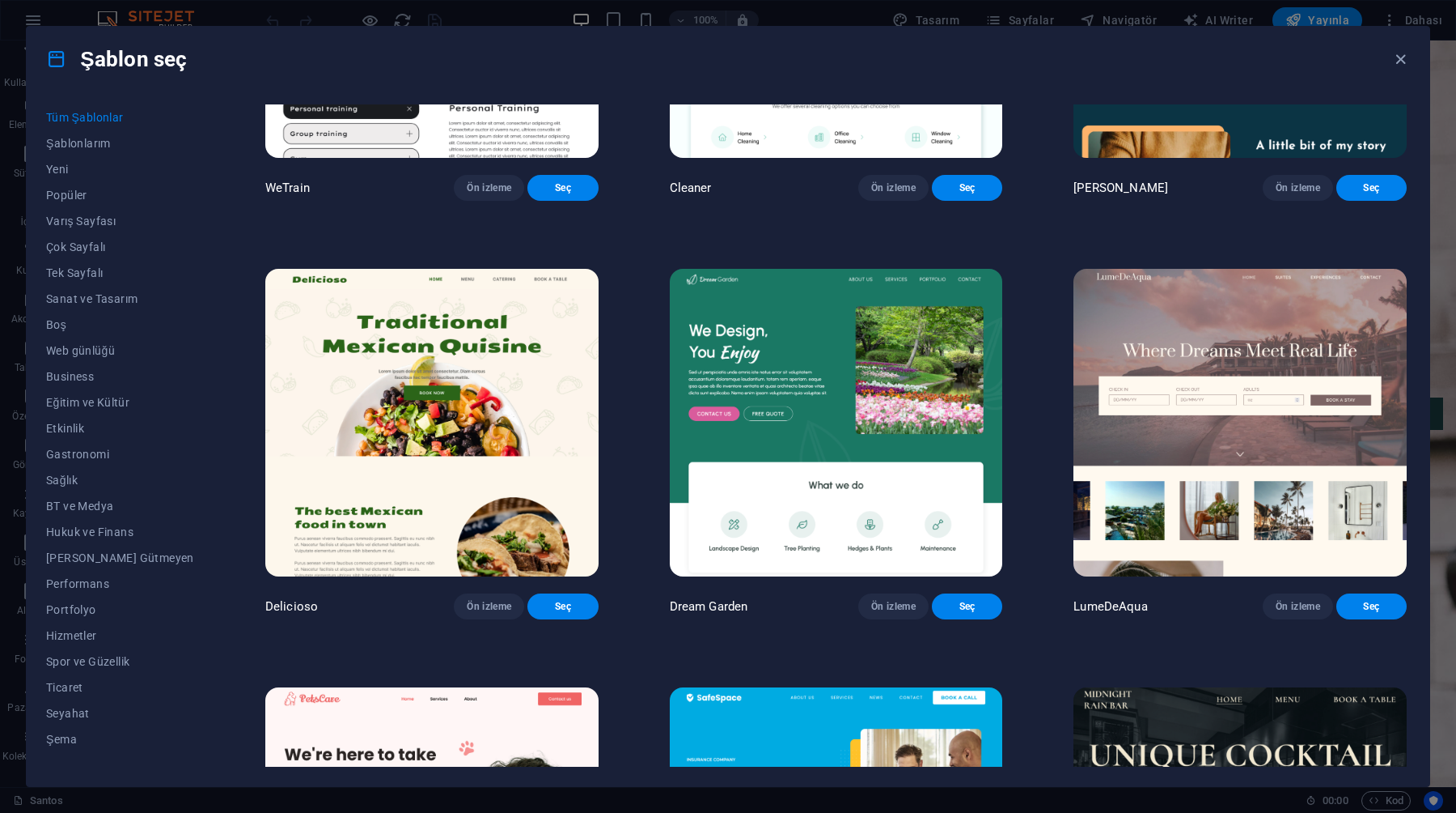
scroll to position [2766, 0]
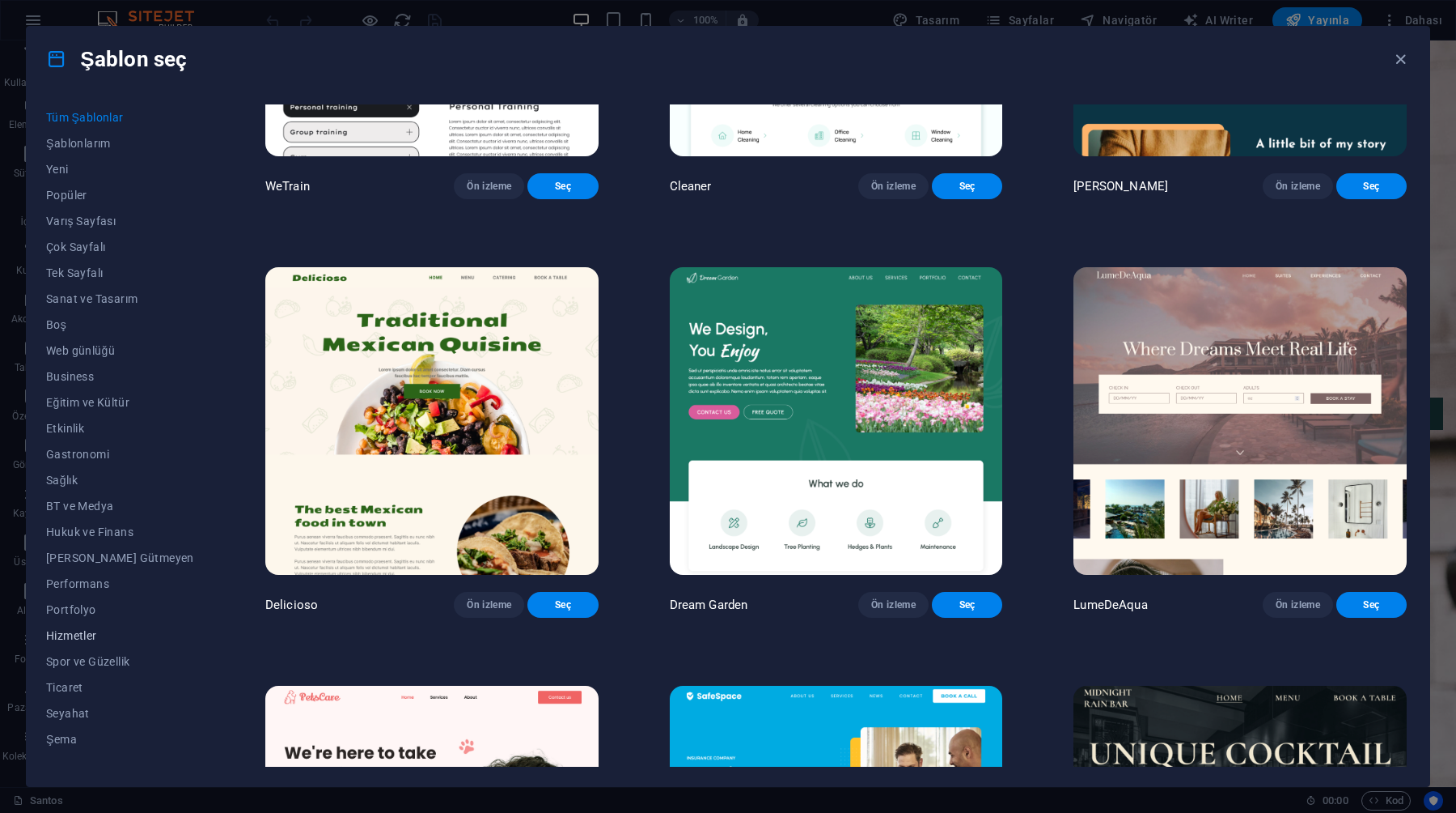
click at [66, 623] on button "Hizmetler" at bounding box center [120, 635] width 148 height 25
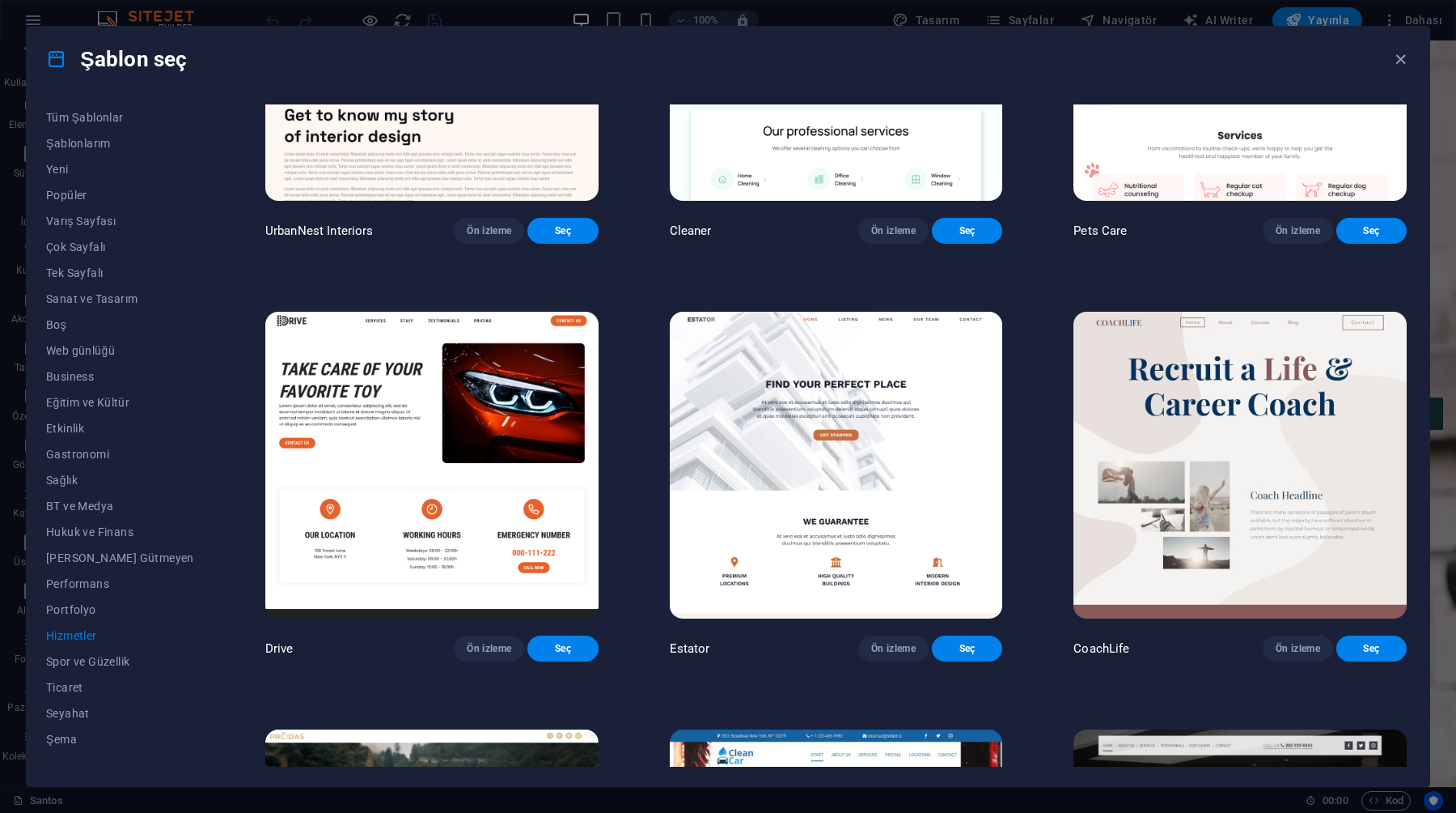
click at [854, 483] on img at bounding box center [836, 464] width 333 height 307
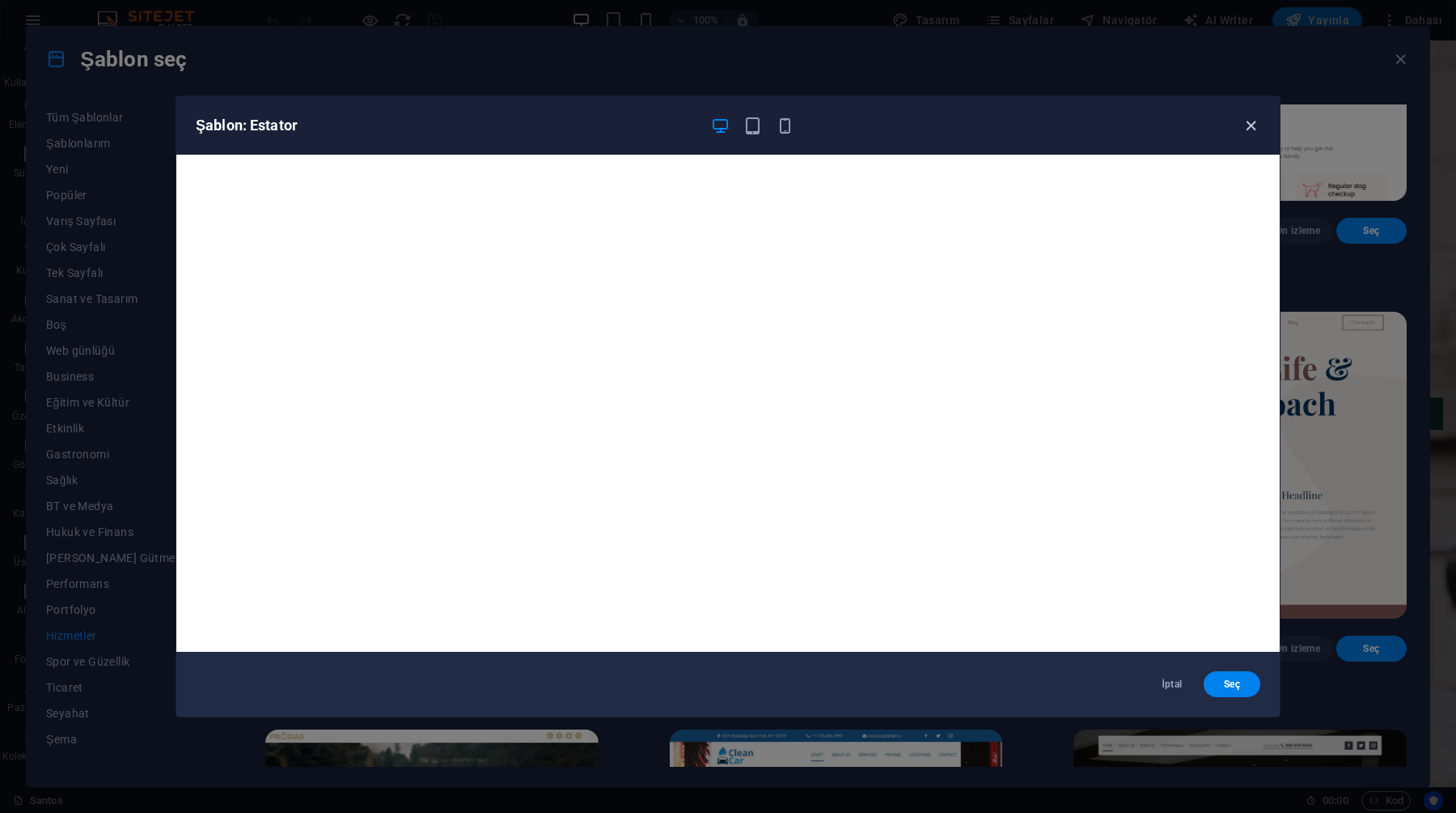
click at [1256, 117] on icon "button" at bounding box center [1251, 126] width 18 height 18
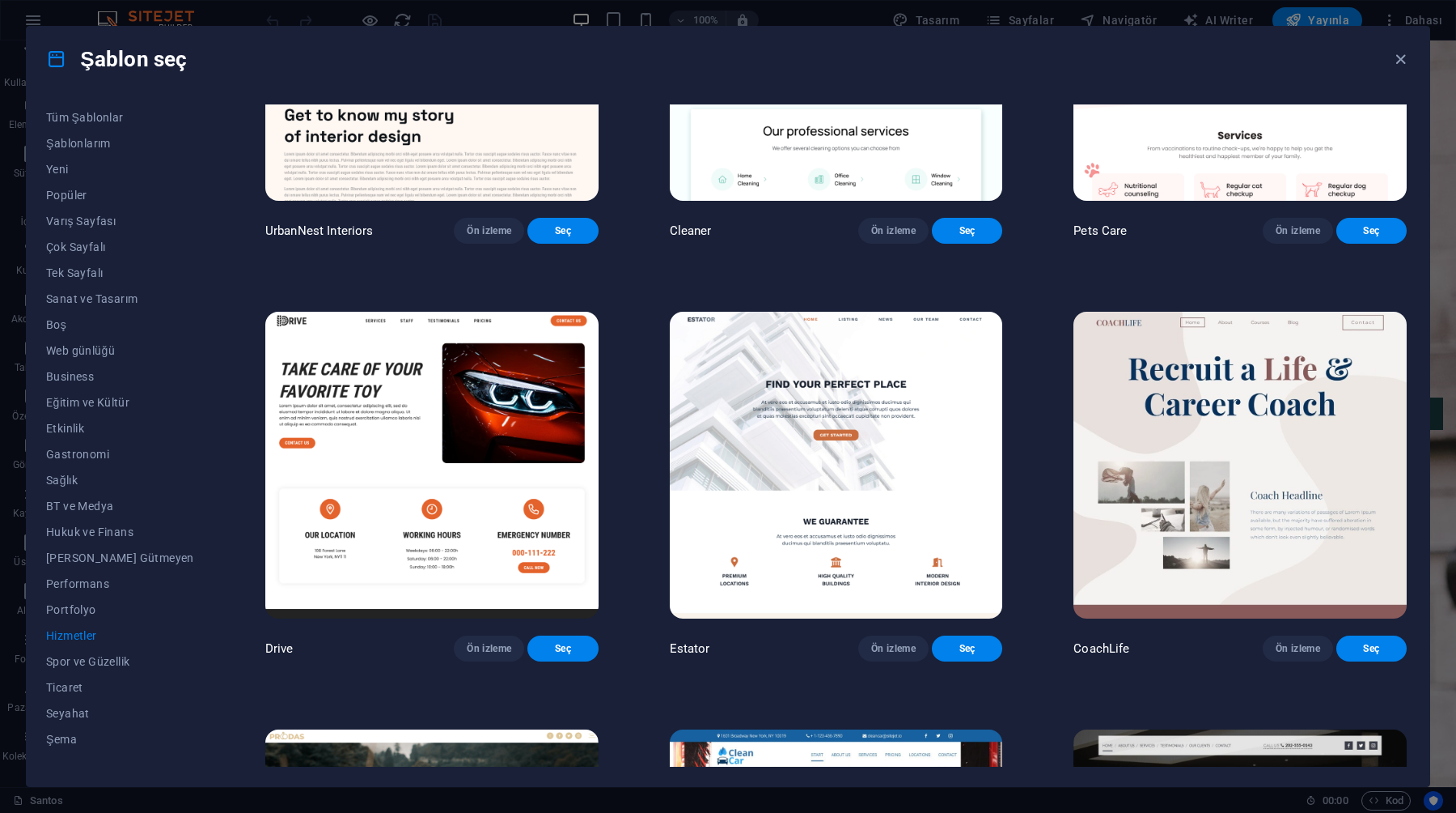
click at [806, 387] on img at bounding box center [836, 464] width 333 height 307
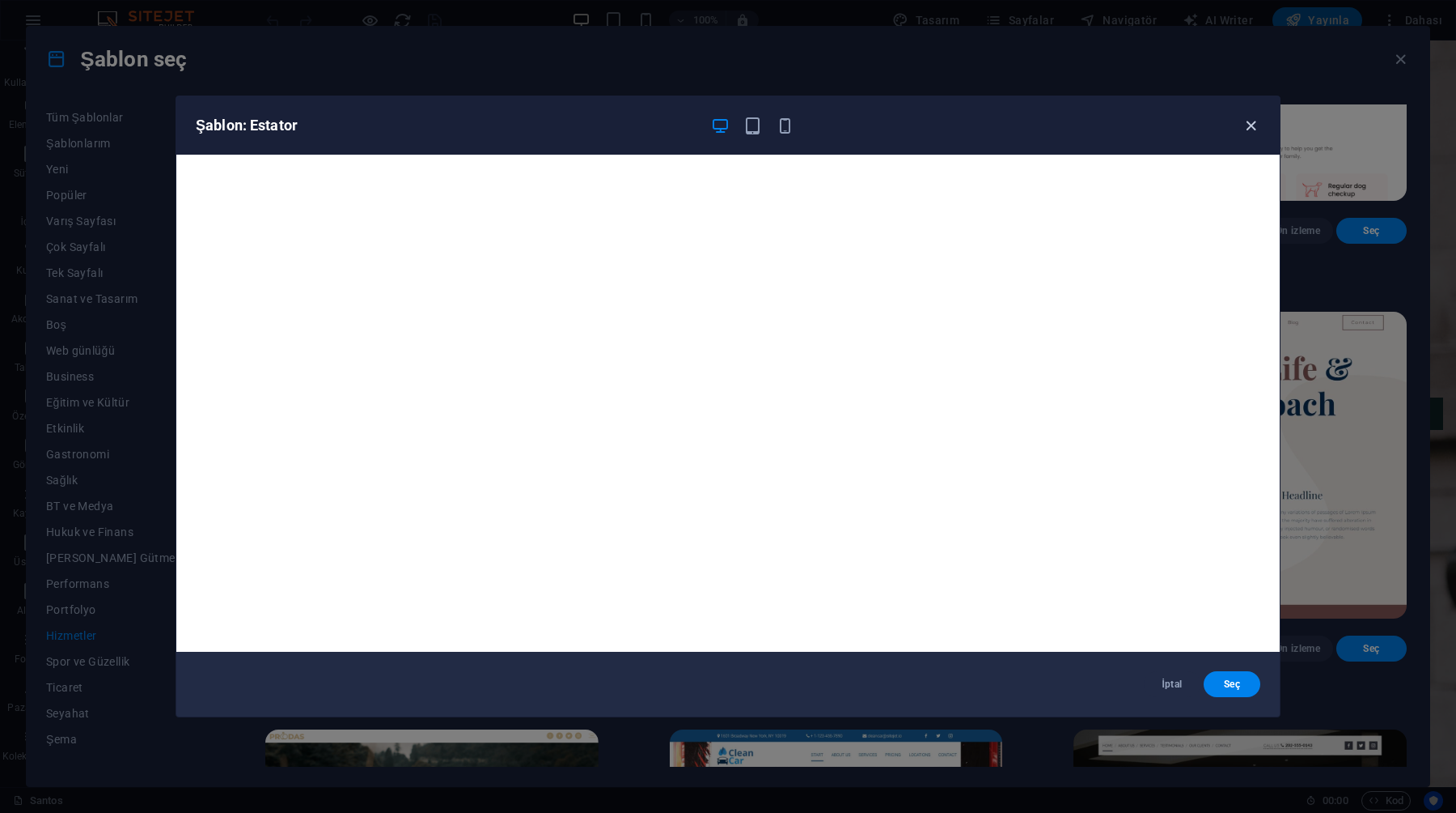
click at [1243, 120] on icon "button" at bounding box center [1251, 126] width 18 height 18
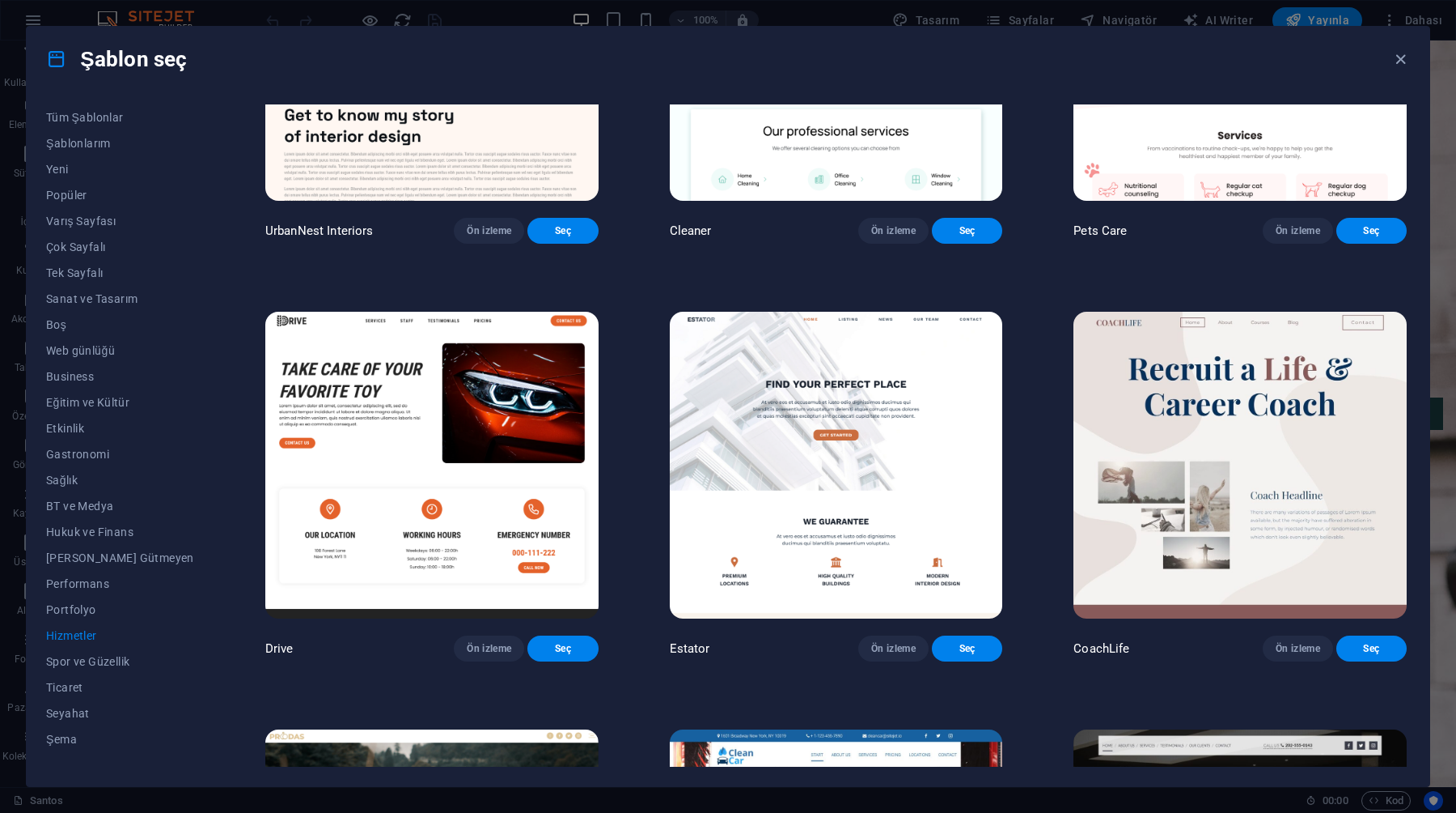
click at [1157, 408] on img at bounding box center [1240, 464] width 333 height 307
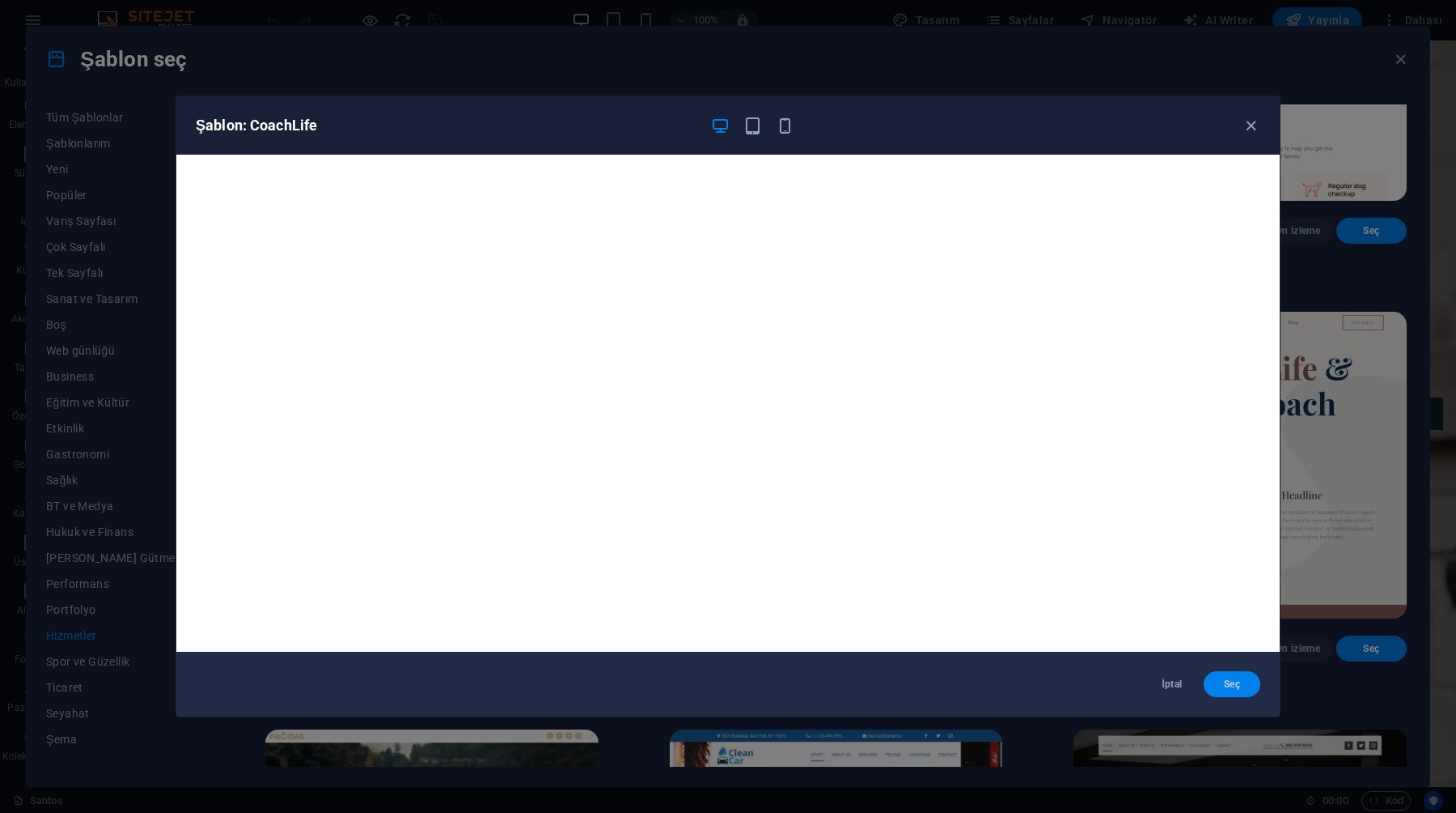
click at [1214, 678] on button "Seç" at bounding box center [1232, 684] width 56 height 25
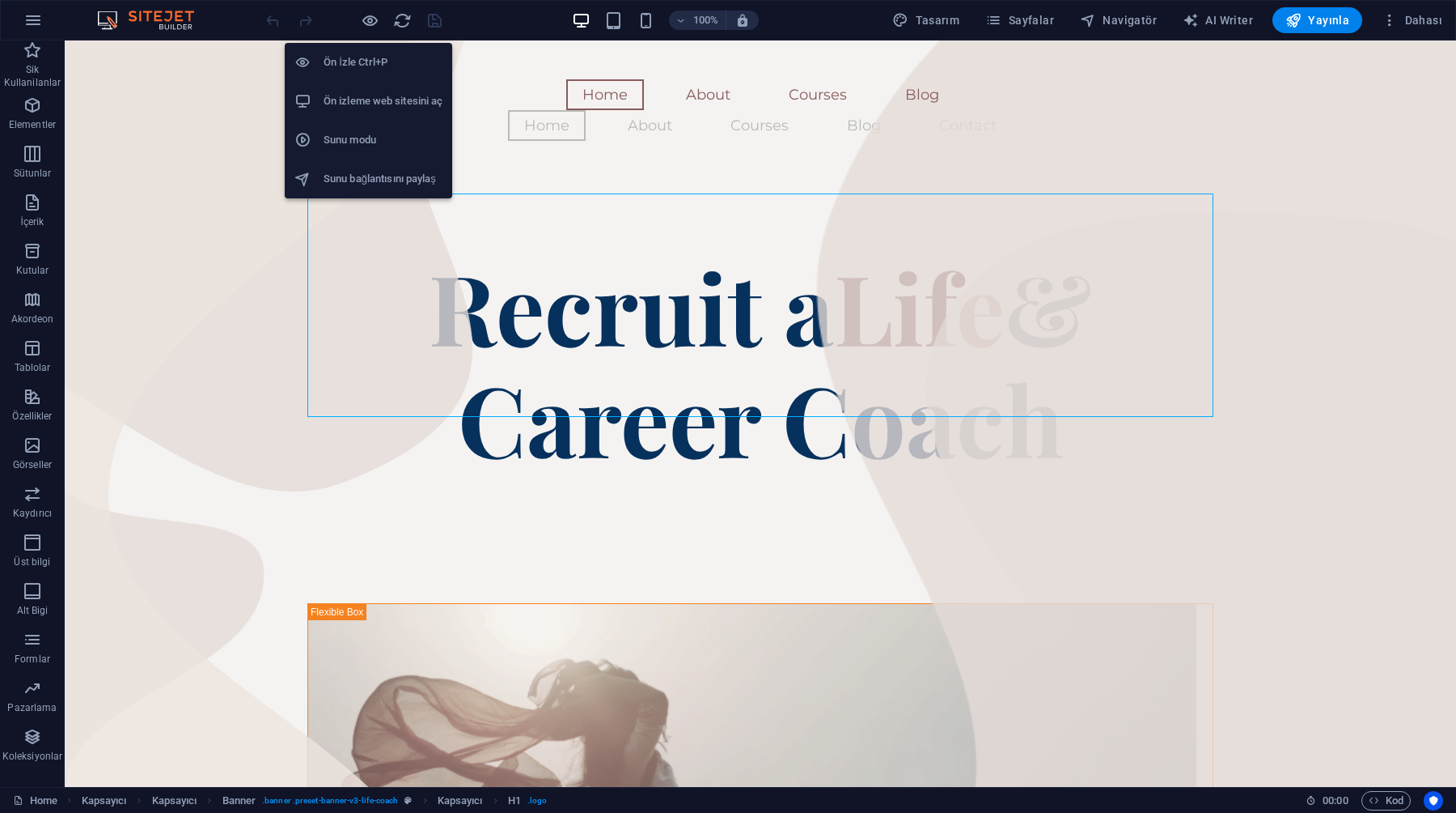
click at [0, 0] on h6 "Ön izleme web sitesini aç" at bounding box center [0, 0] width 0 height 0
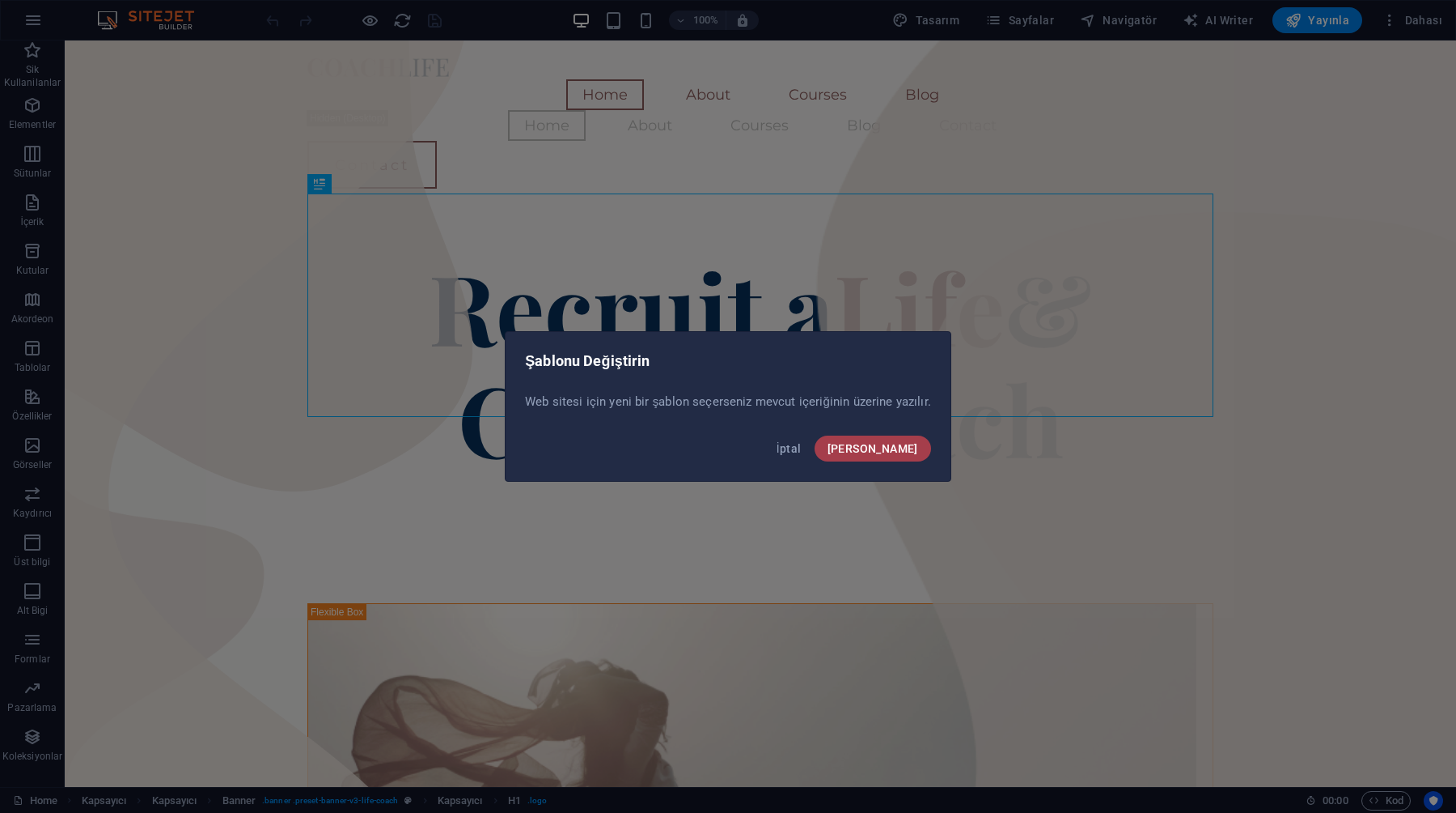
click at [895, 453] on span "[PERSON_NAME]" at bounding box center [873, 448] width 91 height 13
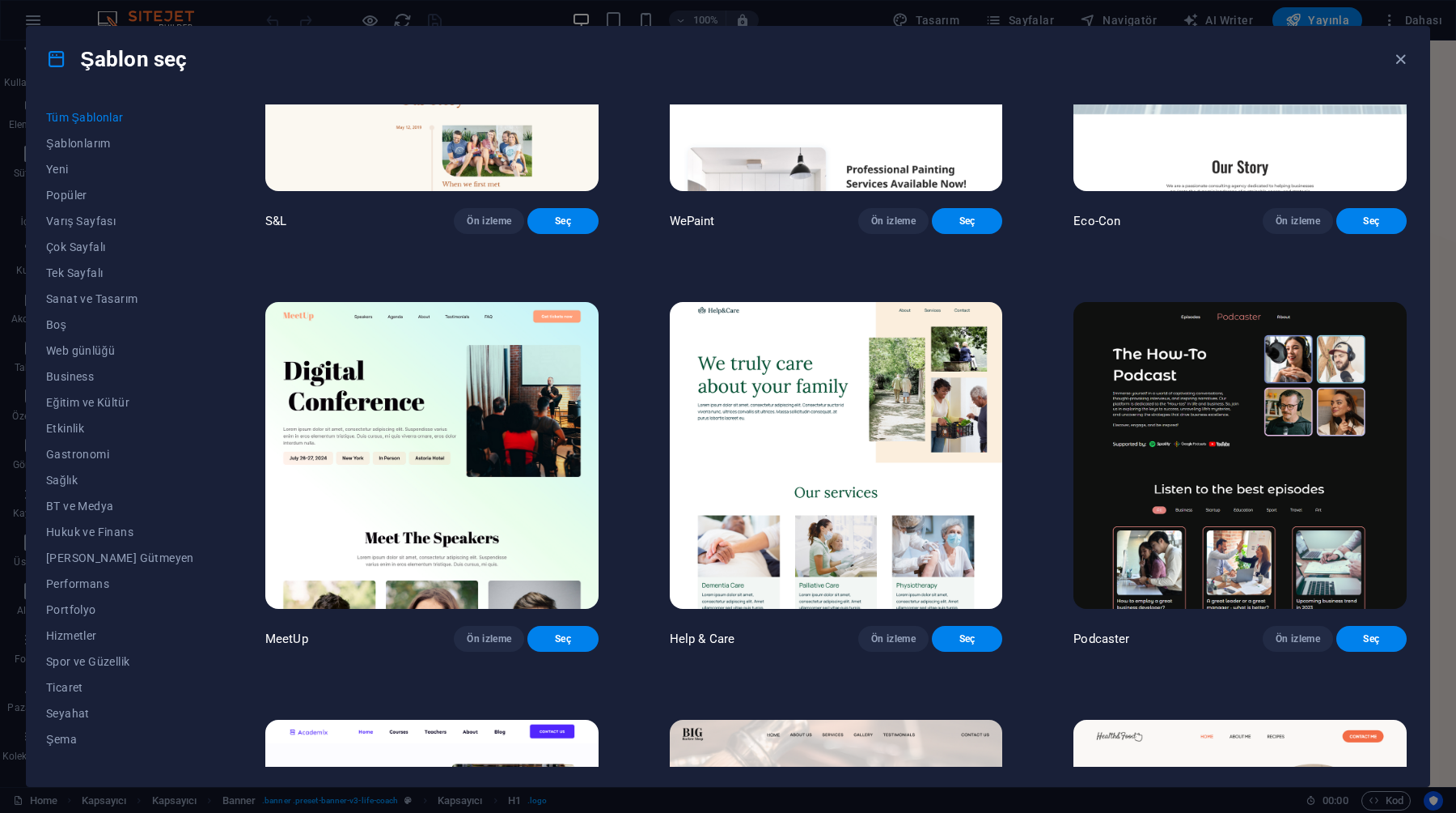
scroll to position [1083, 0]
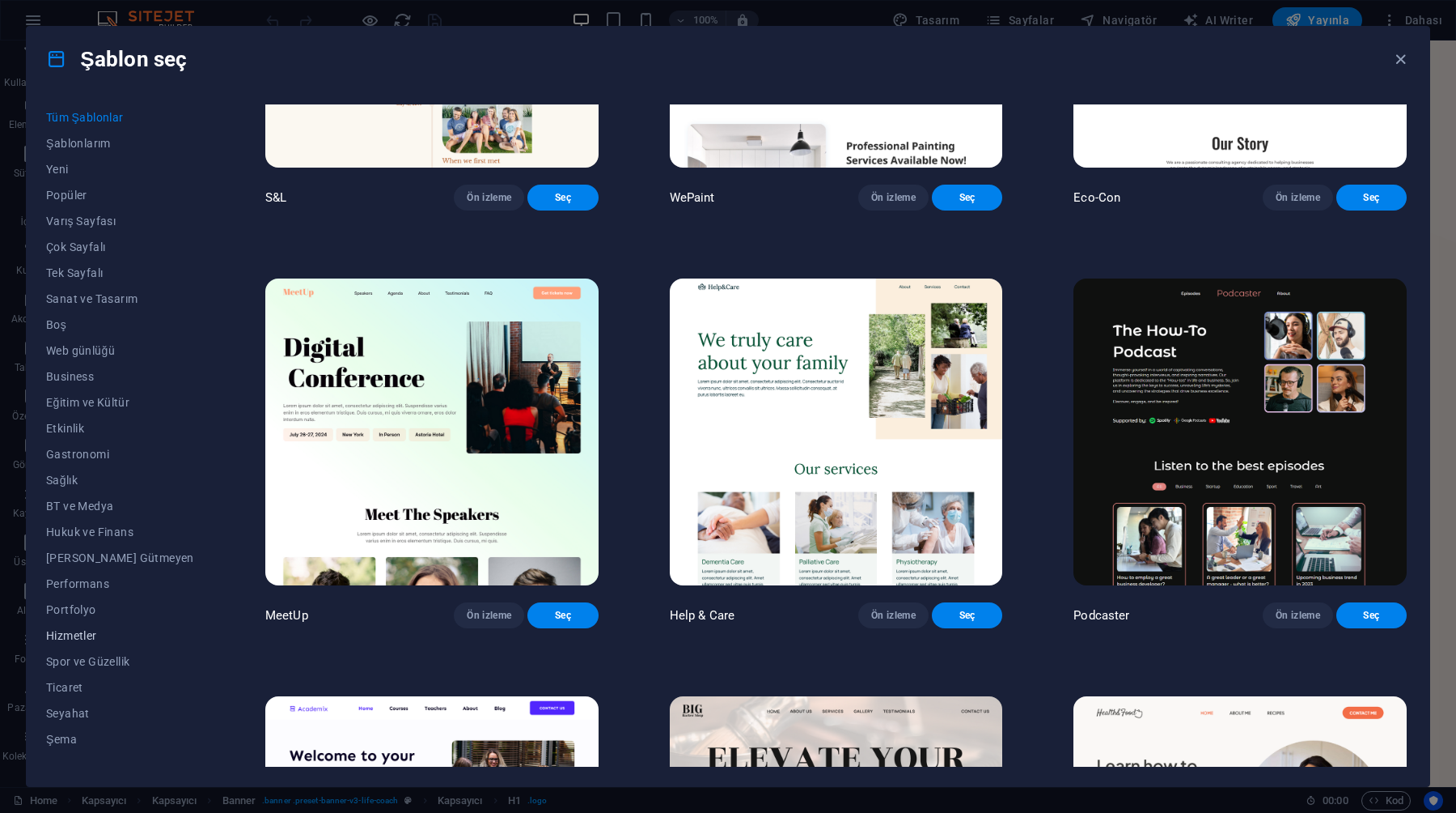
click at [80, 639] on span "Hizmetler" at bounding box center [120, 635] width 148 height 13
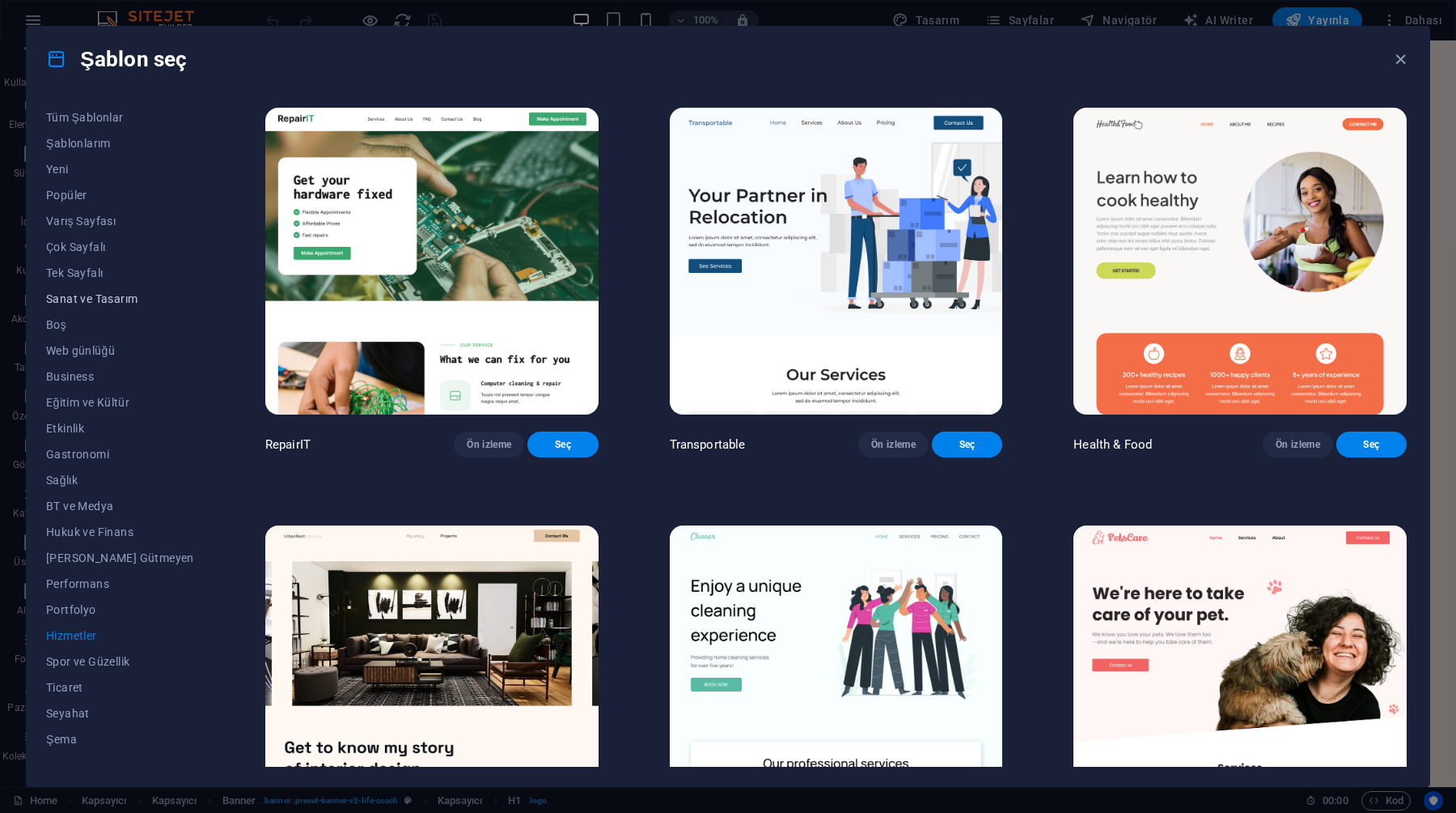
click at [76, 298] on span "Sanat ve Tasarım" at bounding box center [120, 299] width 148 height 13
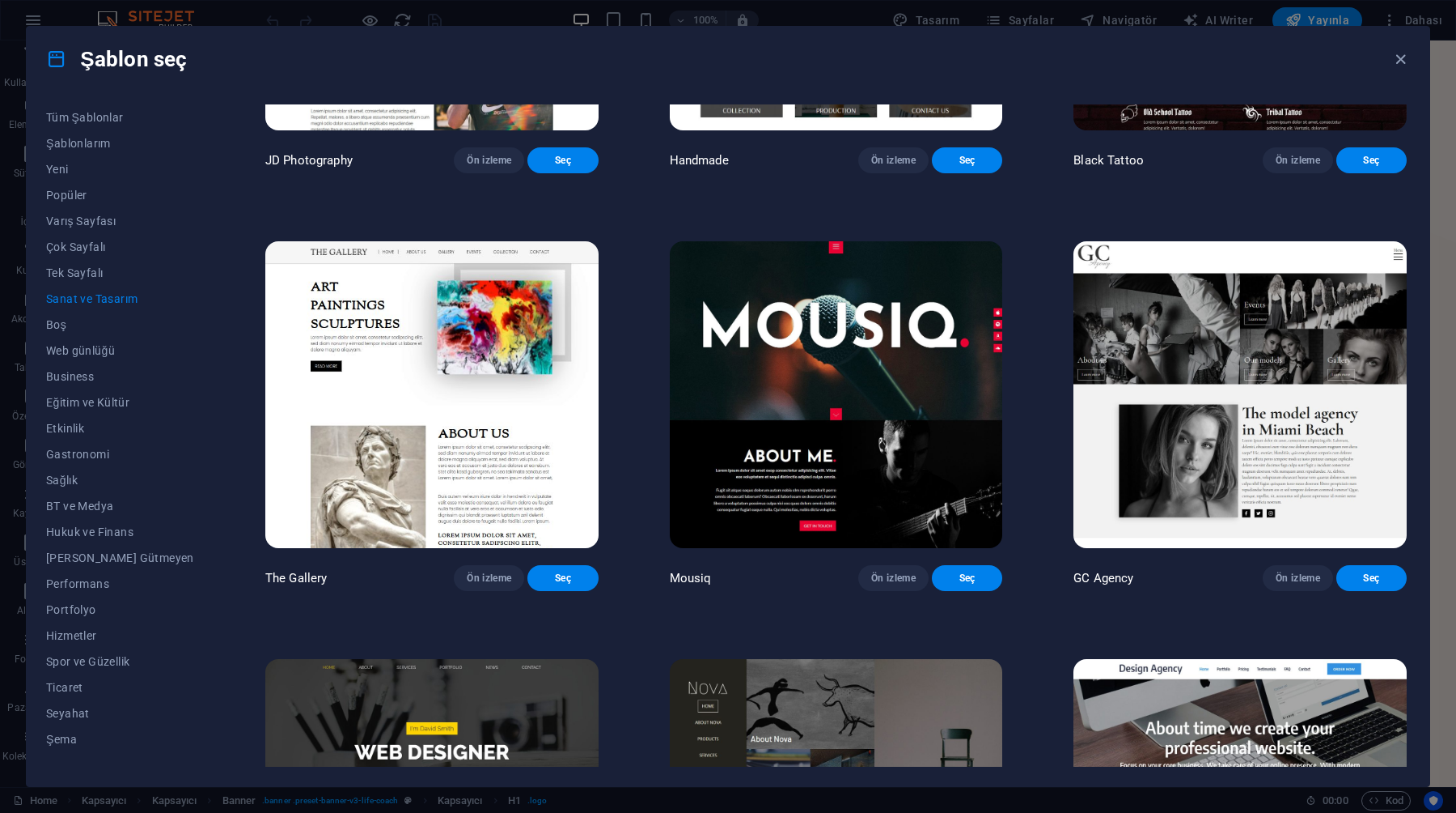
scroll to position [696, 0]
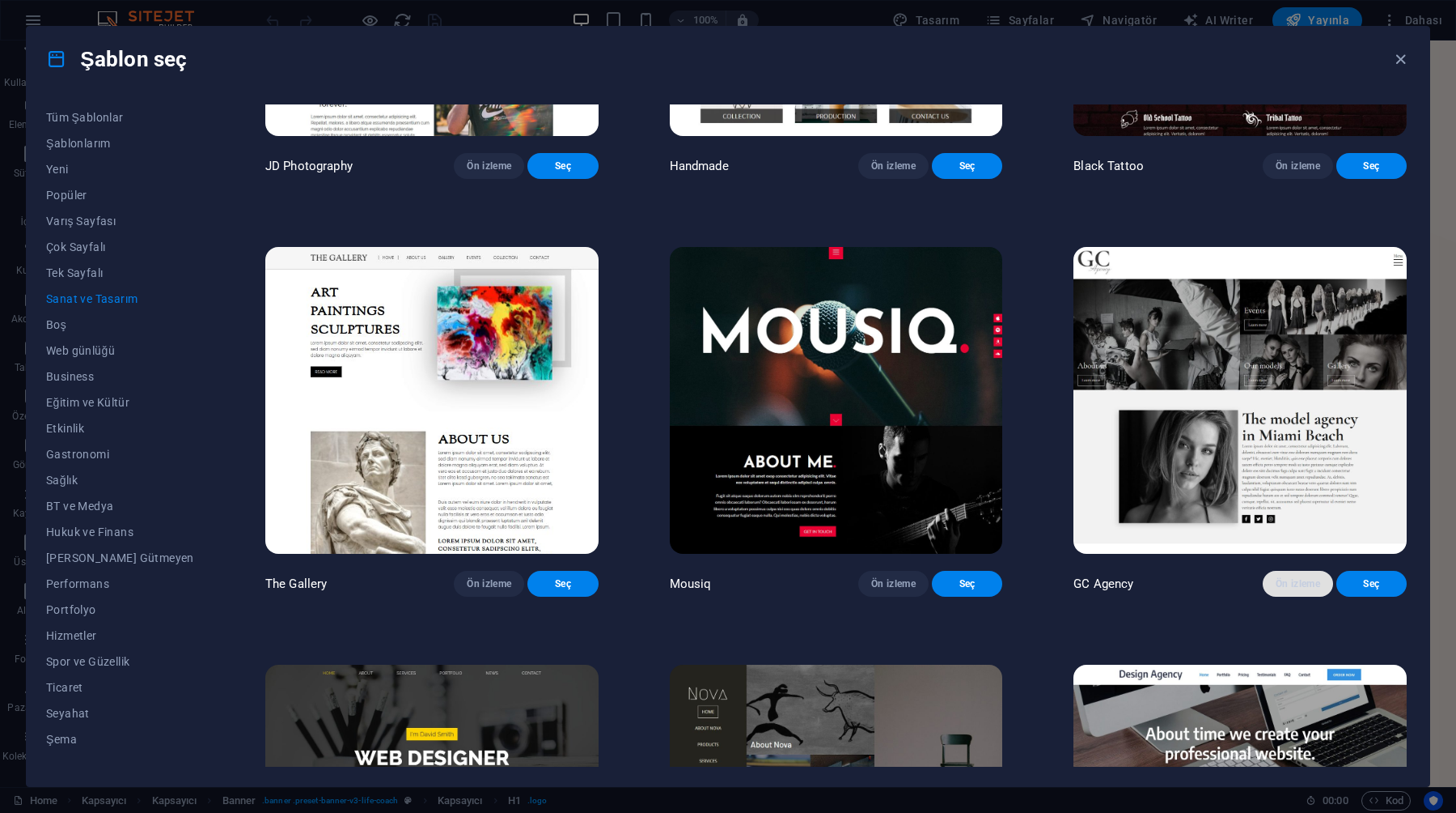
click at [1296, 596] on button "Ön izleme" at bounding box center [1298, 584] width 70 height 25
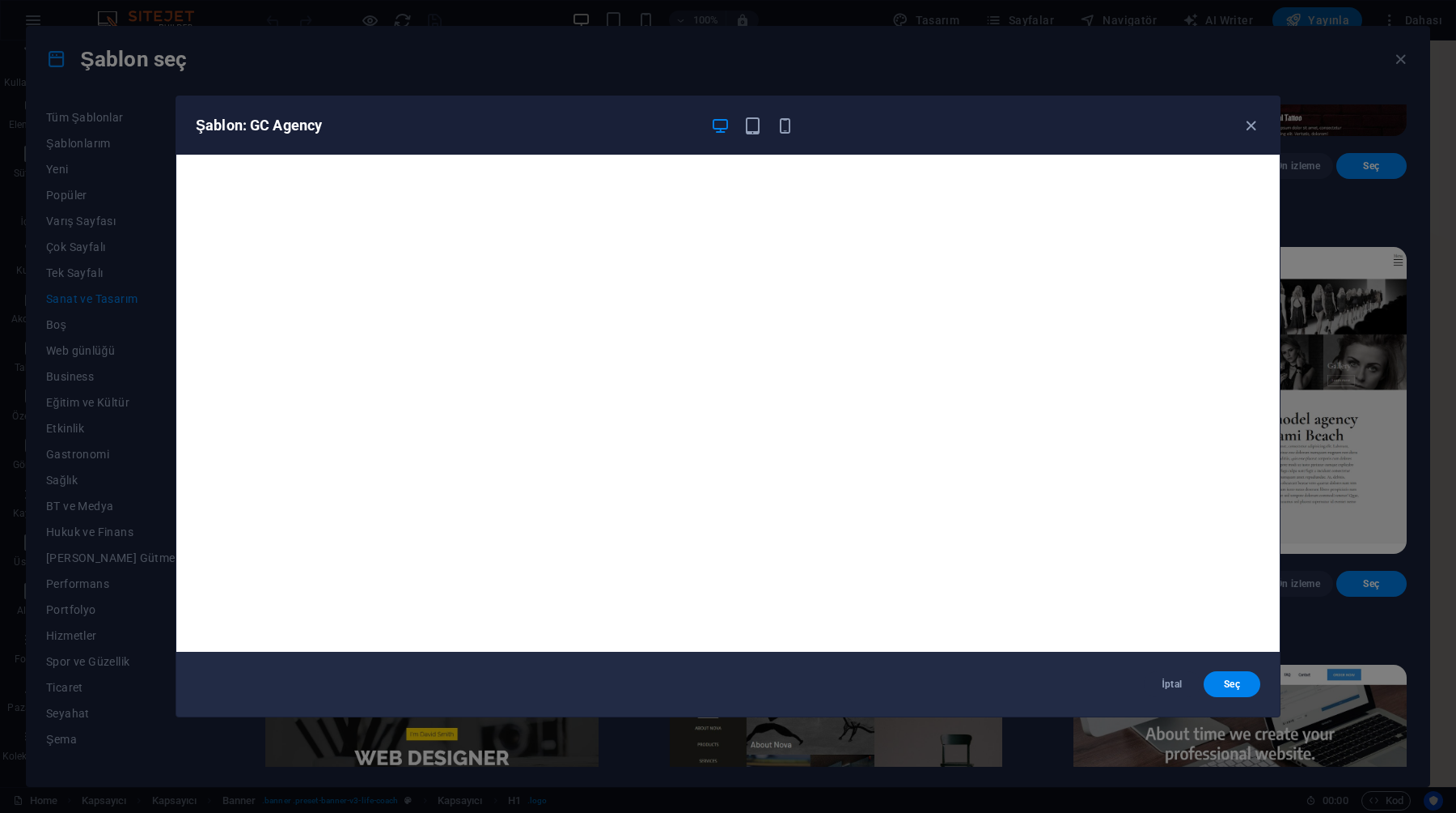
click at [1244, 113] on div "Şablon: GC Agency" at bounding box center [728, 126] width 1104 height 58
click at [1246, 117] on icon "button" at bounding box center [1251, 126] width 18 height 18
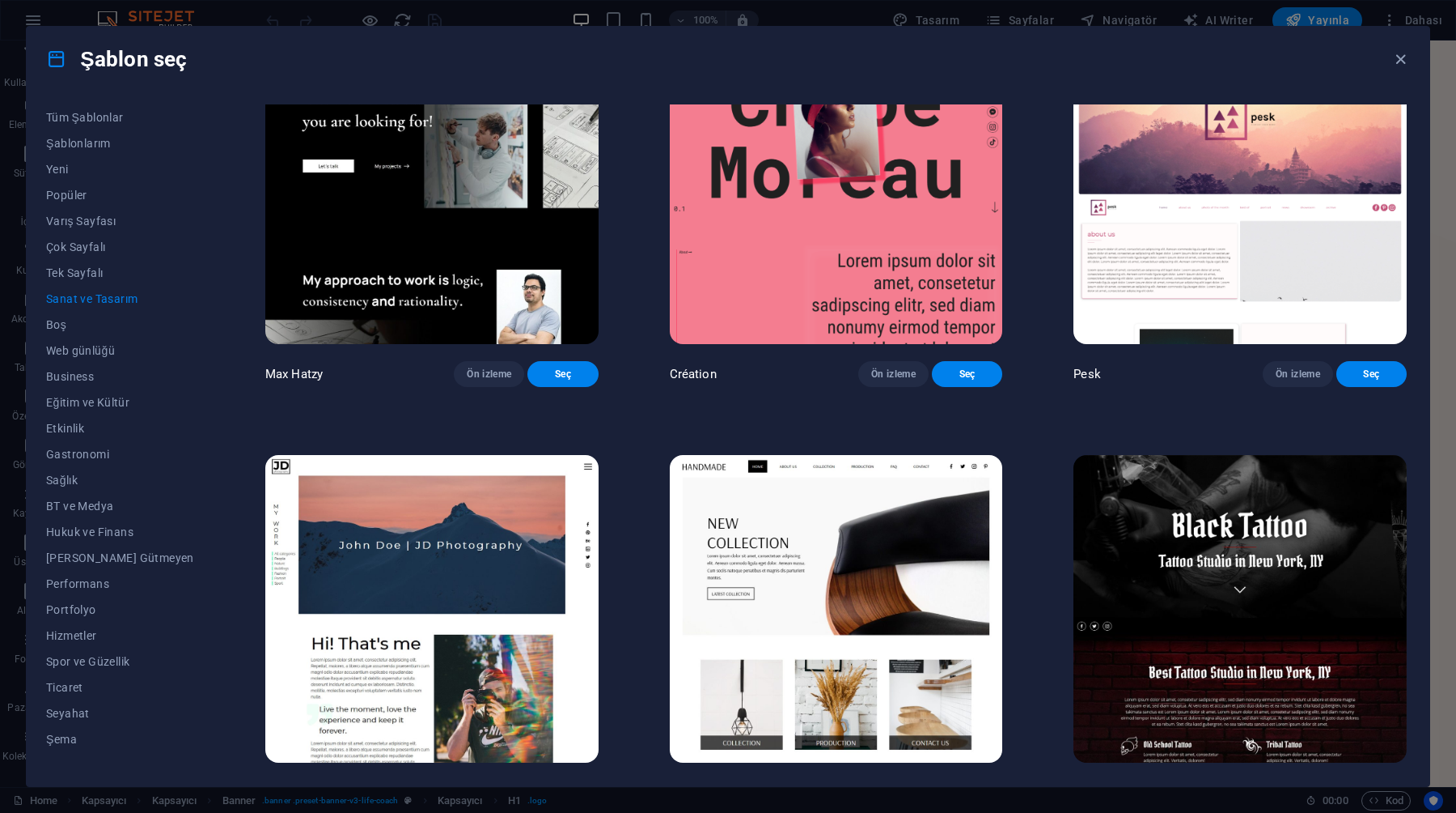
scroll to position [229, 0]
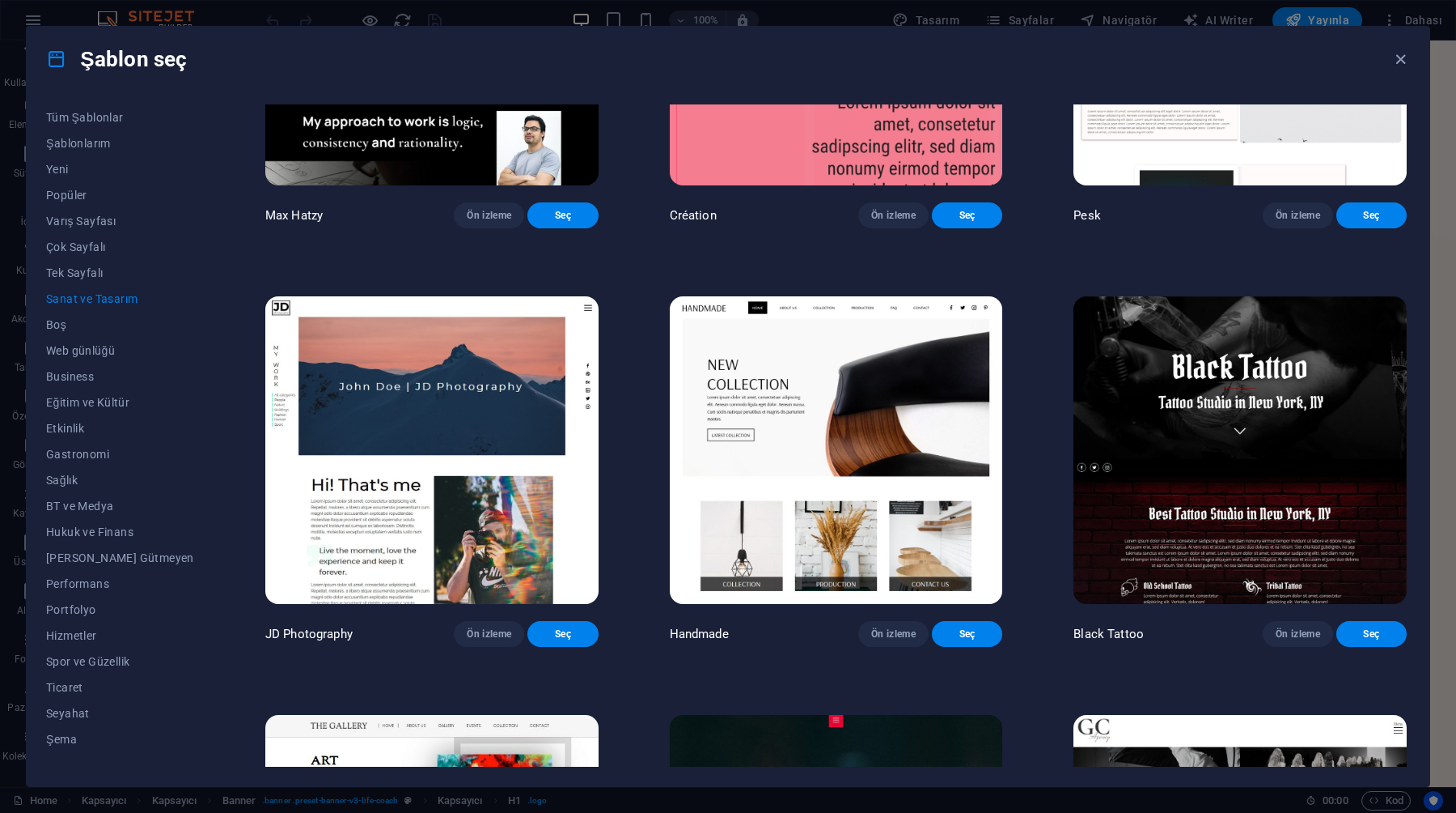
click at [878, 506] on img at bounding box center [836, 449] width 333 height 307
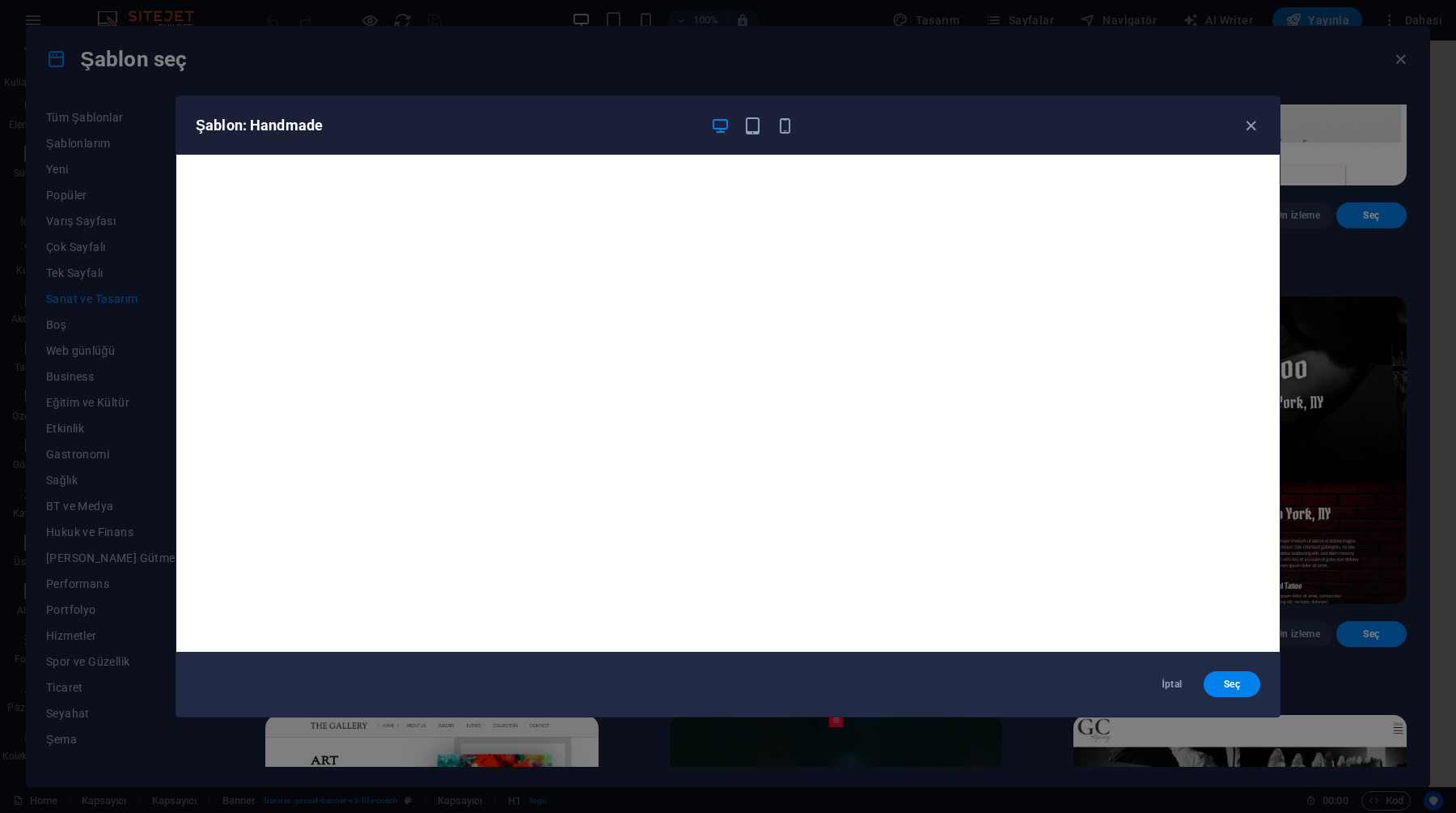
scroll to position [4, 0]
click at [1250, 127] on icon "button" at bounding box center [1251, 126] width 18 height 18
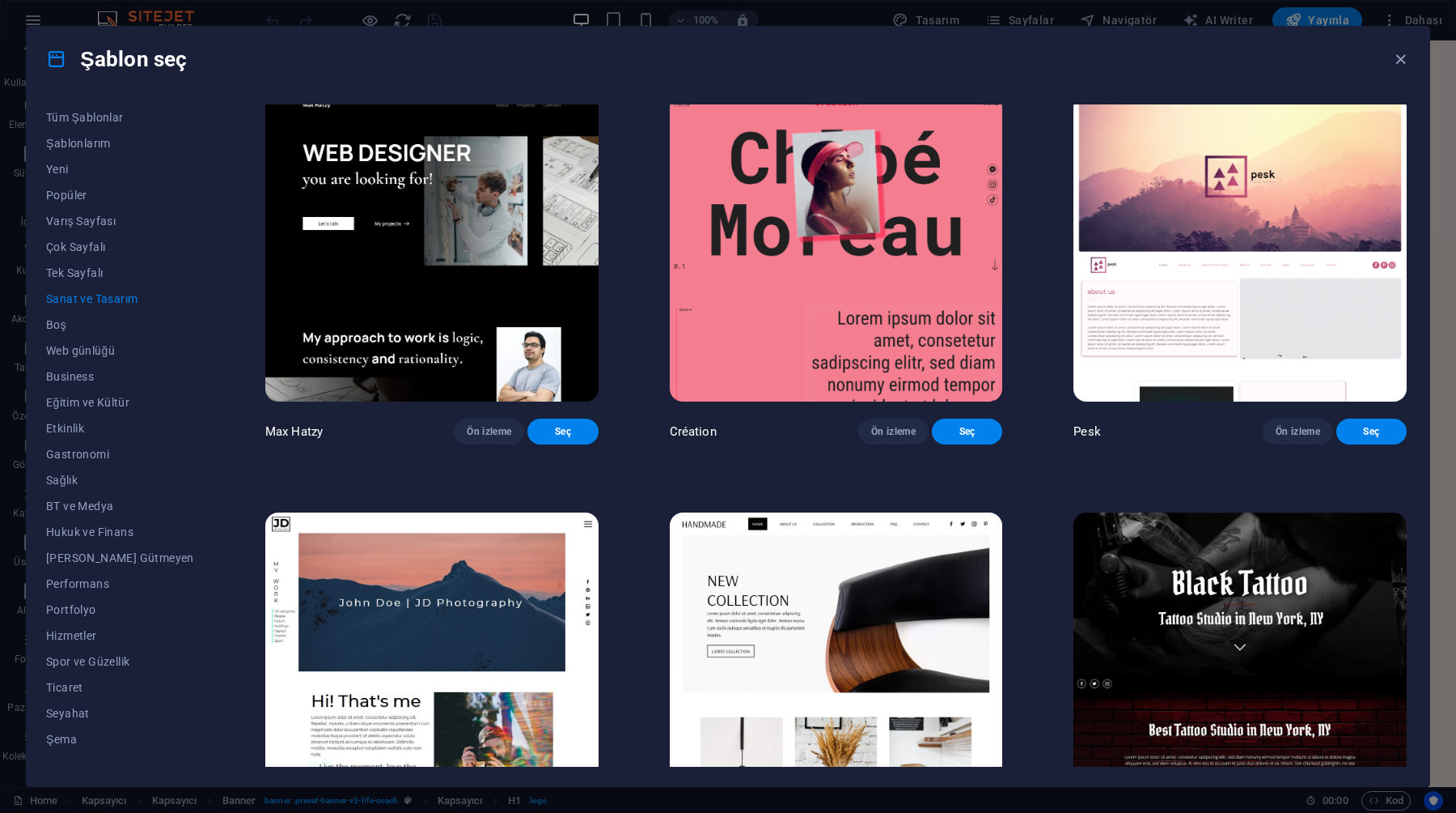
scroll to position [0, 0]
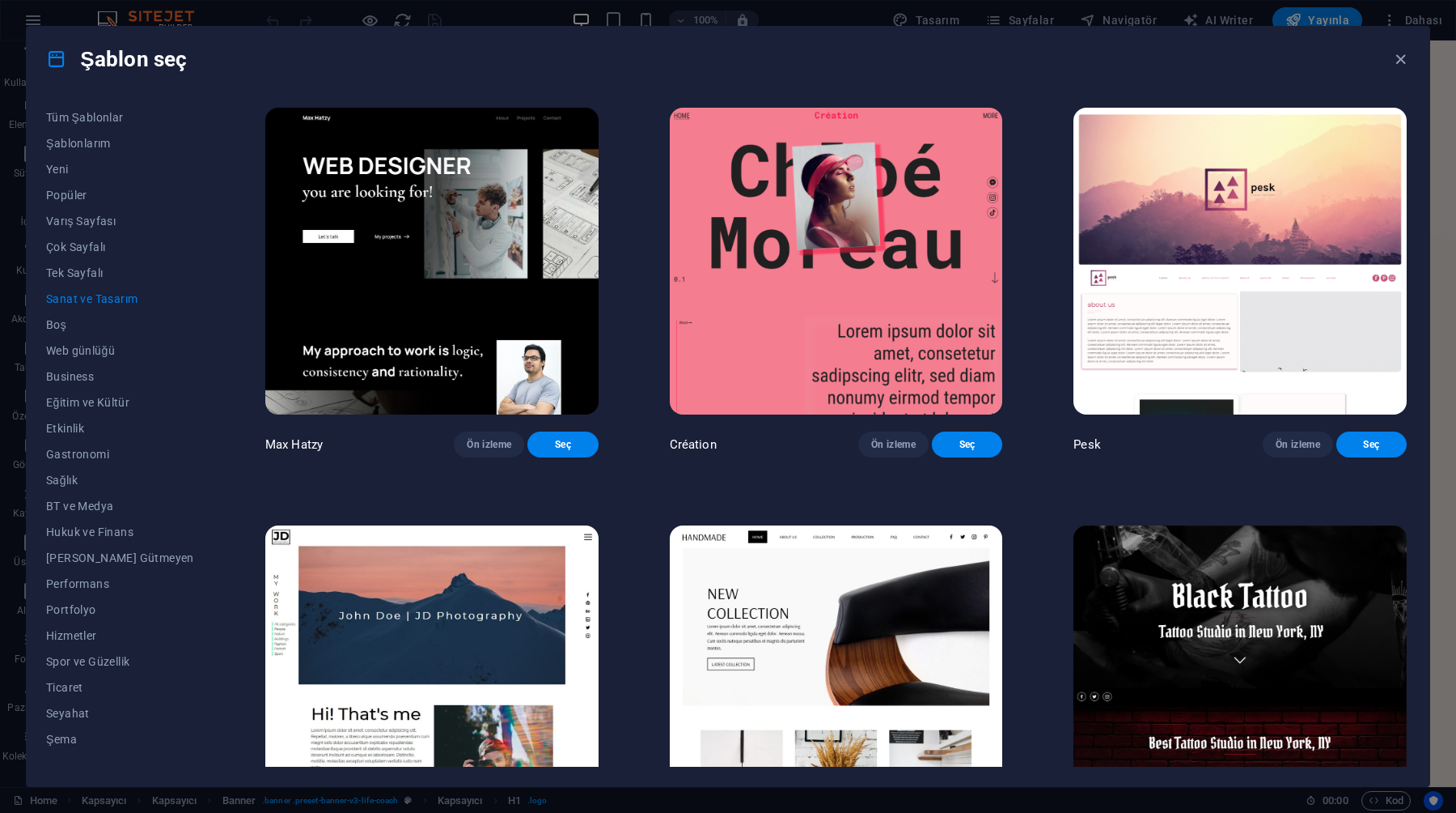
click at [885, 282] on img at bounding box center [836, 260] width 333 height 307
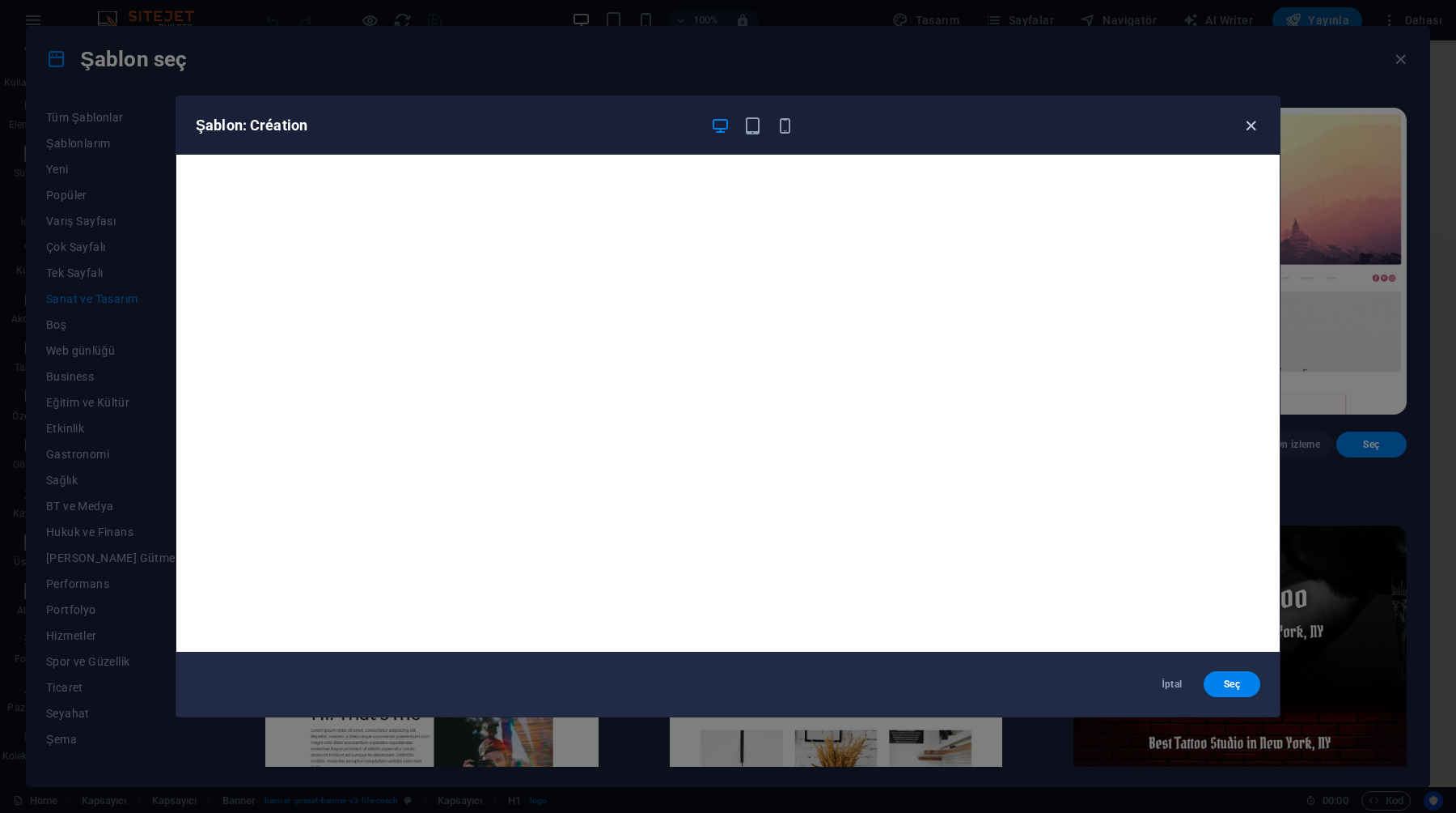
click at [1249, 135] on icon "button" at bounding box center [1251, 126] width 18 height 18
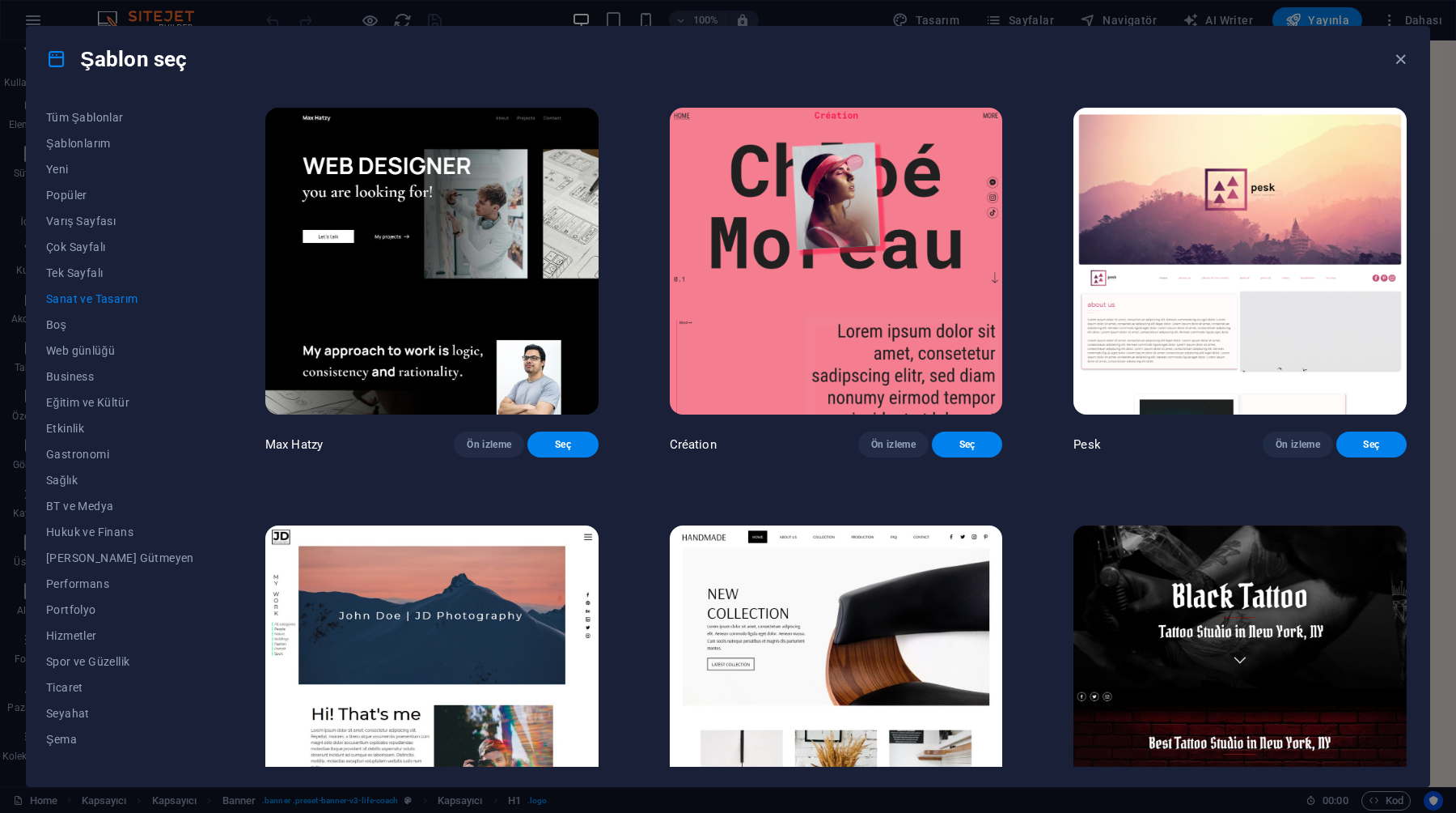
click at [528, 633] on img at bounding box center [432, 678] width 333 height 307
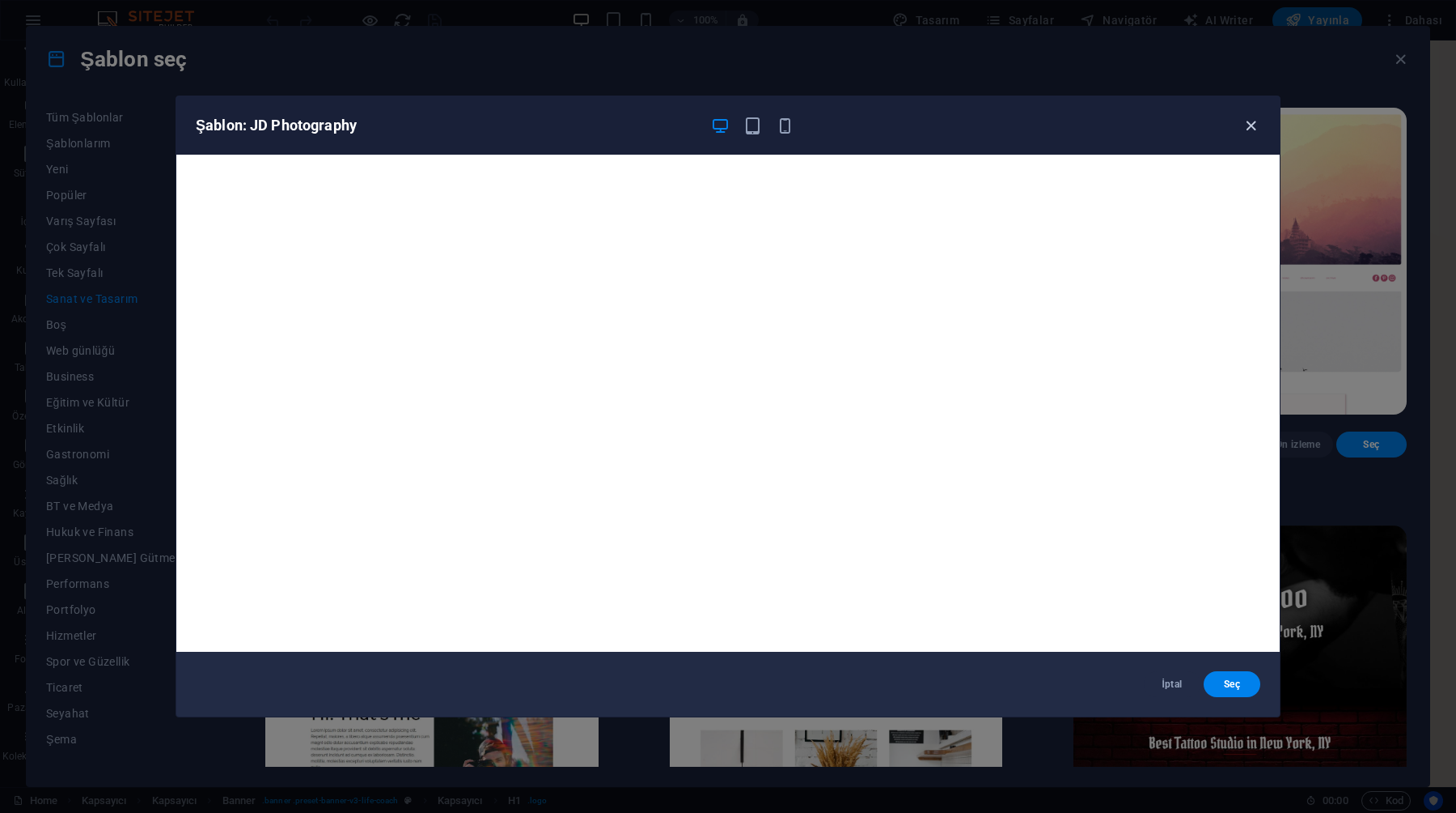
click at [1251, 124] on icon "button" at bounding box center [1251, 126] width 18 height 18
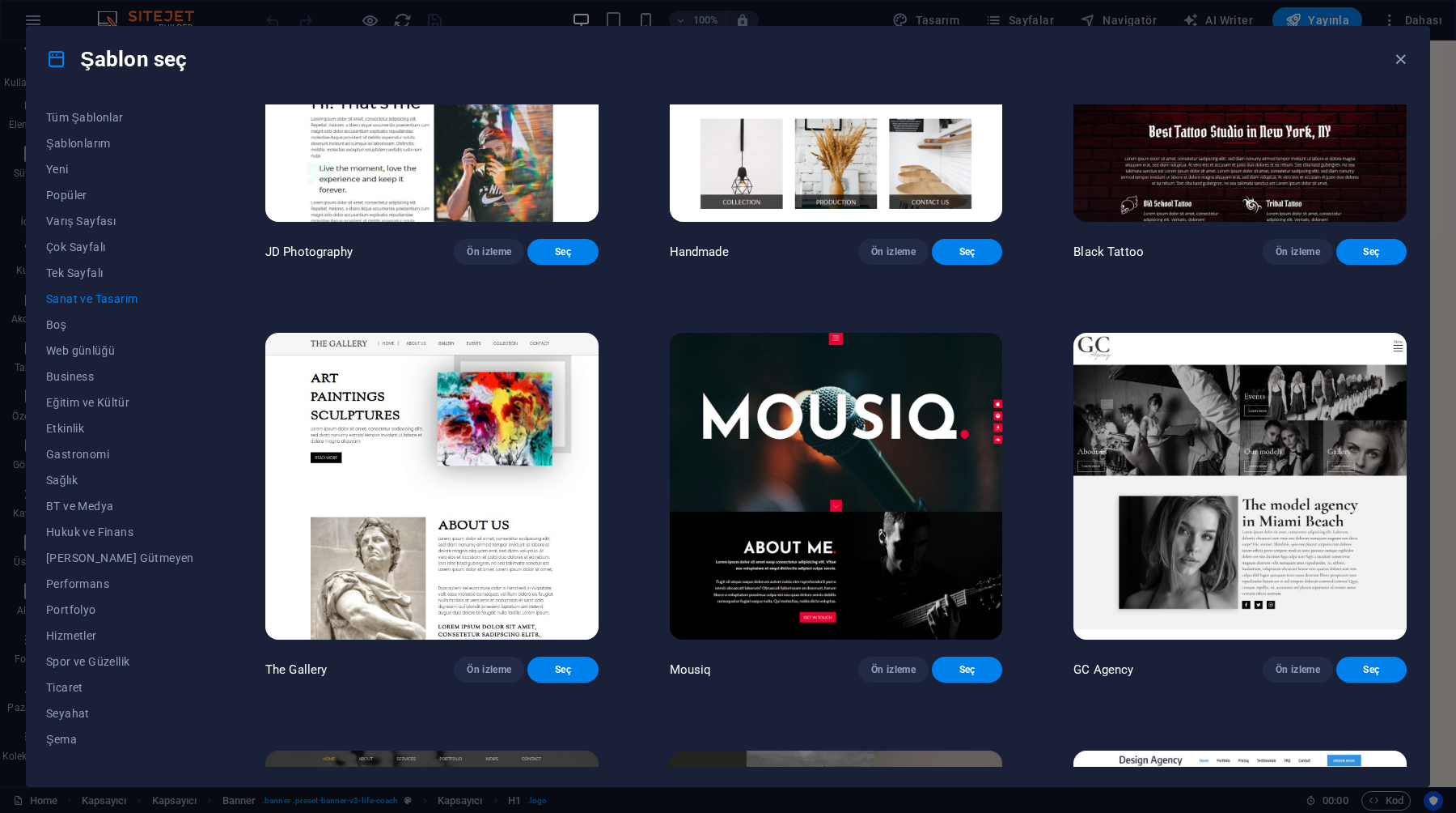
scroll to position [753, 0]
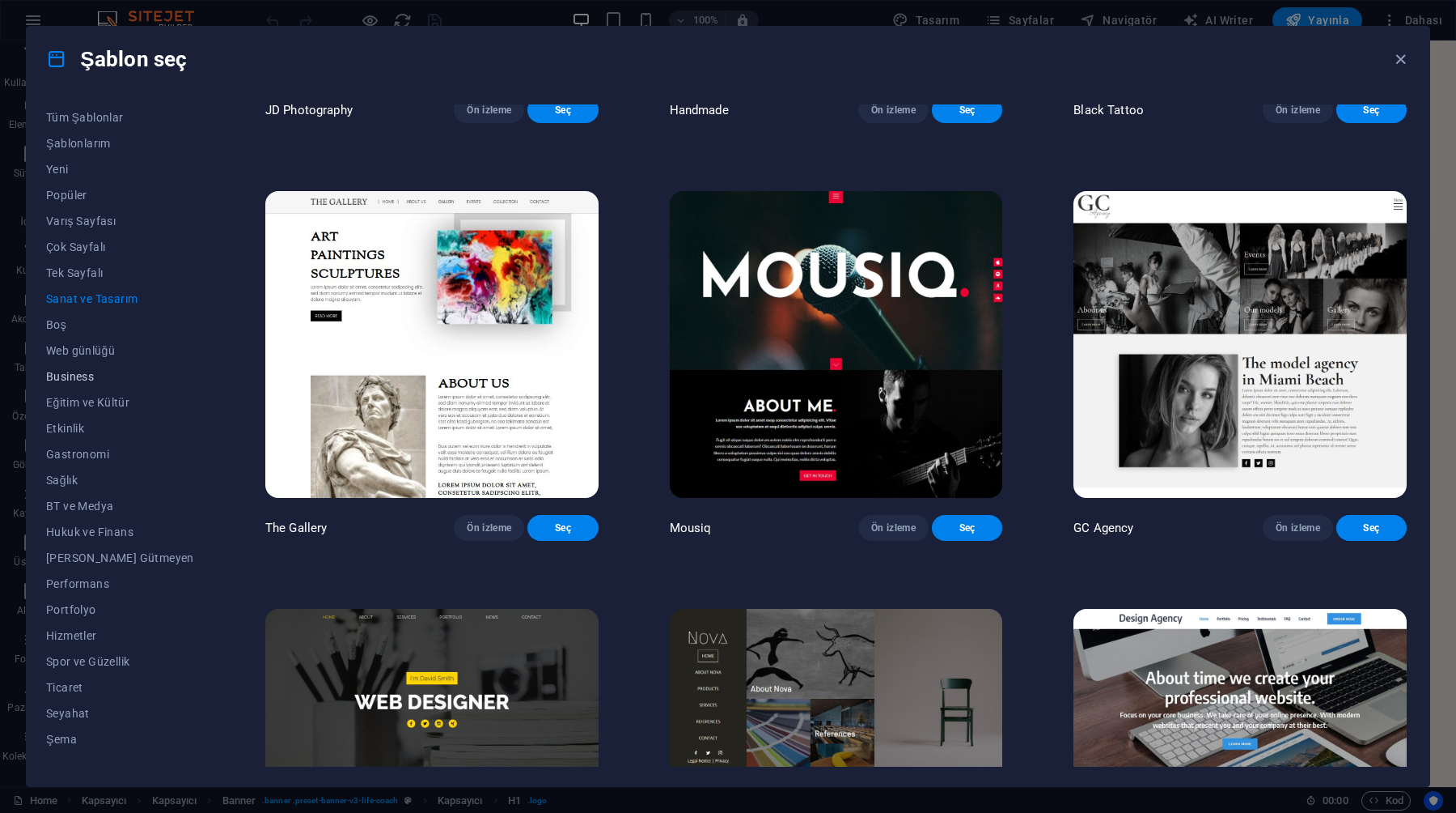
click at [83, 385] on button "Business" at bounding box center [120, 376] width 148 height 25
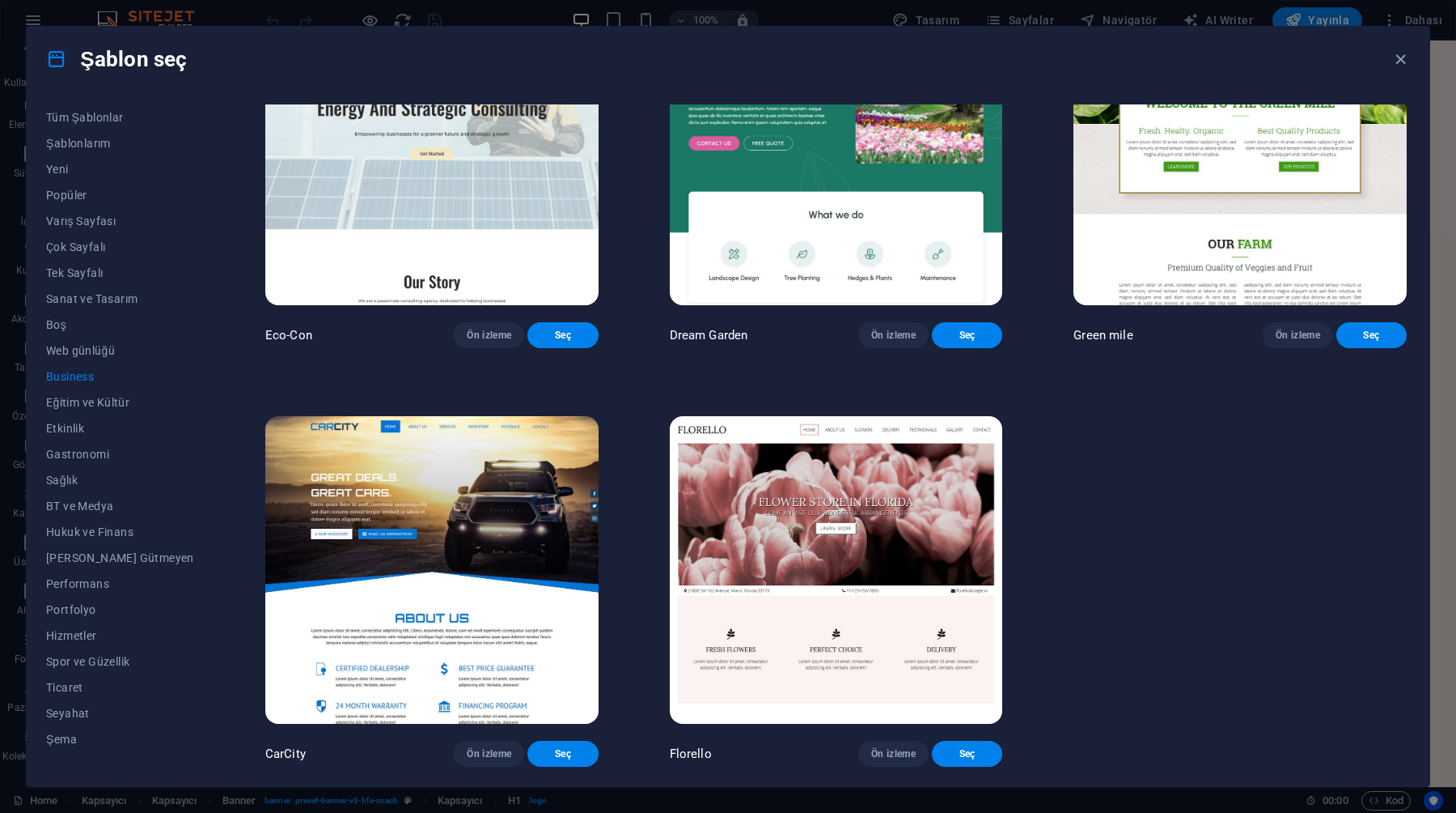
scroll to position [0, 0]
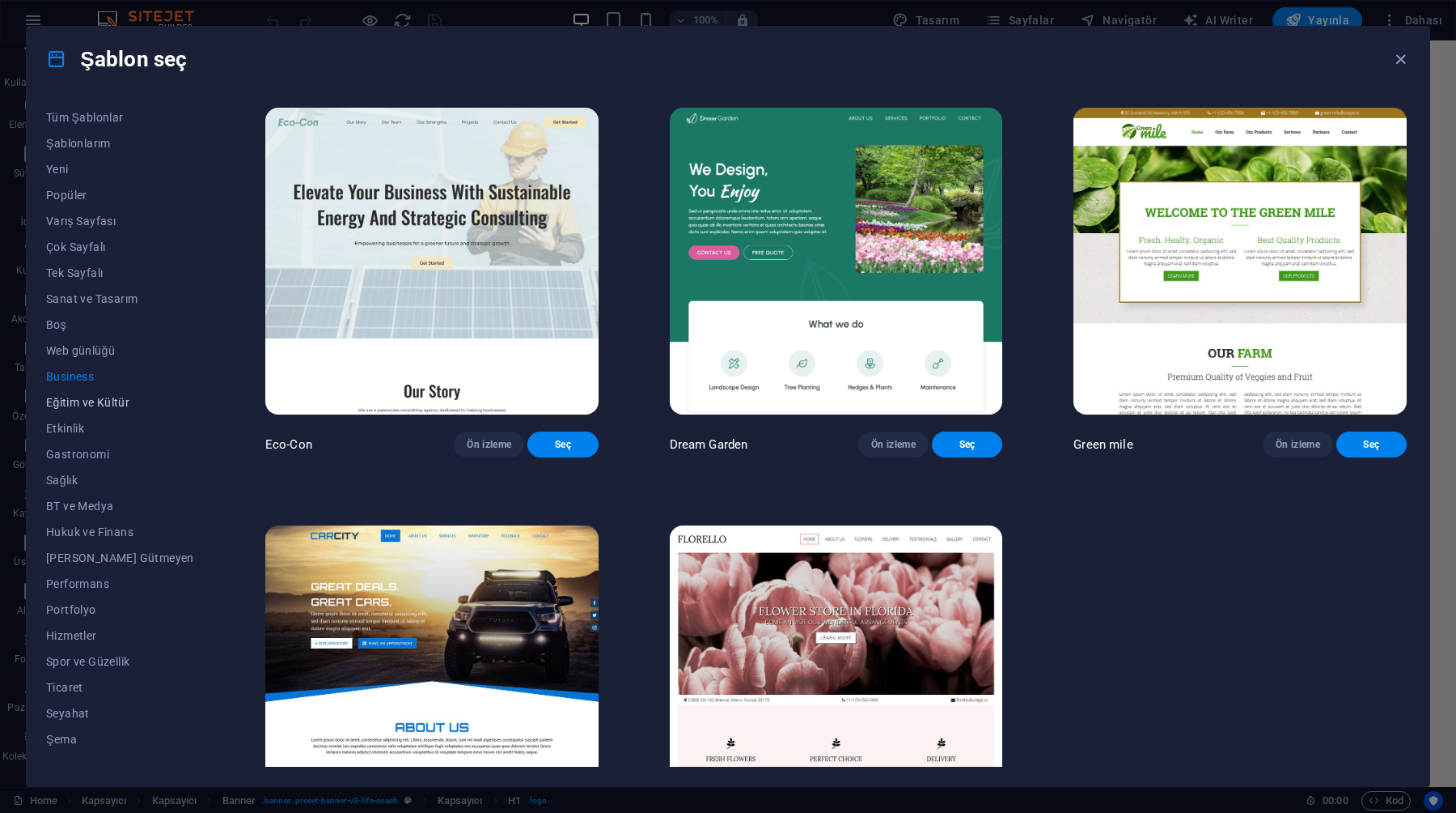
click at [85, 408] on span "Eğitim ve Kültür" at bounding box center [120, 402] width 148 height 13
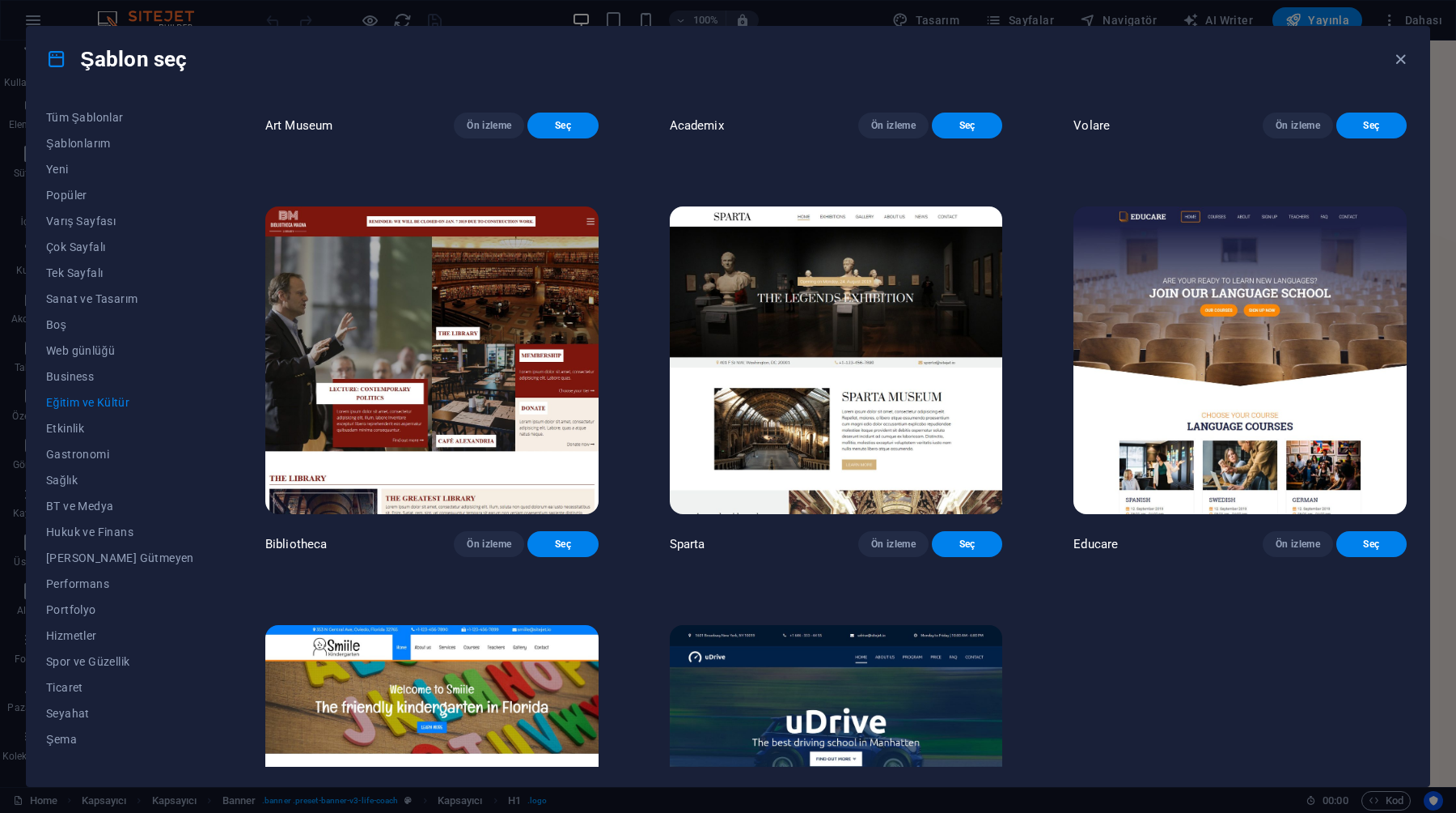
scroll to position [553, 0]
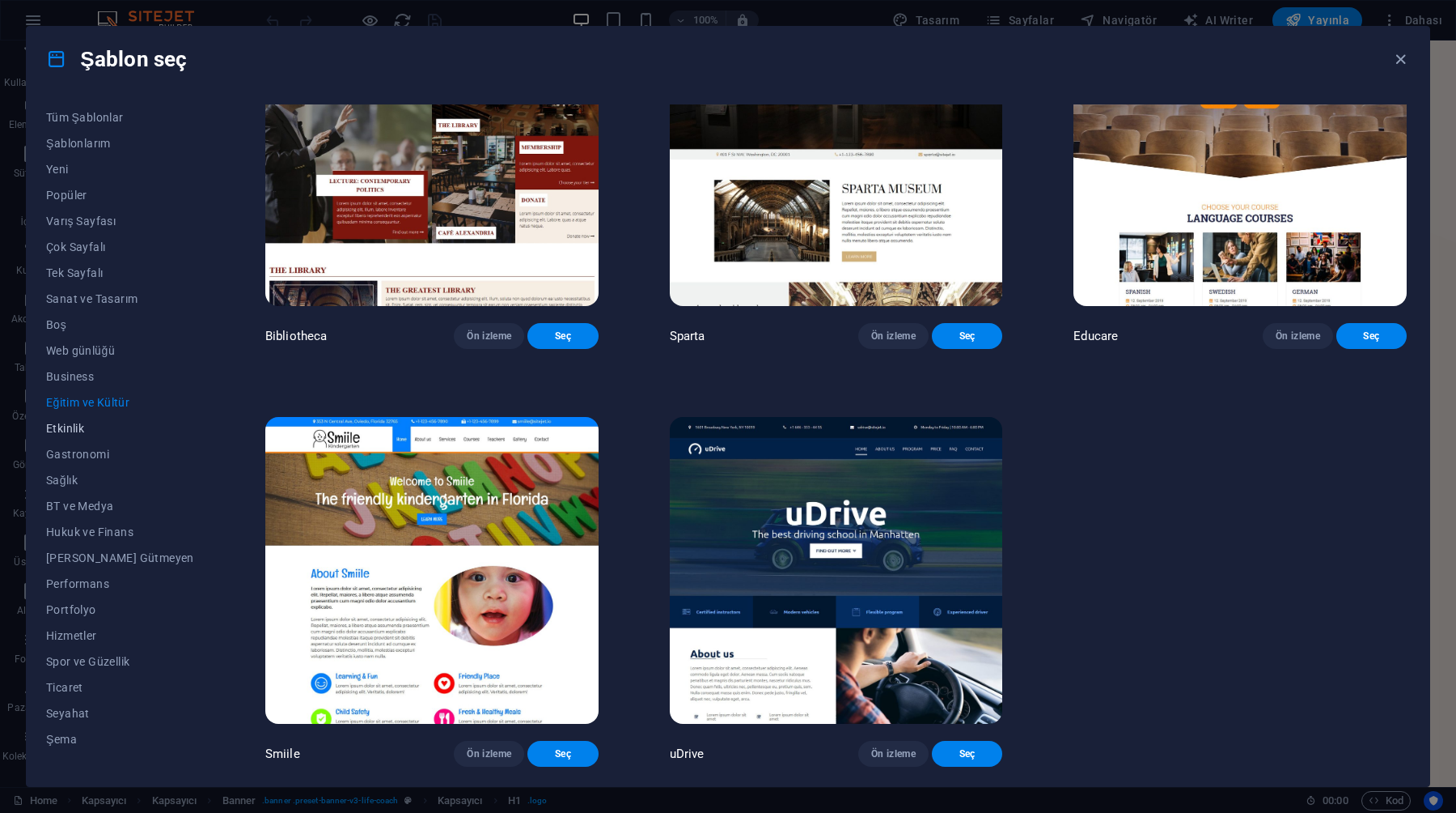
click at [69, 427] on span "Etkinlik" at bounding box center [120, 428] width 148 height 13
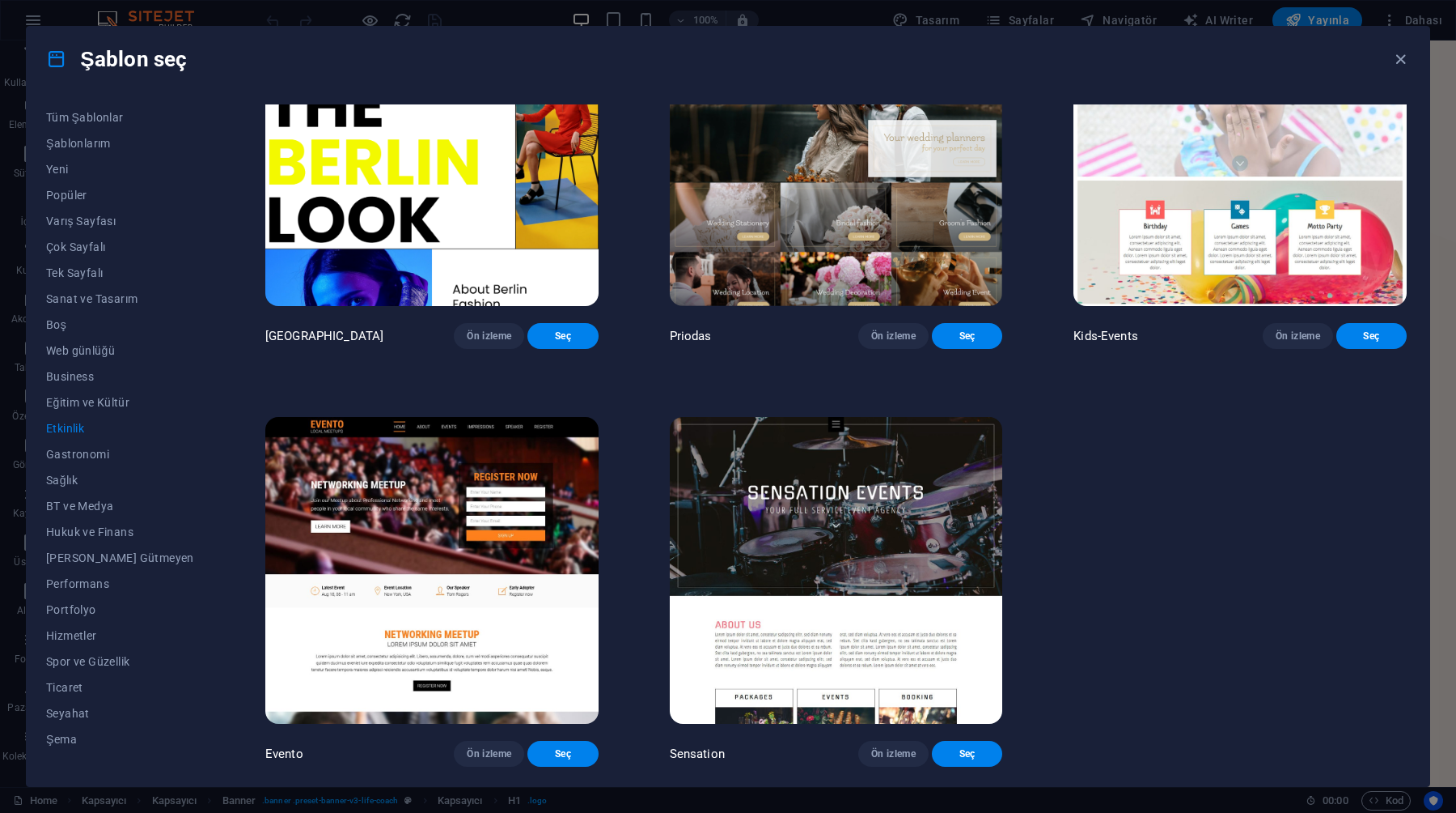
click at [840, 173] on img at bounding box center [836, 151] width 333 height 307
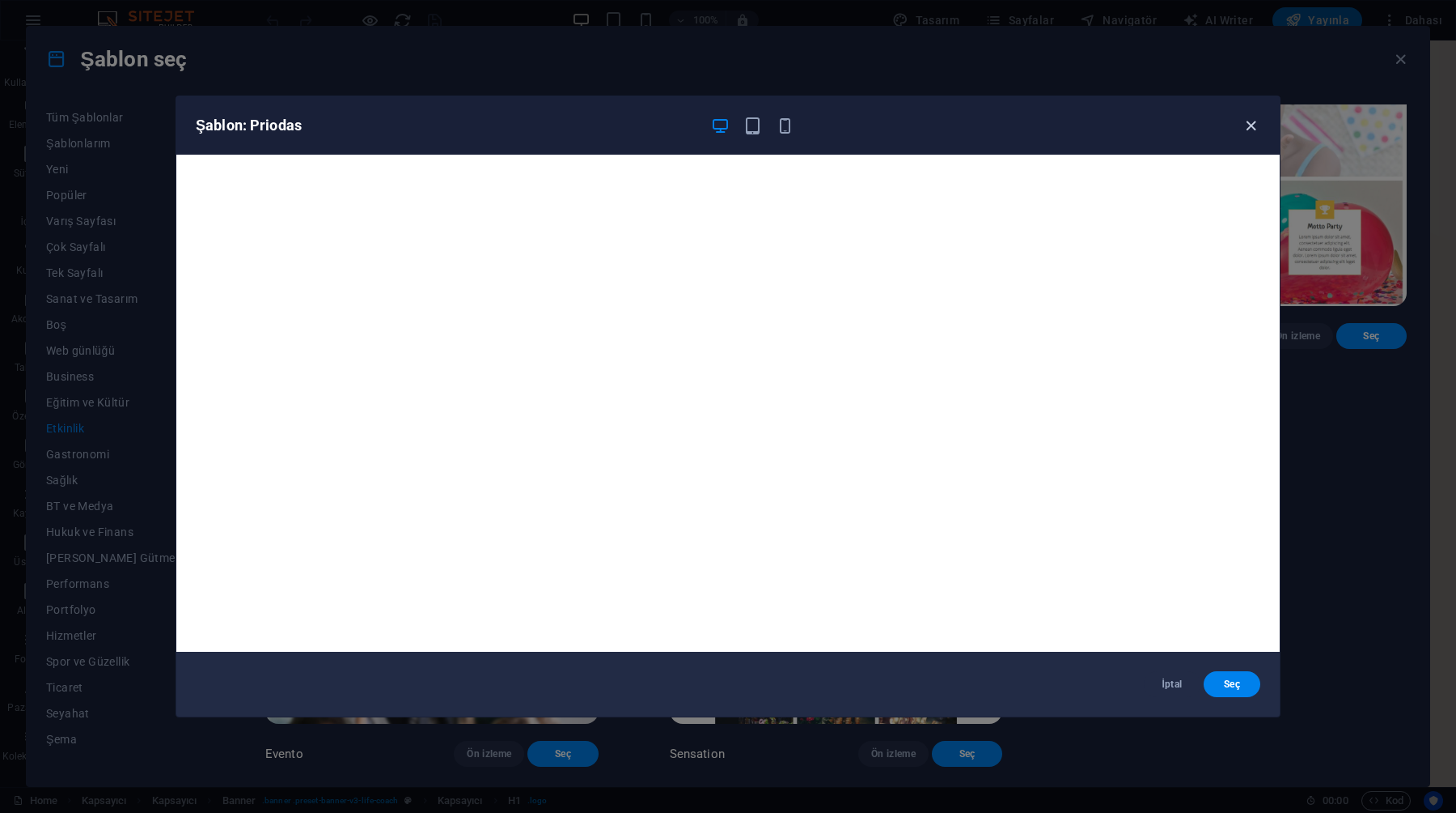
click at [1244, 127] on icon "button" at bounding box center [1251, 126] width 18 height 18
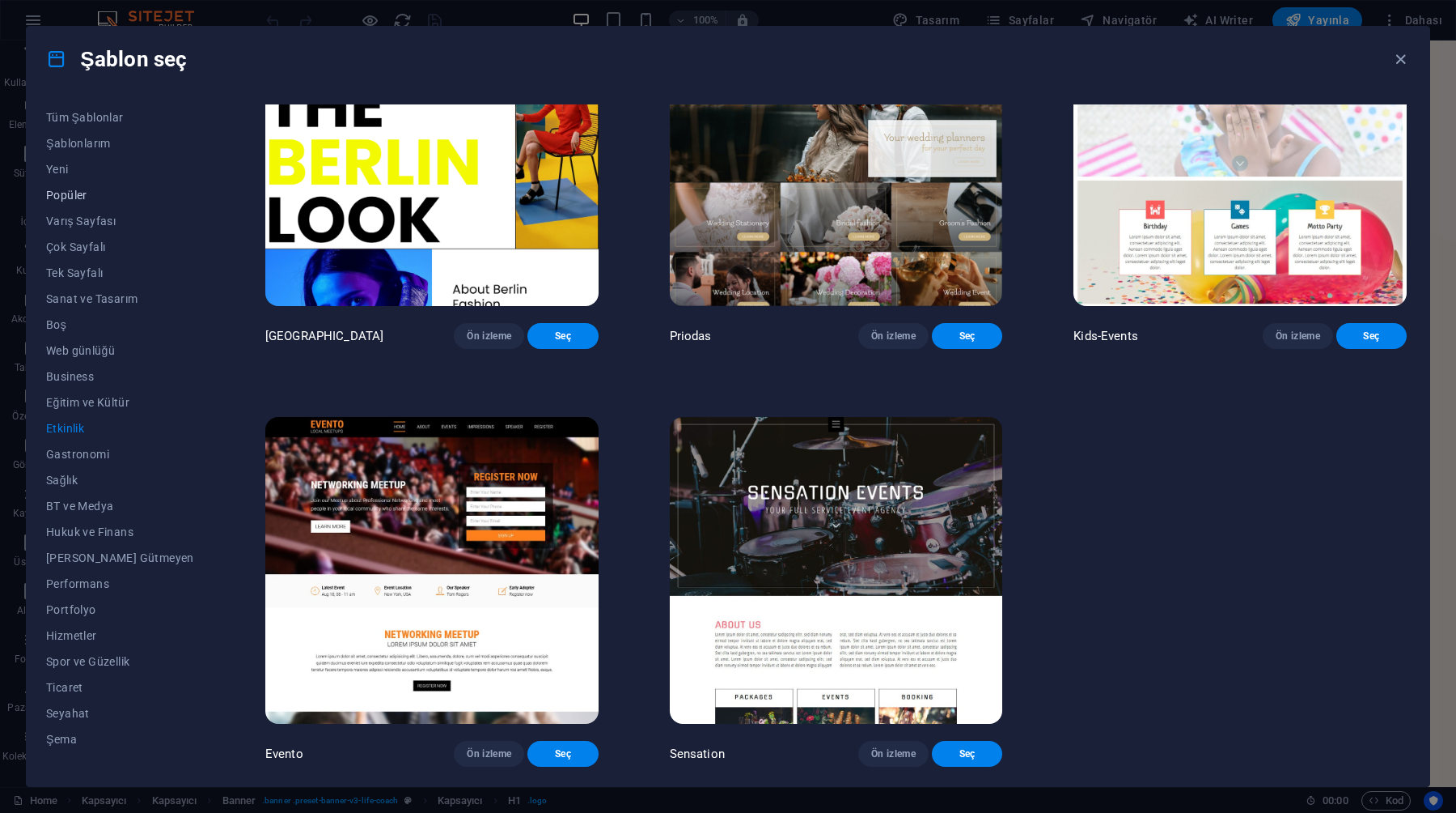
click at [81, 187] on button "Popüler" at bounding box center [120, 195] width 148 height 25
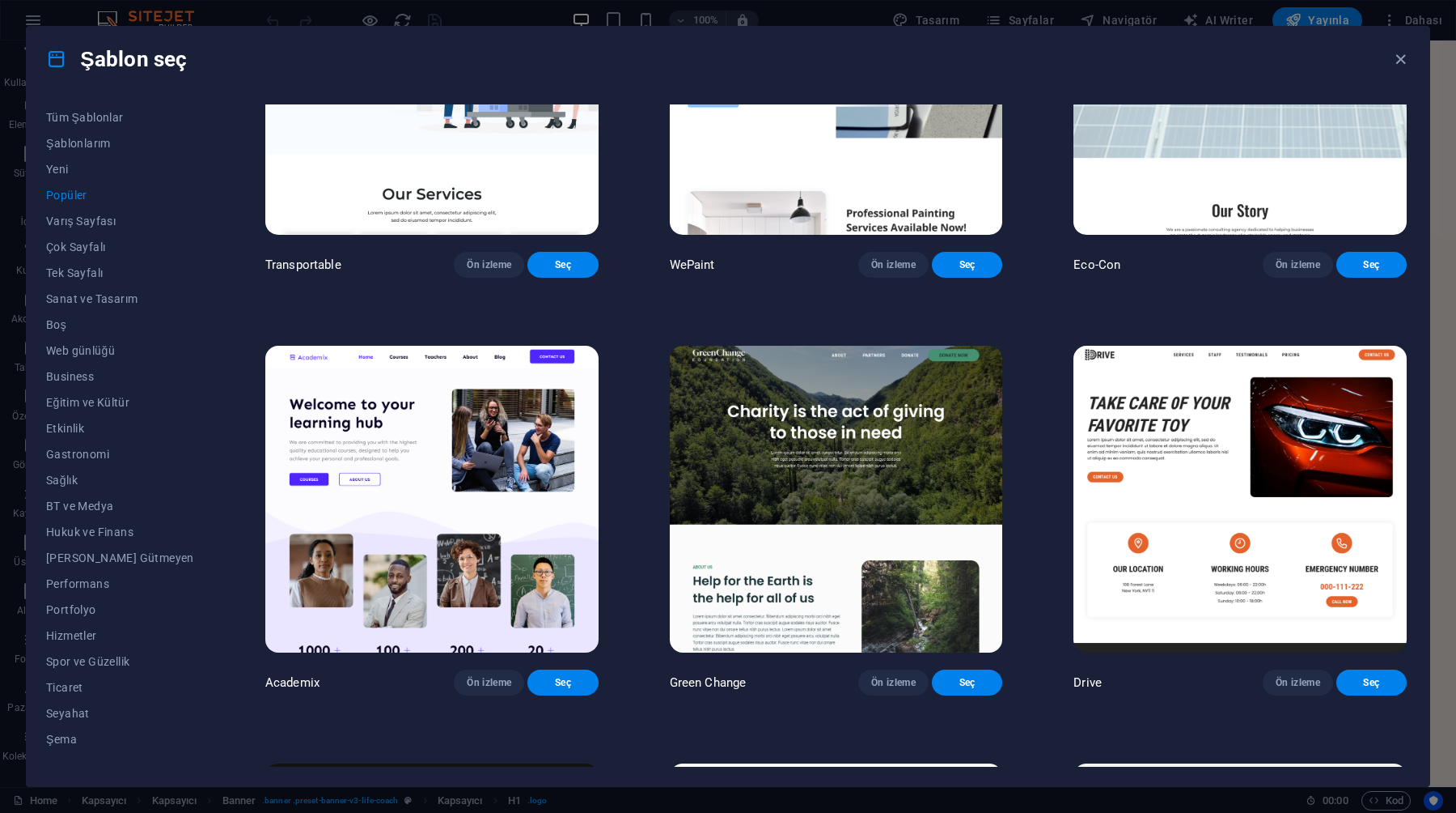
scroll to position [0, 0]
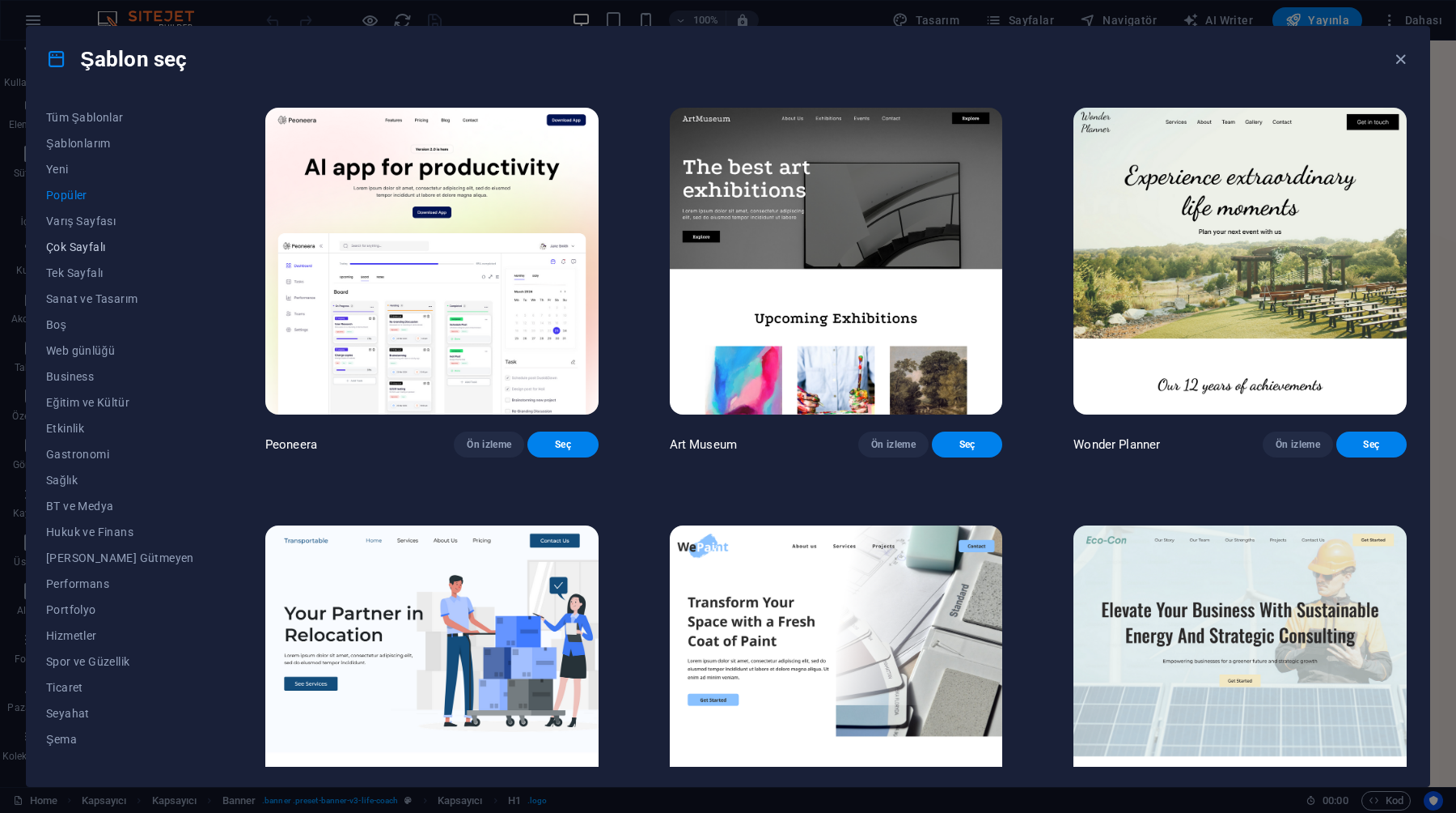
click at [100, 246] on span "Çok Sayfalı" at bounding box center [120, 247] width 148 height 13
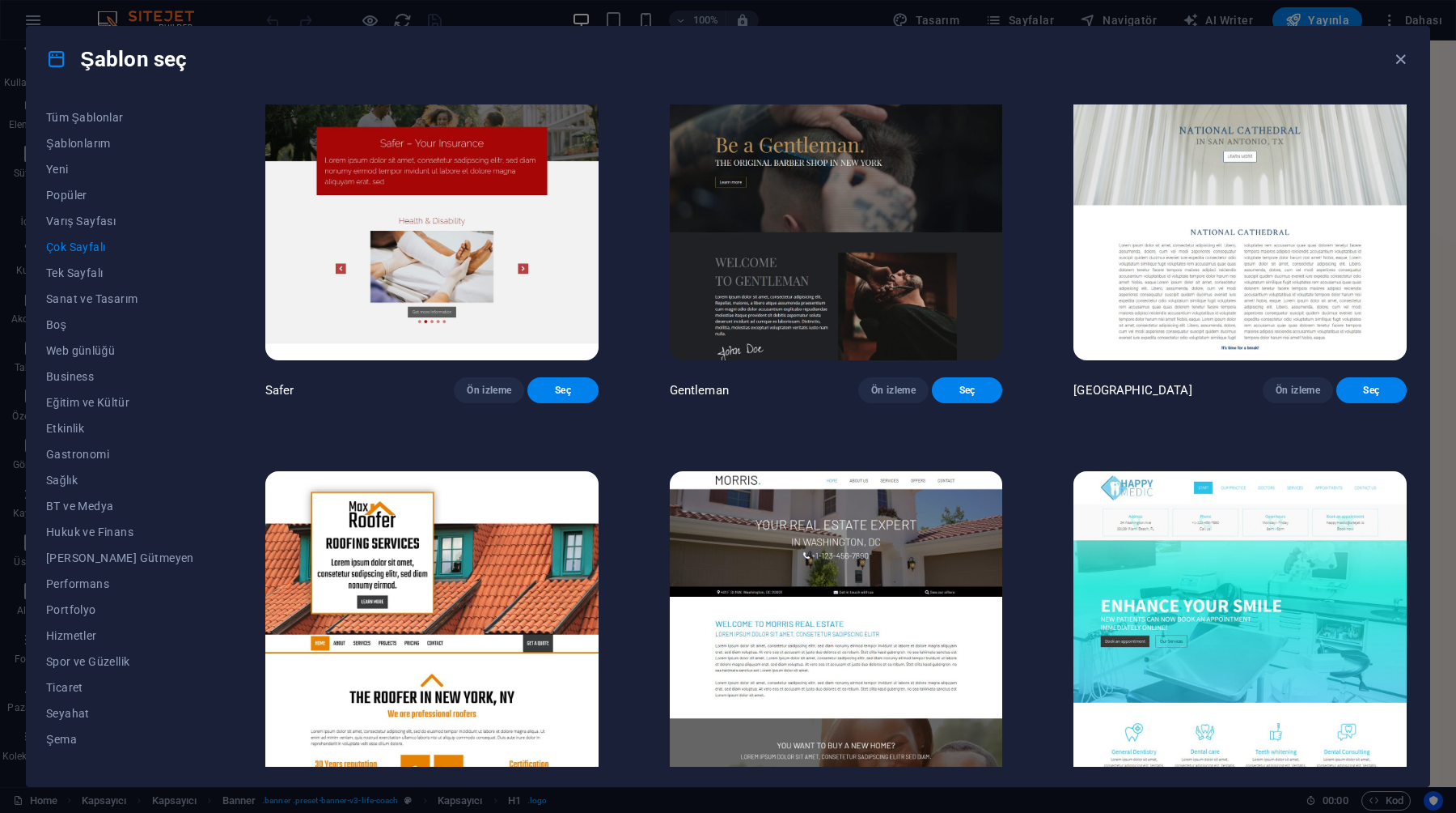
scroll to position [4504, 0]
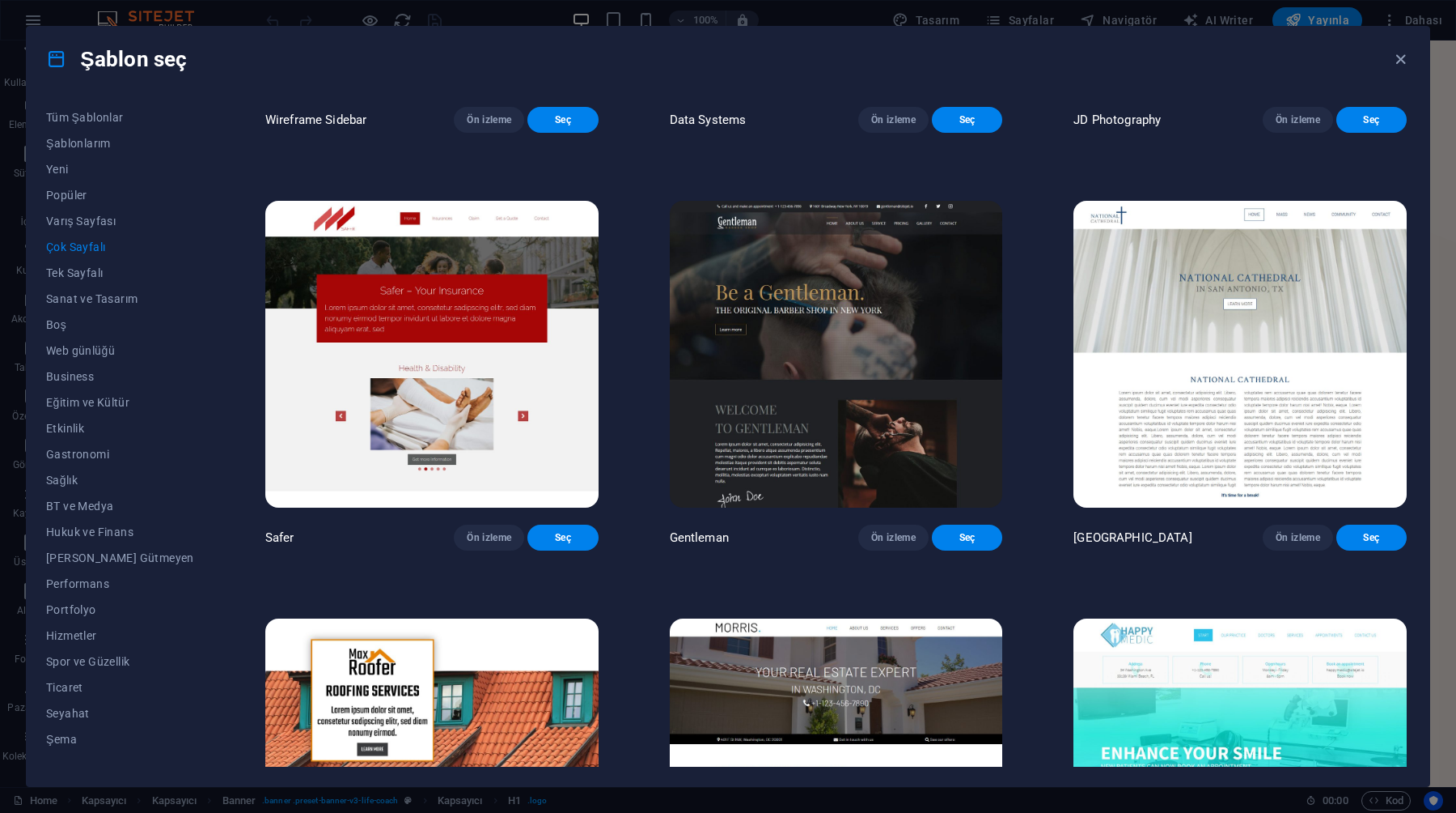
click at [836, 476] on img at bounding box center [836, 353] width 333 height 307
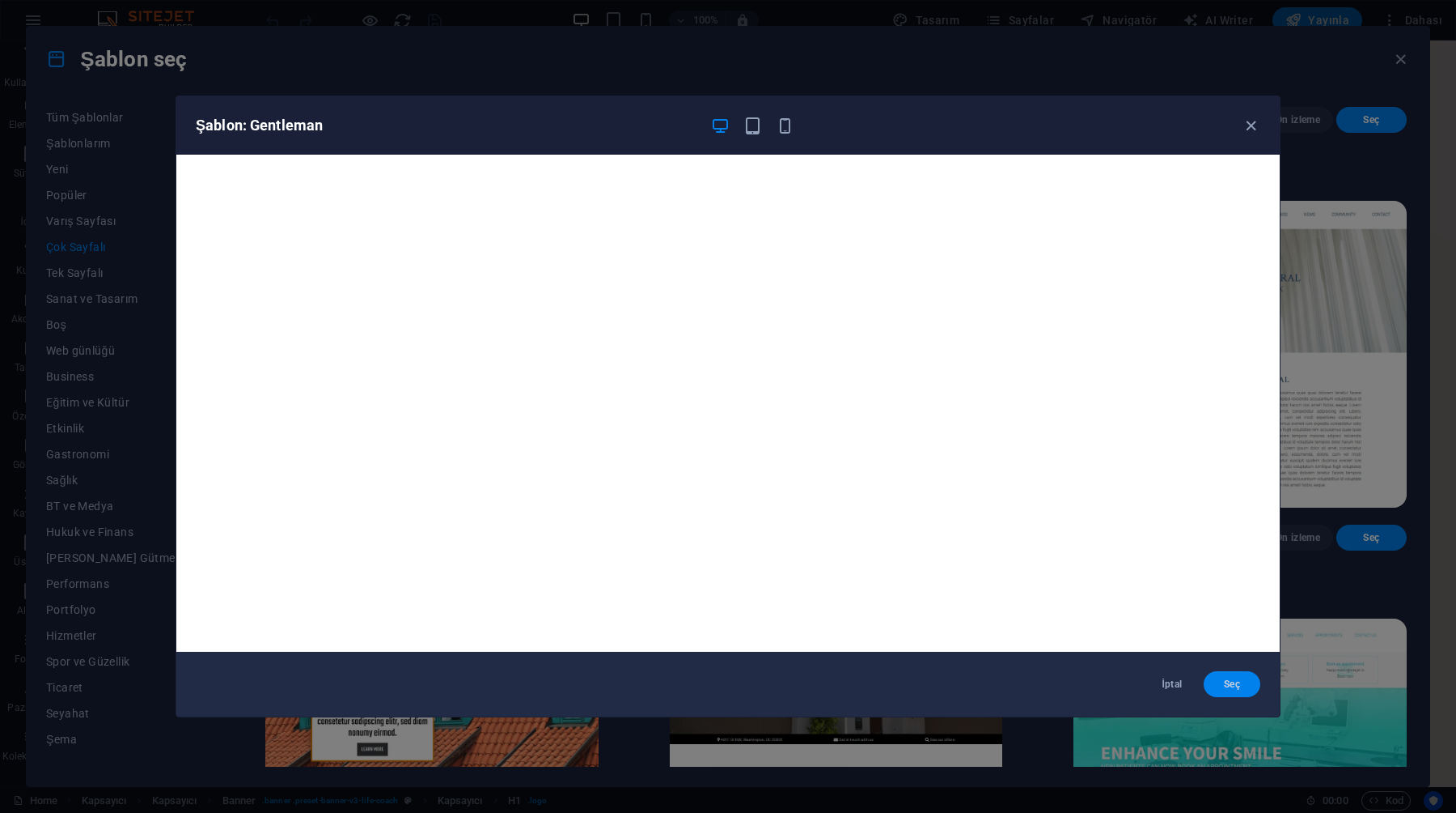
click at [1214, 681] on button "Seç" at bounding box center [1232, 684] width 56 height 25
